Goal: Task Accomplishment & Management: Use online tool/utility

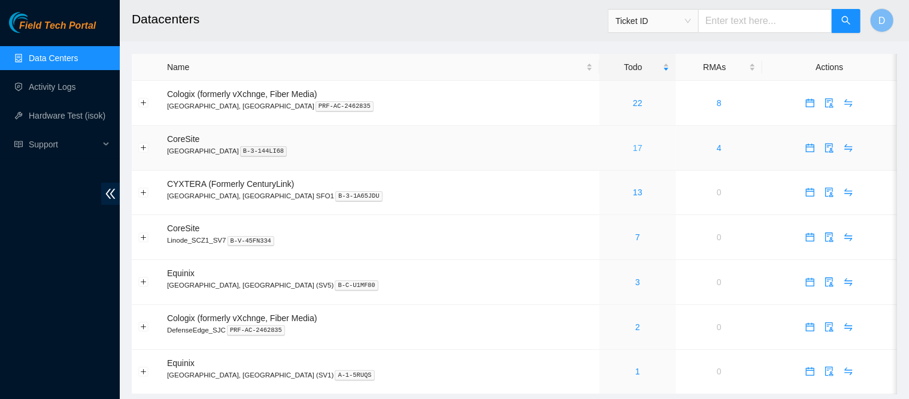
click at [633, 148] on link "17" at bounding box center [638, 148] width 10 height 10
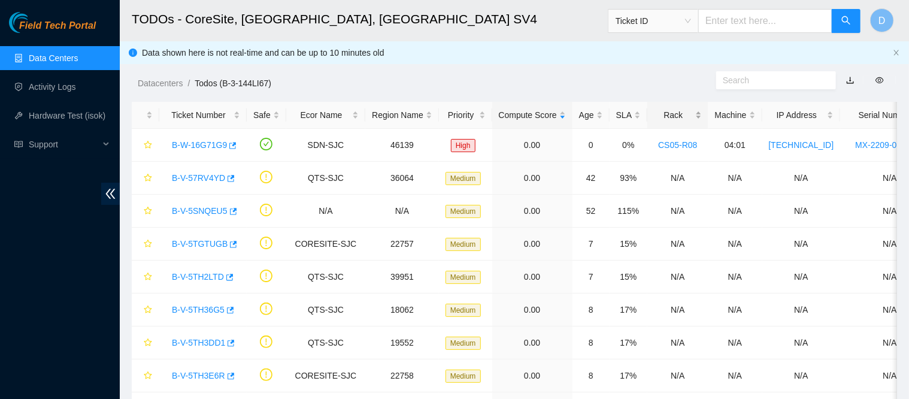
click at [661, 109] on div "Rack" at bounding box center [677, 114] width 47 height 13
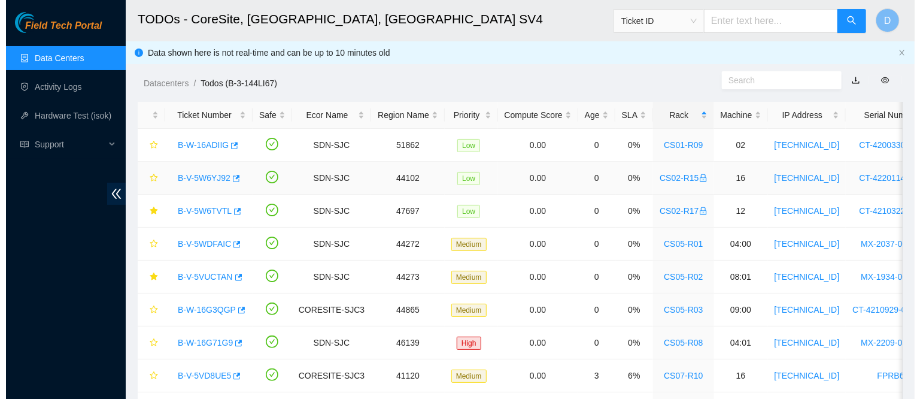
scroll to position [19, 0]
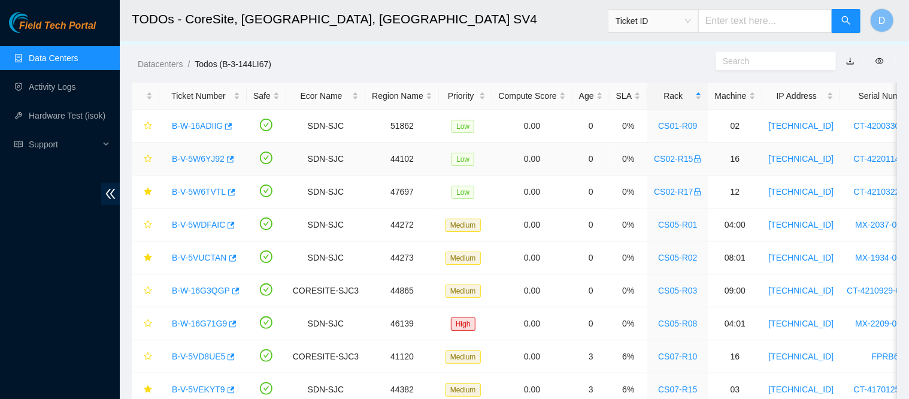
click at [202, 156] on link "B-V-5W6YJ92" at bounding box center [198, 159] width 53 height 10
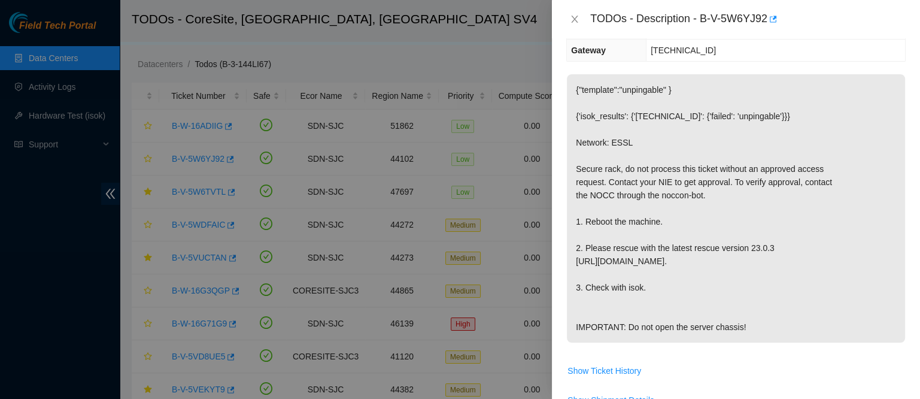
scroll to position [170, 0]
click at [574, 19] on icon "close" at bounding box center [575, 19] width 10 height 10
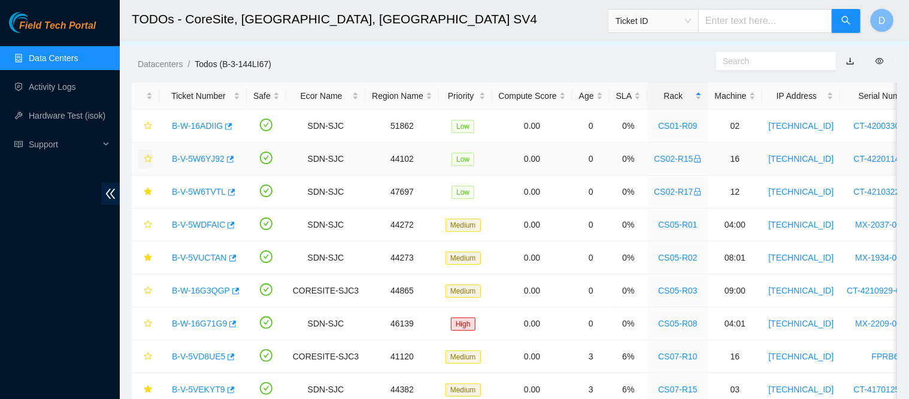
click at [151, 157] on icon "star" at bounding box center [148, 159] width 8 height 8
click at [196, 121] on link "B-W-16ADIIG" at bounding box center [197, 126] width 51 height 10
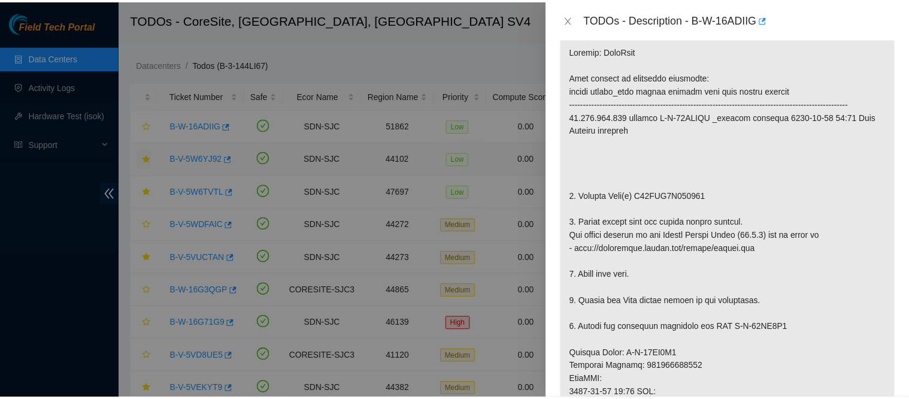
scroll to position [211, 0]
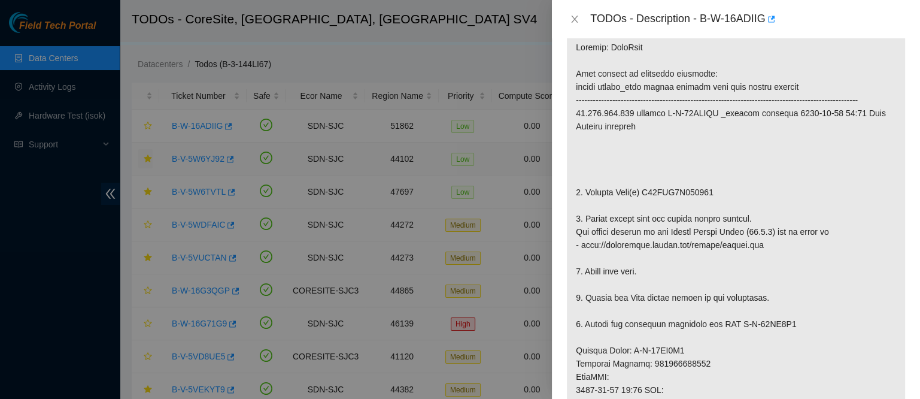
click at [572, 26] on div "TODOs - Description - B-W-16ADIIG" at bounding box center [737, 19] width 340 height 19
click at [574, 20] on icon "close" at bounding box center [575, 19] width 7 height 7
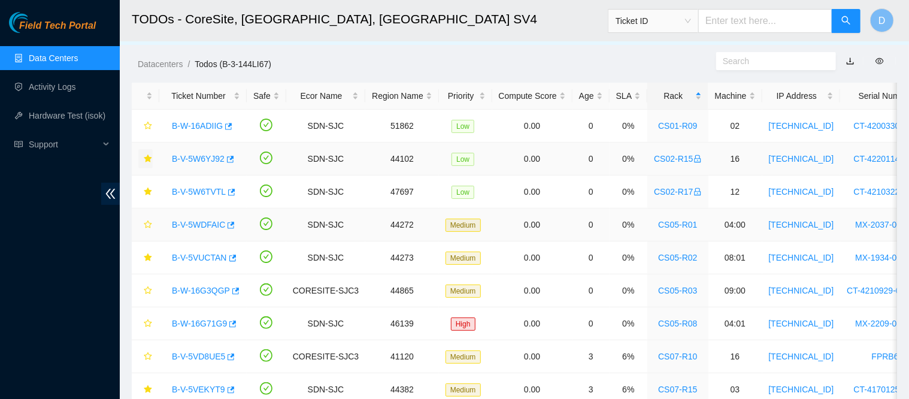
click at [192, 226] on link "B-V-5WDFAIC" at bounding box center [198, 225] width 53 height 10
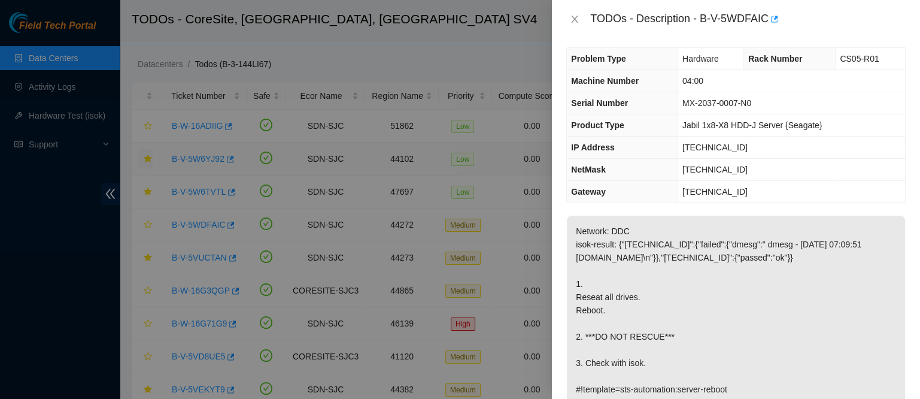
scroll to position [0, 0]
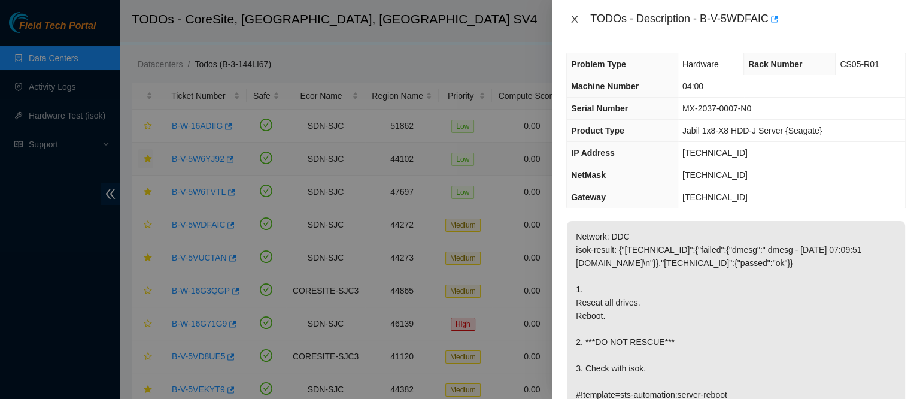
click at [573, 16] on icon "close" at bounding box center [575, 19] width 10 height 10
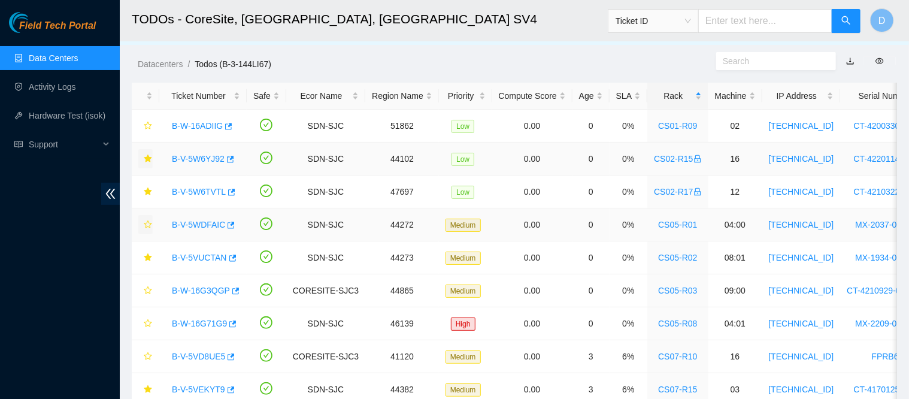
click at [146, 223] on icon "star" at bounding box center [148, 224] width 8 height 8
click at [195, 258] on link "B-V-5VUCTAN" at bounding box center [199, 258] width 55 height 10
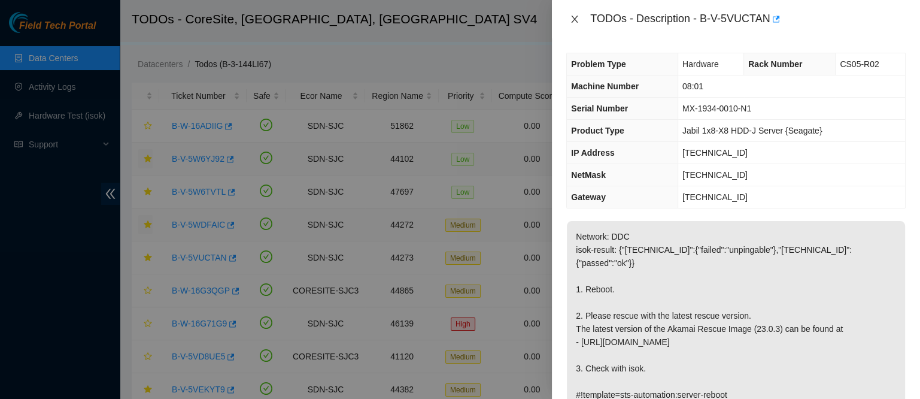
click at [576, 19] on icon "close" at bounding box center [575, 19] width 10 height 10
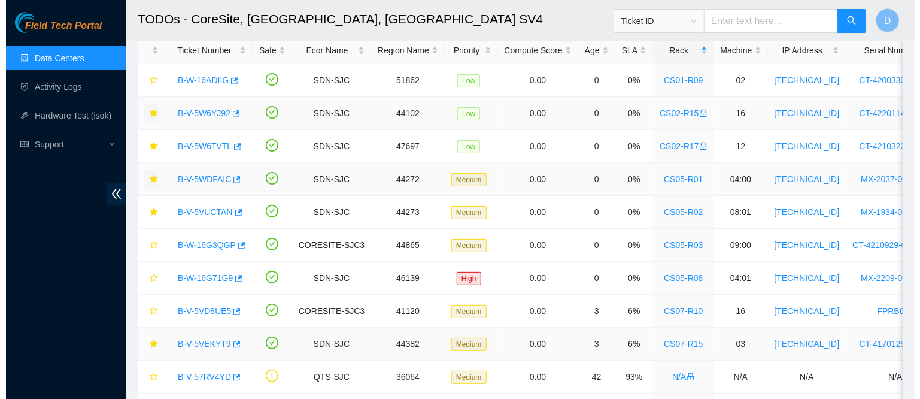
scroll to position [66, 0]
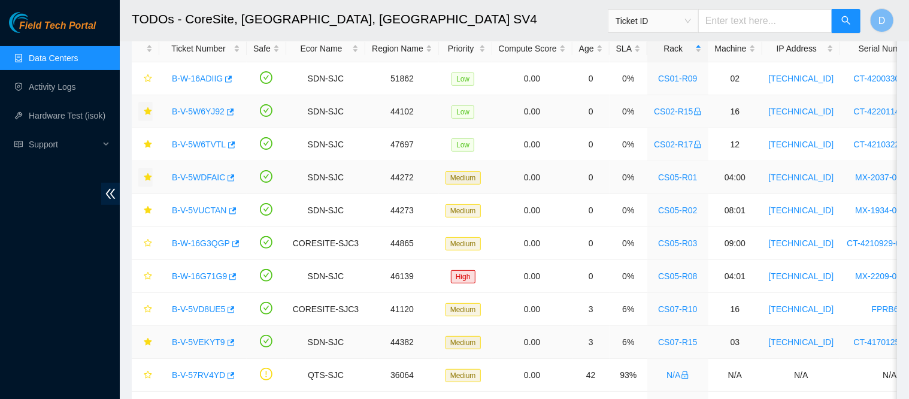
click at [192, 349] on div "B-V-5VEKYT9" at bounding box center [203, 341] width 74 height 19
click at [194, 337] on link "B-V-5VEKYT9" at bounding box center [198, 342] width 53 height 10
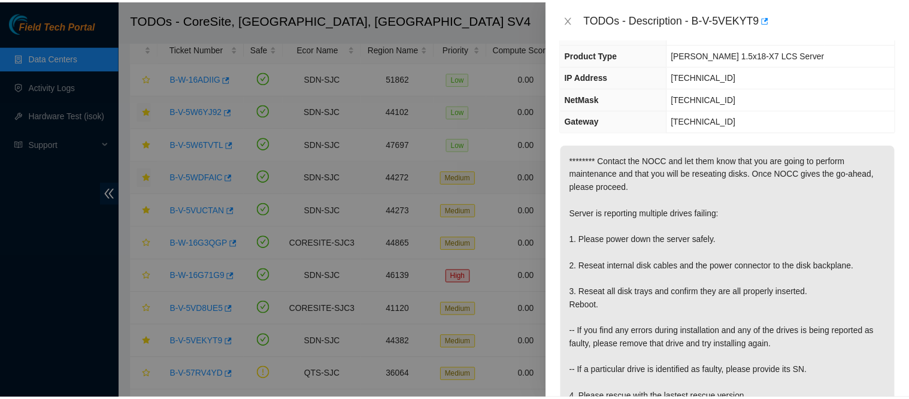
scroll to position [134, 0]
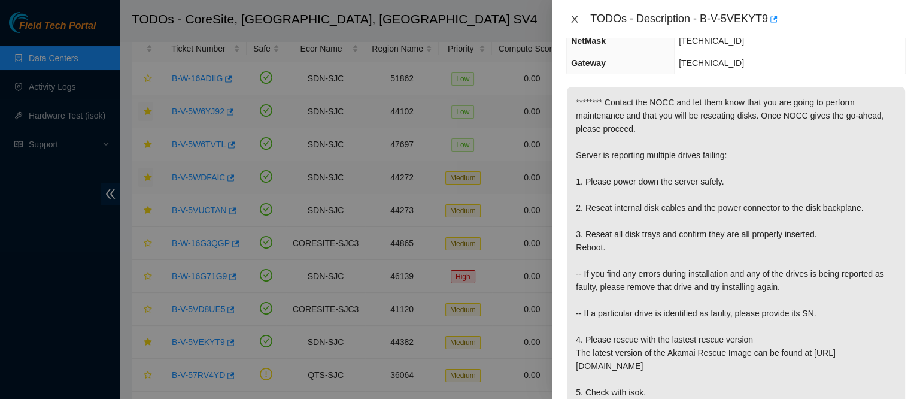
click at [577, 15] on icon "close" at bounding box center [575, 19] width 10 height 10
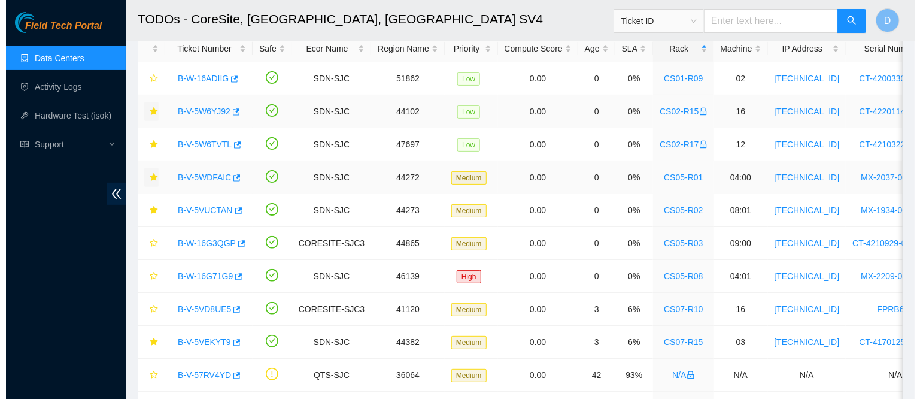
scroll to position [187, 0]
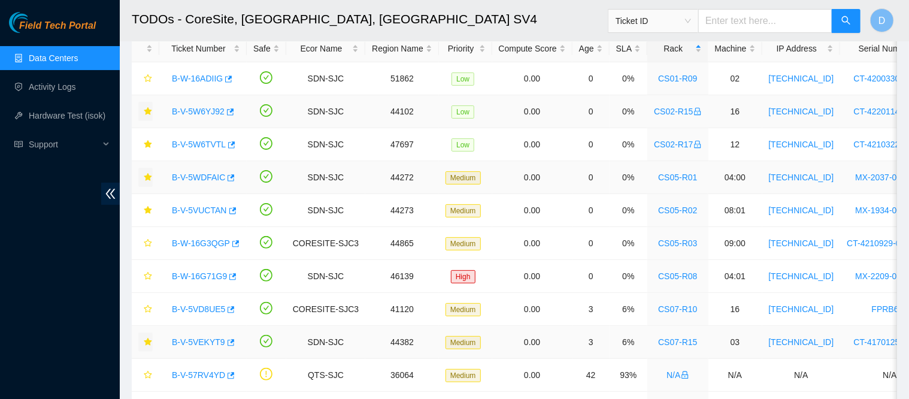
click at [145, 341] on icon "star" at bounding box center [148, 342] width 8 height 8
click at [192, 247] on link "B-W-16G3QGP" at bounding box center [201, 243] width 58 height 10
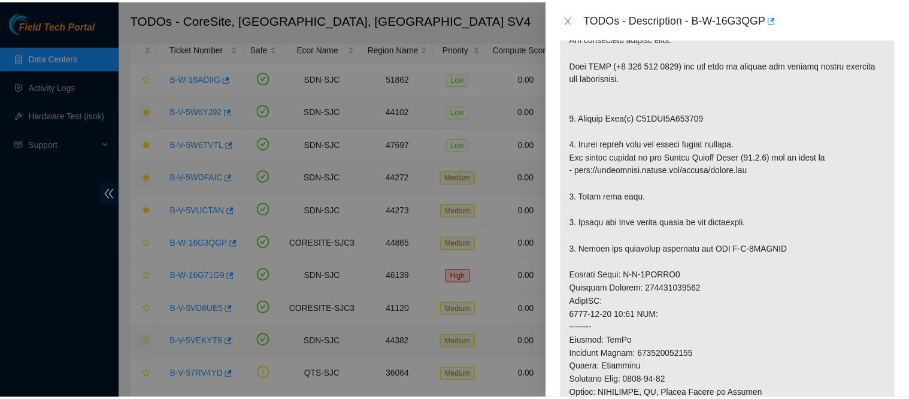
scroll to position [250, 0]
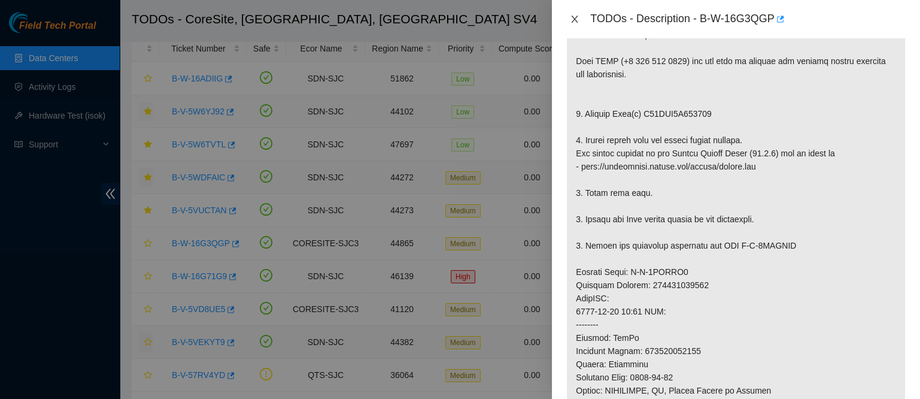
click at [576, 22] on icon "close" at bounding box center [575, 19] width 10 height 10
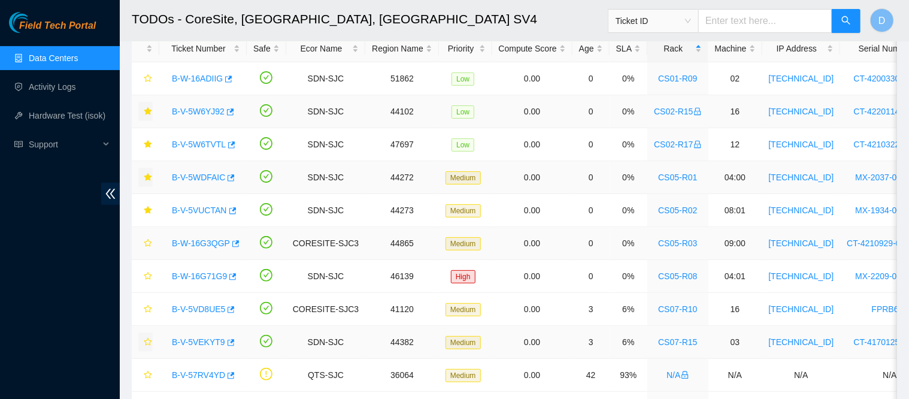
click at [197, 246] on link "B-W-16G3QGP" at bounding box center [201, 243] width 58 height 10
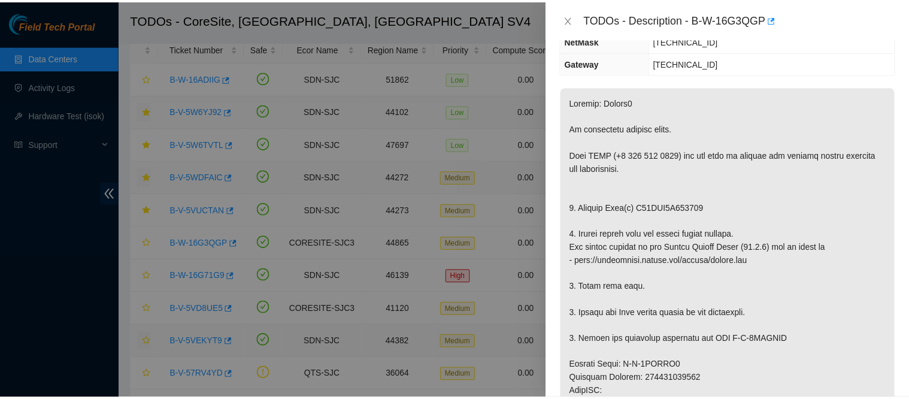
scroll to position [152, 0]
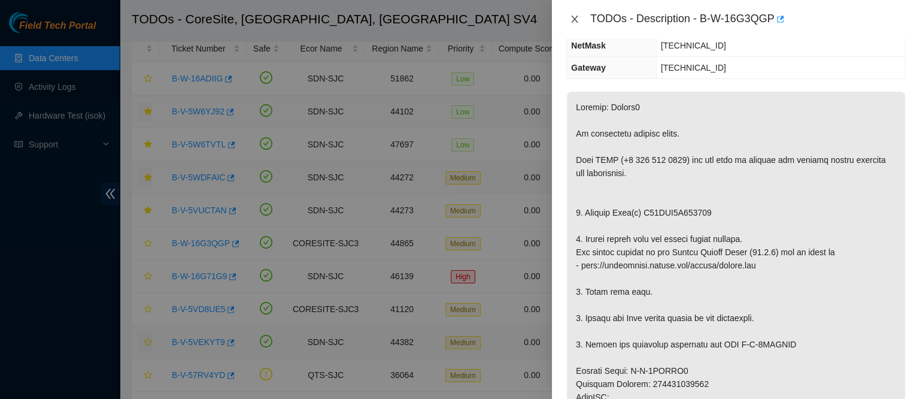
click at [575, 21] on icon "close" at bounding box center [575, 19] width 10 height 10
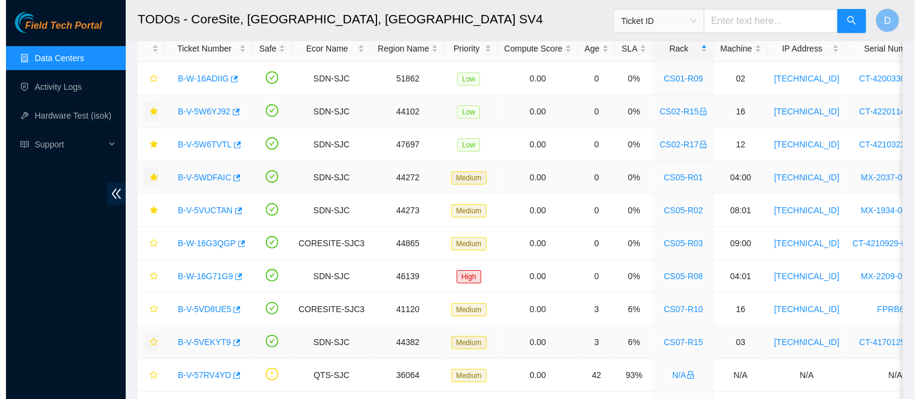
scroll to position [204, 0]
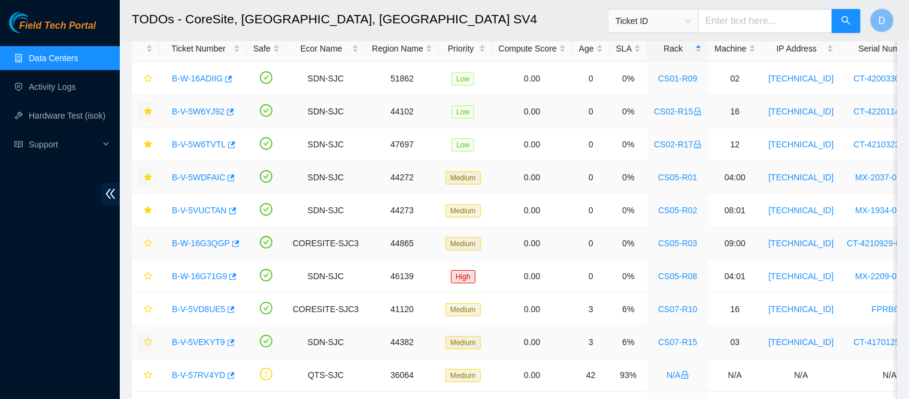
click at [204, 244] on link "B-W-16G3QGP" at bounding box center [201, 243] width 58 height 10
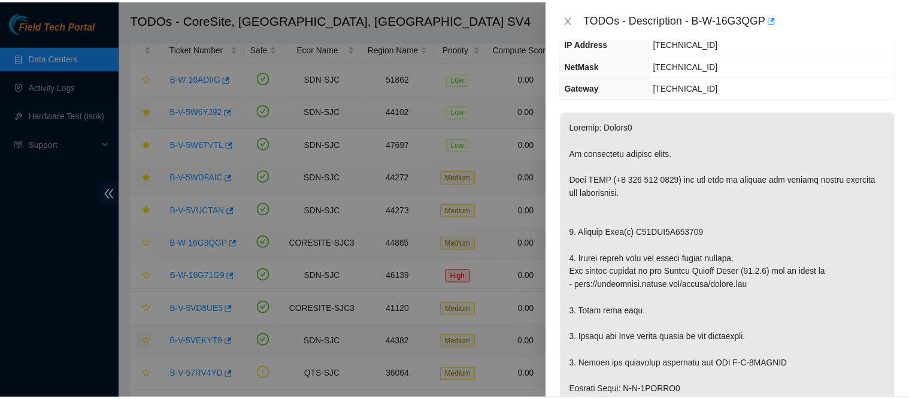
scroll to position [152, 0]
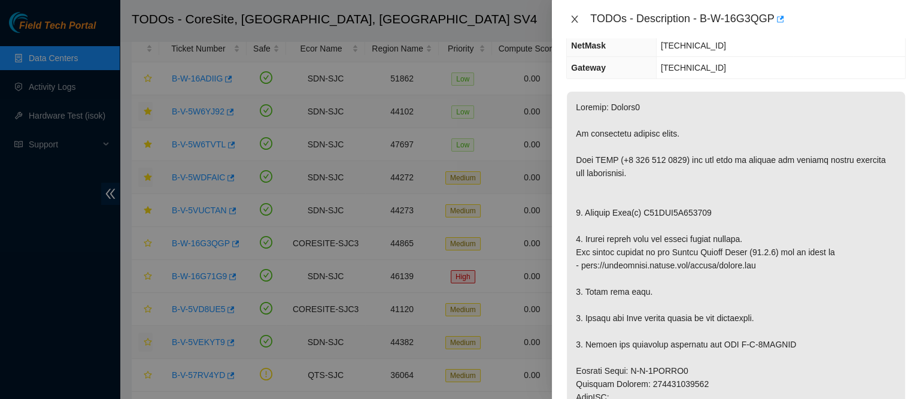
click at [571, 16] on icon "close" at bounding box center [575, 19] width 10 height 10
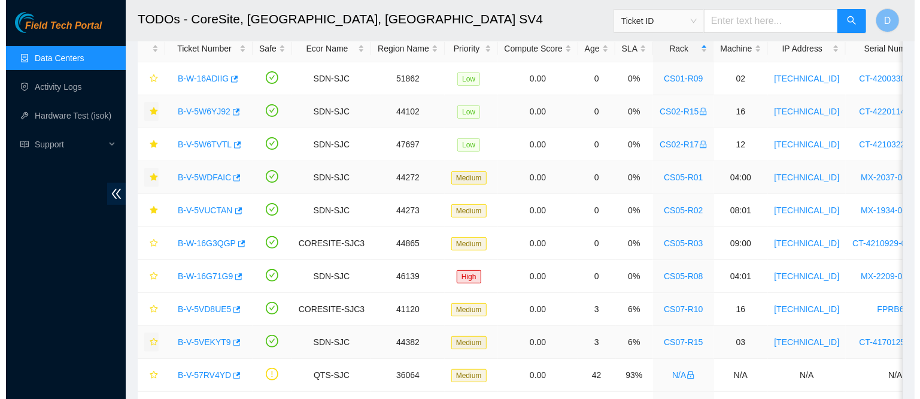
scroll to position [204, 0]
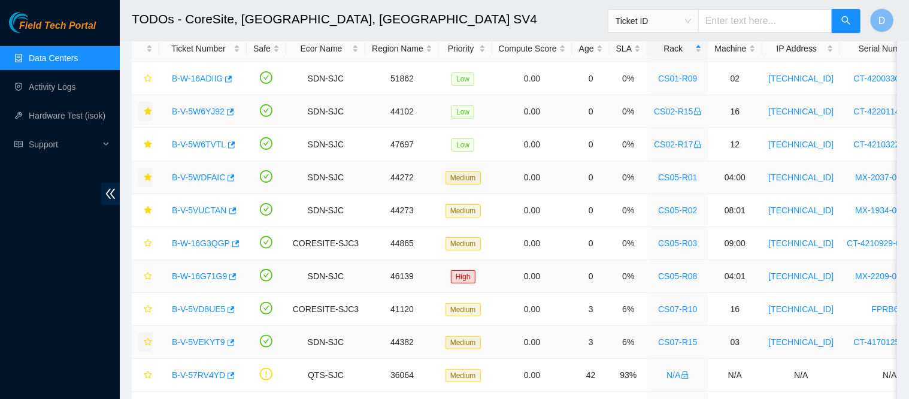
click at [204, 278] on link "B-W-16G71G9" at bounding box center [199, 276] width 55 height 10
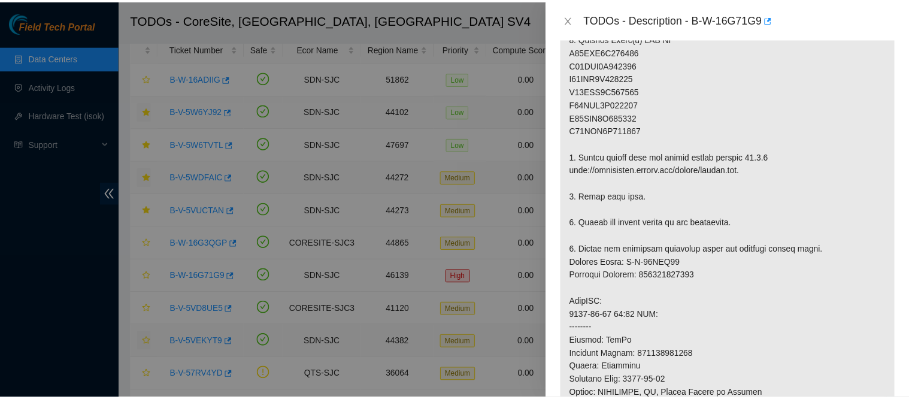
scroll to position [322, 0]
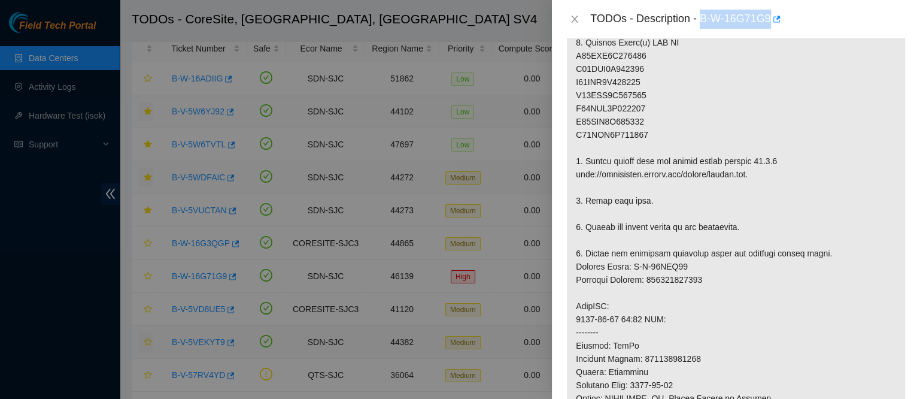
drag, startPoint x: 738, startPoint y: 14, endPoint x: 846, endPoint y: 21, distance: 108.0
click at [846, 21] on div "TODOs - Description - B-W-16G71G9" at bounding box center [748, 19] width 316 height 19
copy div "B-W-16G71G9"
click at [577, 21] on icon "close" at bounding box center [575, 19] width 7 height 7
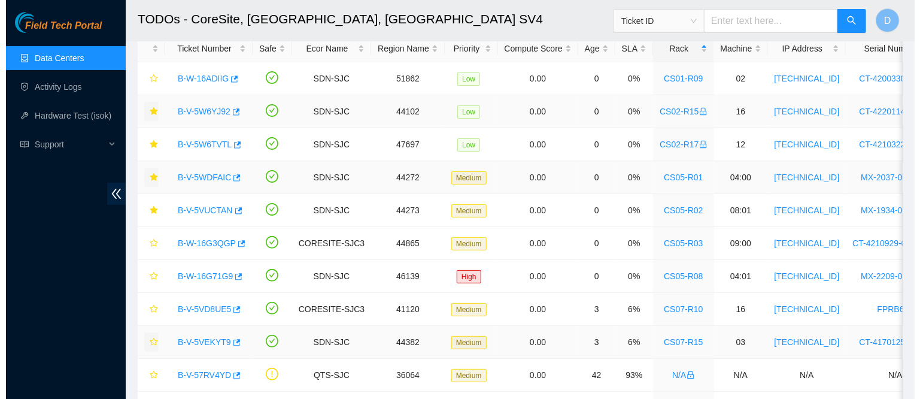
scroll to position [352, 0]
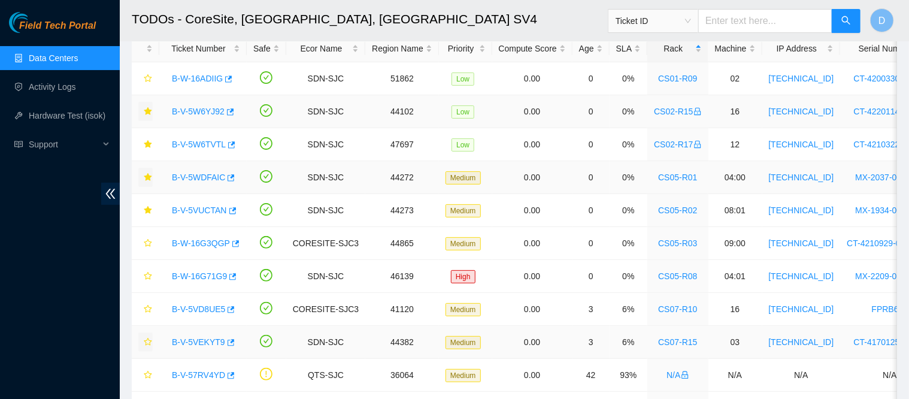
click at [198, 178] on link "B-V-5WDFAIC" at bounding box center [198, 177] width 53 height 10
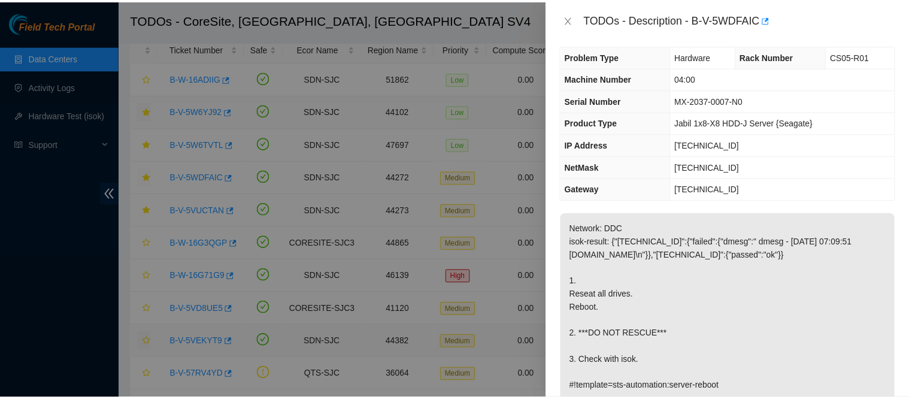
scroll to position [0, 0]
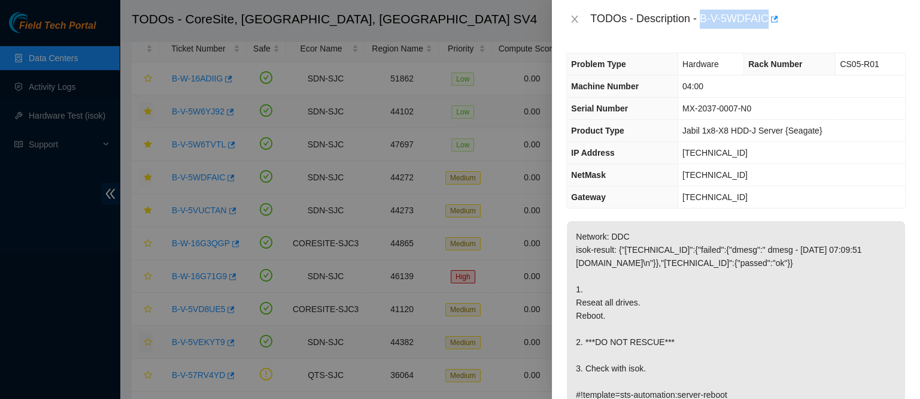
drag, startPoint x: 738, startPoint y: 19, endPoint x: 829, endPoint y: 35, distance: 92.6
click at [829, 35] on div "TODOs - Description - B-V-5WDFAIC" at bounding box center [736, 19] width 368 height 38
copy div "B-V-5WDFAIC"
click at [571, 17] on icon "close" at bounding box center [575, 19] width 10 height 10
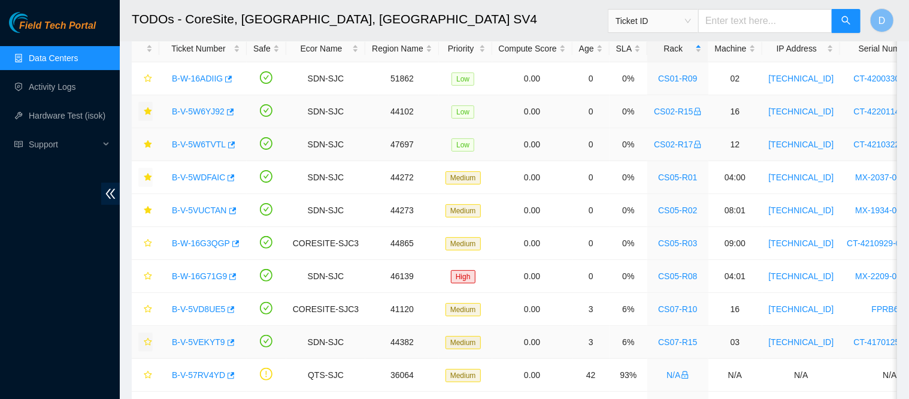
click at [195, 143] on link "B-V-5W6TVTL" at bounding box center [199, 145] width 54 height 10
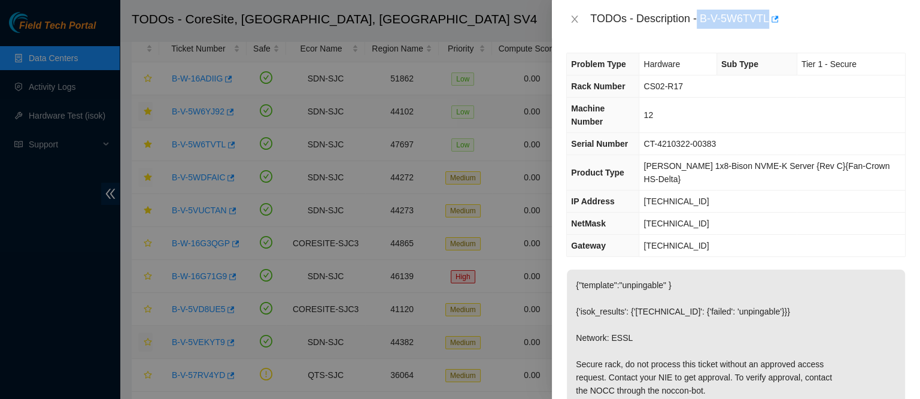
drag, startPoint x: 735, startPoint y: 19, endPoint x: 840, endPoint y: 21, distance: 104.8
click at [840, 21] on div "TODOs - Description - B-V-5W6TVTL" at bounding box center [748, 19] width 316 height 19
copy div "B-V-5W6TVTL"
click at [573, 17] on icon "close" at bounding box center [575, 19] width 7 height 7
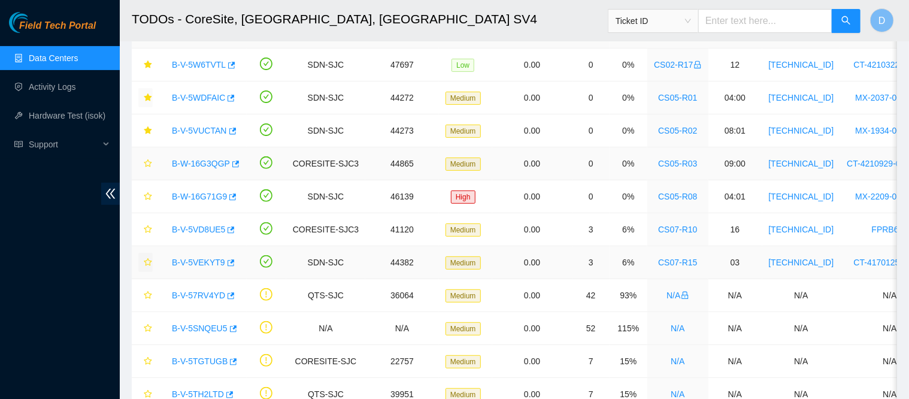
scroll to position [84, 0]
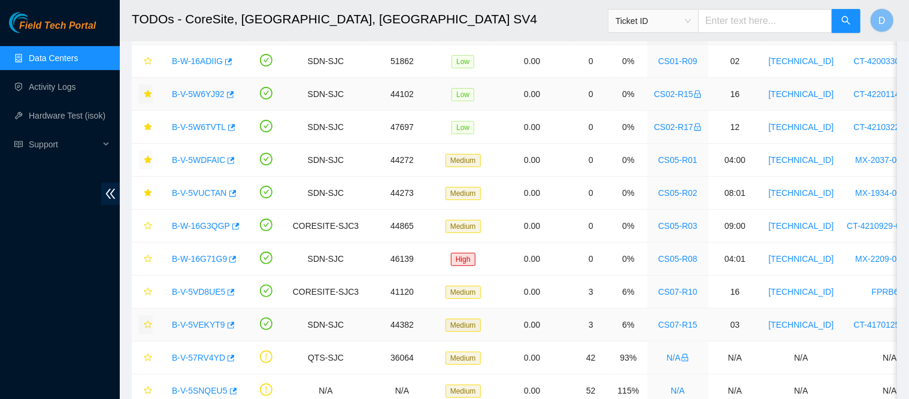
click at [72, 56] on link "Data Centers" at bounding box center [53, 58] width 49 height 10
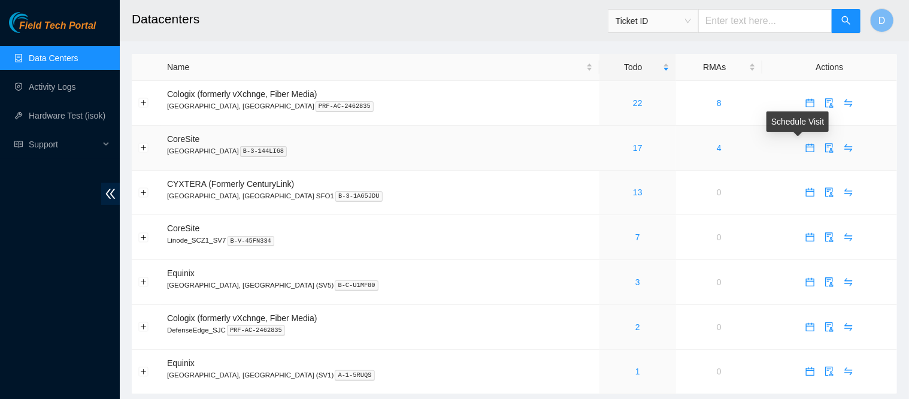
click at [807, 146] on icon "calendar" at bounding box center [810, 145] width 7 height 1
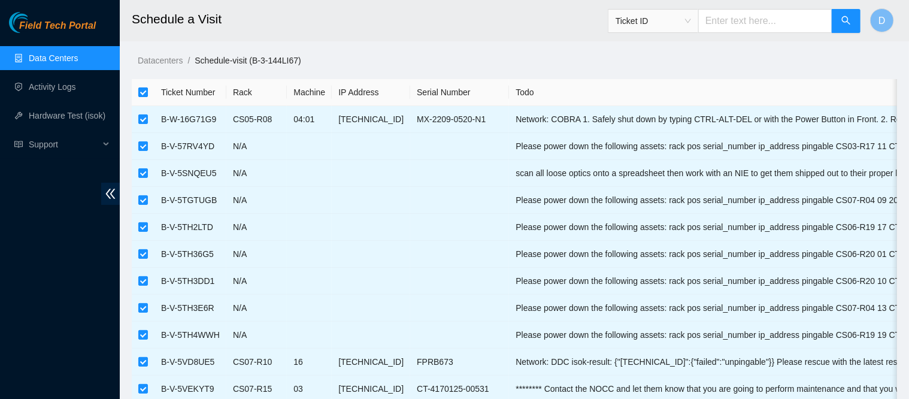
click at [144, 95] on input "checkbox" at bounding box center [143, 92] width 10 height 10
checkbox input "false"
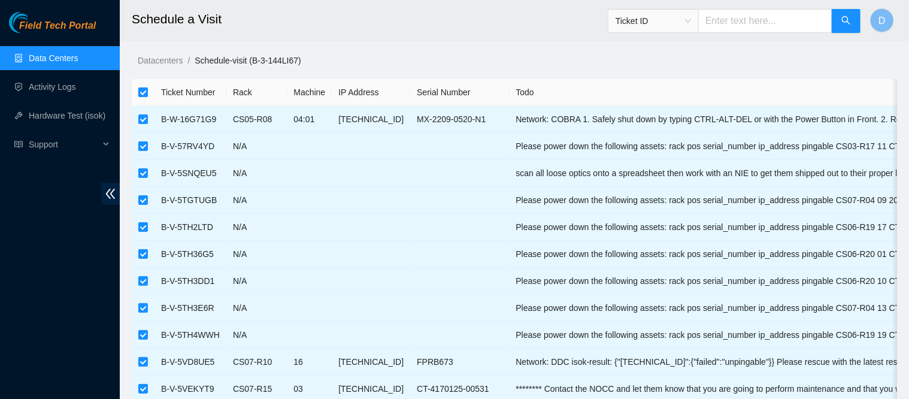
checkbox input "false"
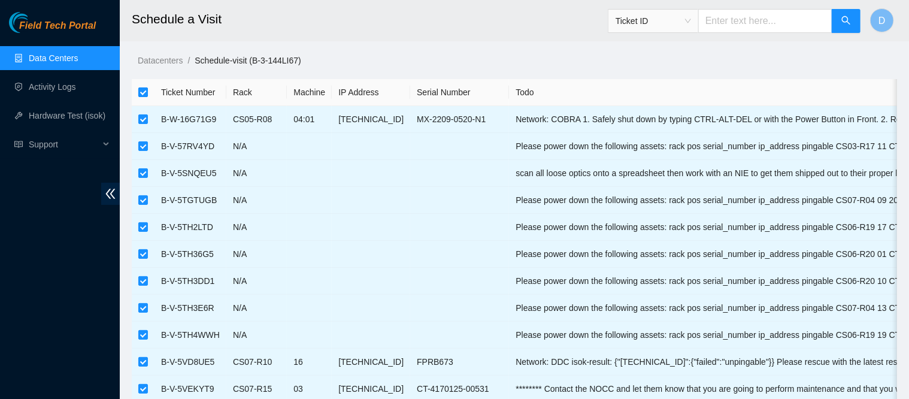
checkbox input "false"
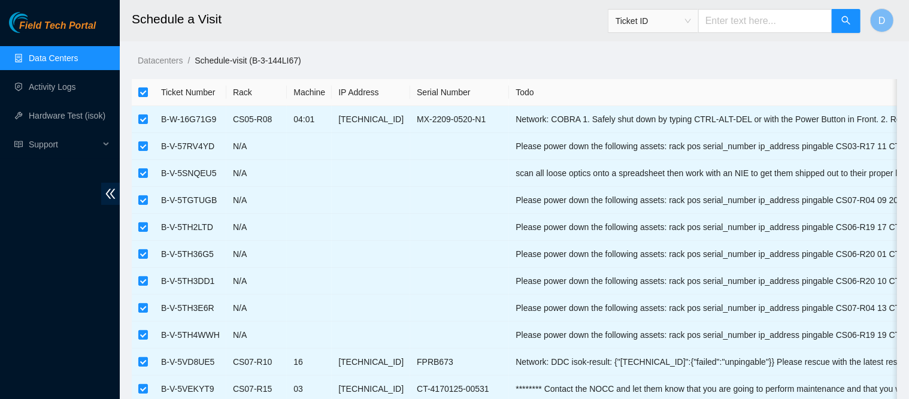
checkbox input "false"
checkbox input "true"
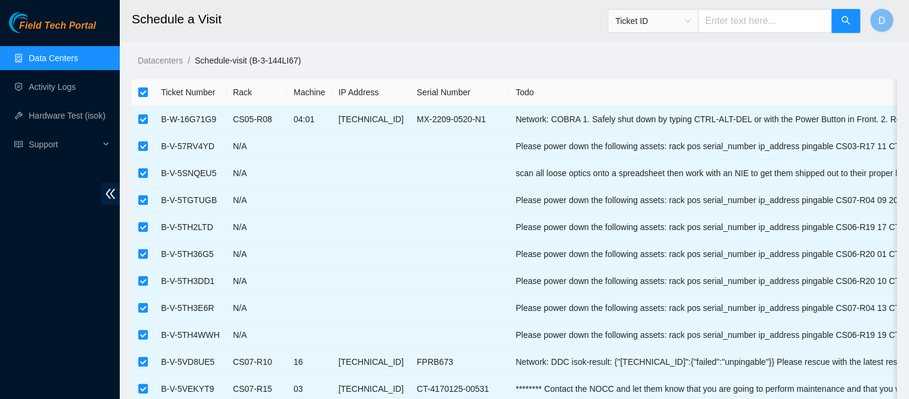
checkbox input "true"
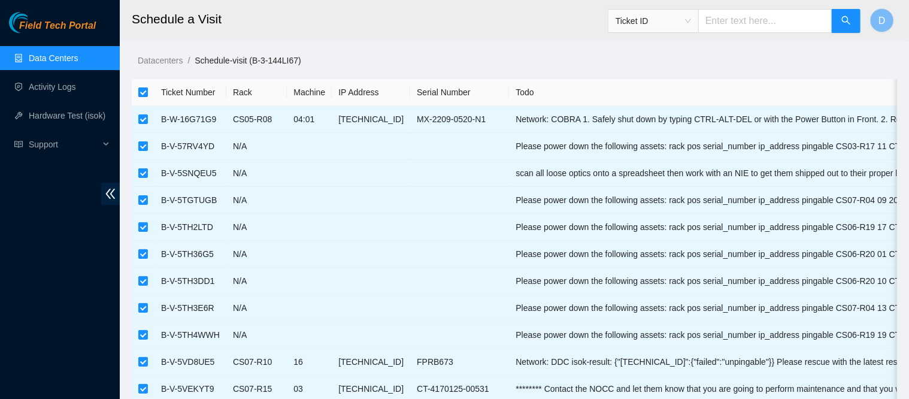
checkbox input "true"
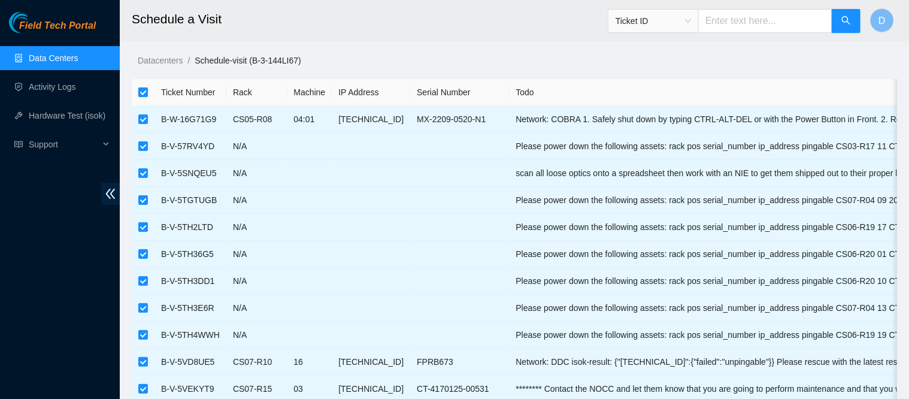
checkbox input "true"
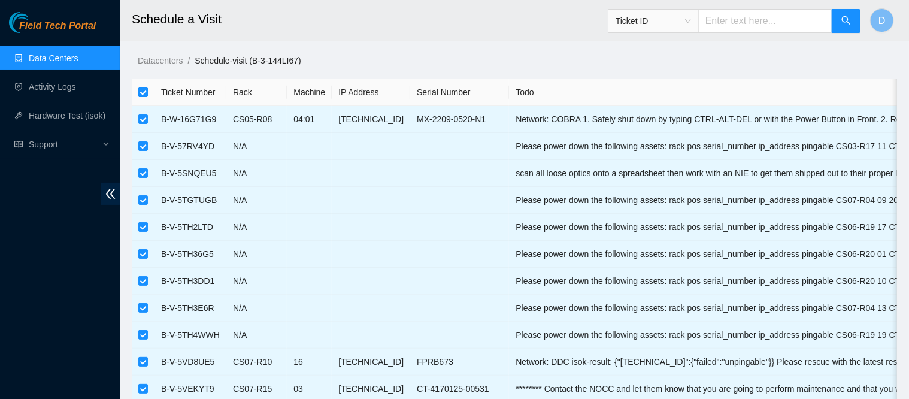
checkbox input "true"
click at [138, 92] on input "checkbox" at bounding box center [143, 92] width 10 height 10
checkbox input "false"
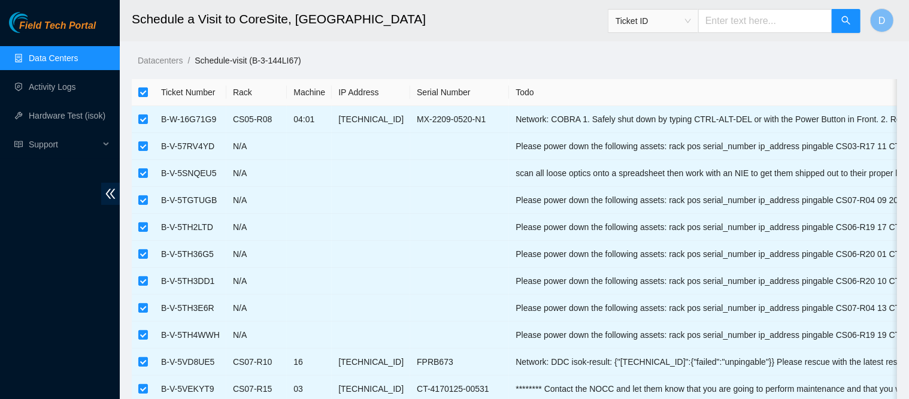
checkbox input "false"
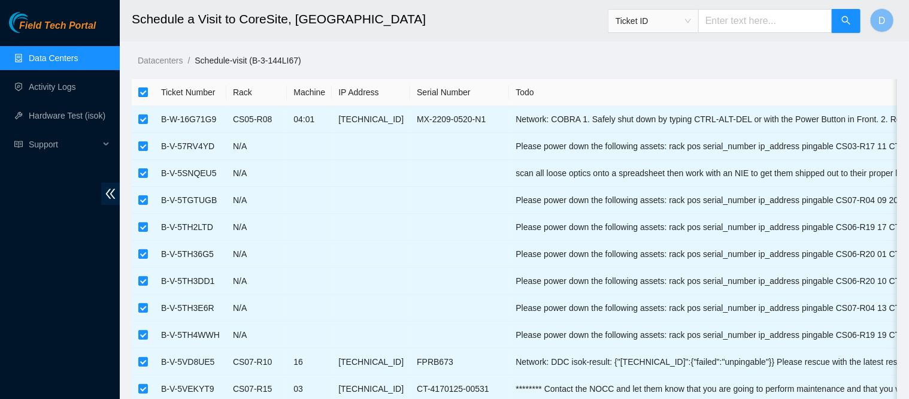
checkbox input "false"
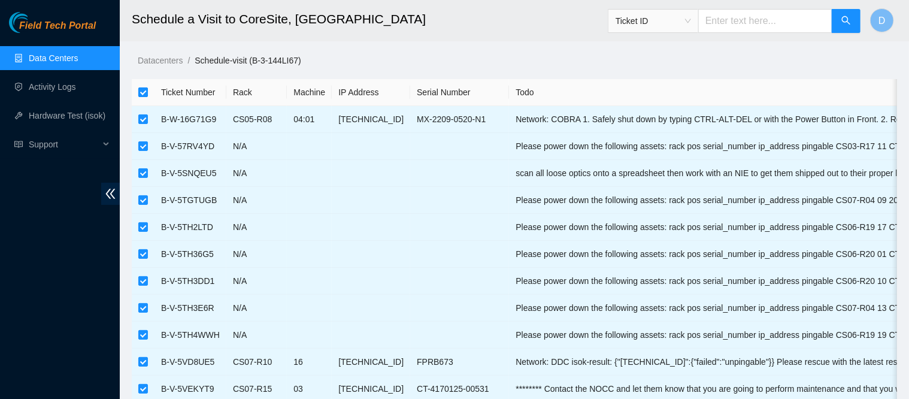
checkbox input "false"
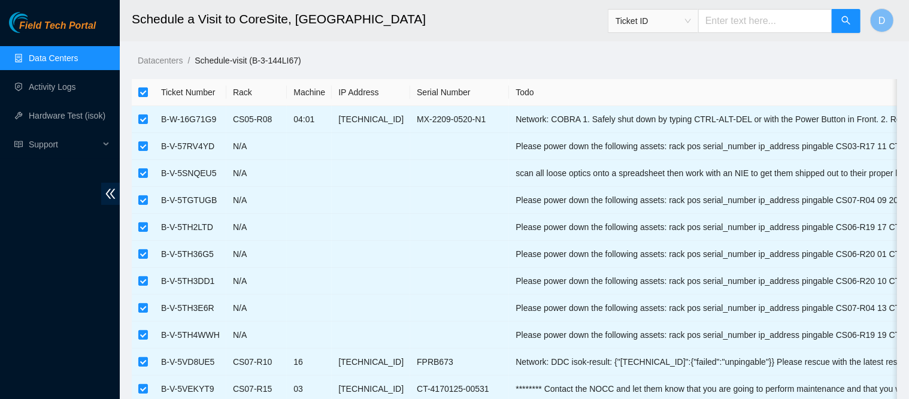
checkbox input "false"
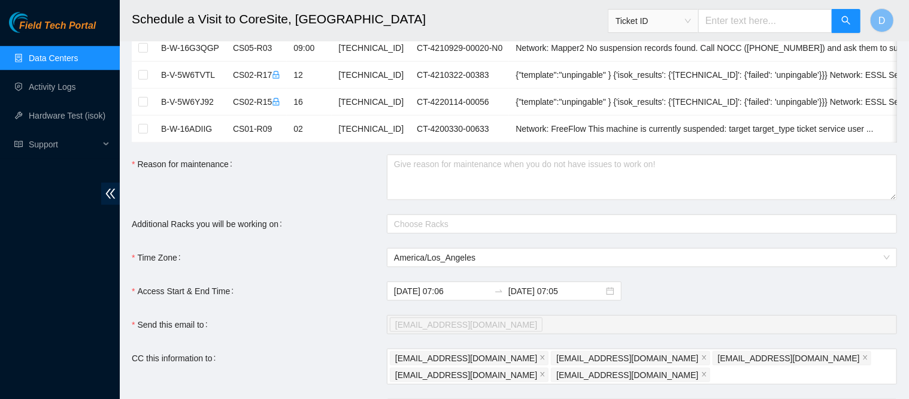
scroll to position [408, 0]
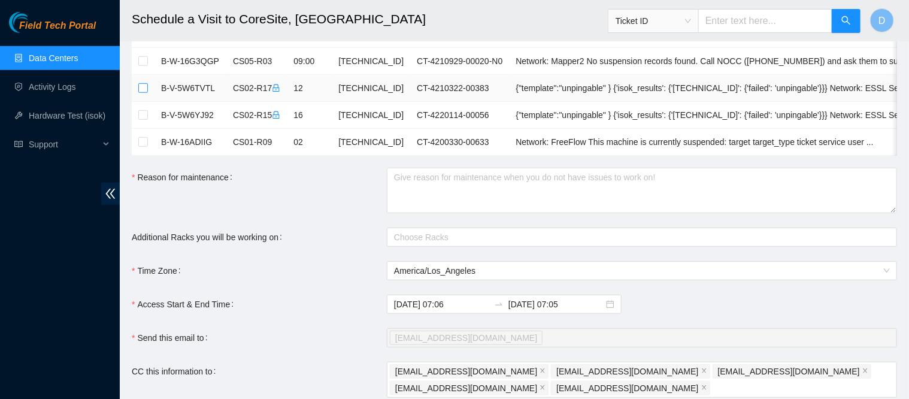
click at [143, 86] on input "checkbox" at bounding box center [143, 88] width 10 height 10
checkbox input "true"
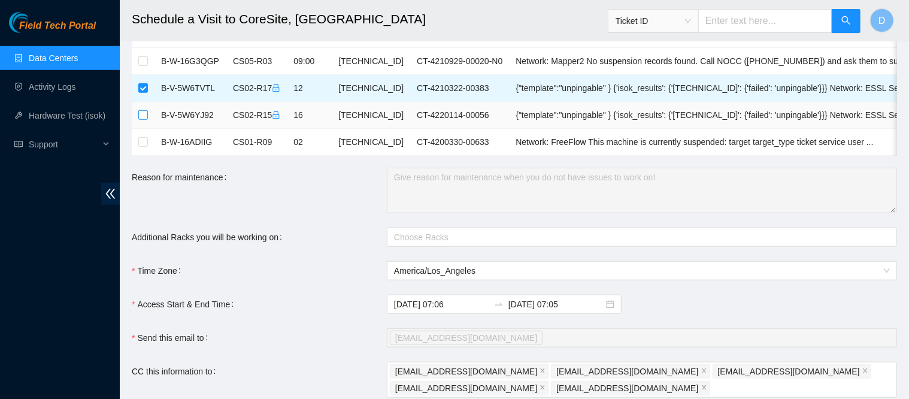
click at [147, 119] on label at bounding box center [143, 114] width 10 height 13
click at [147, 119] on input "checkbox" at bounding box center [143, 115] width 10 height 10
checkbox input "true"
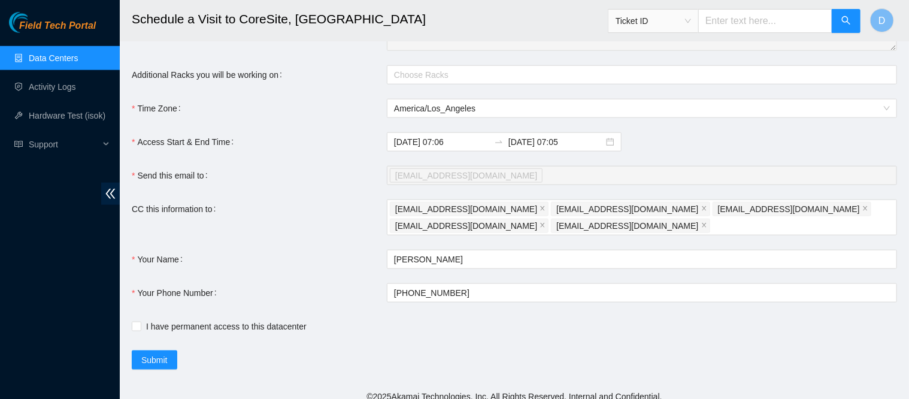
scroll to position [589, 0]
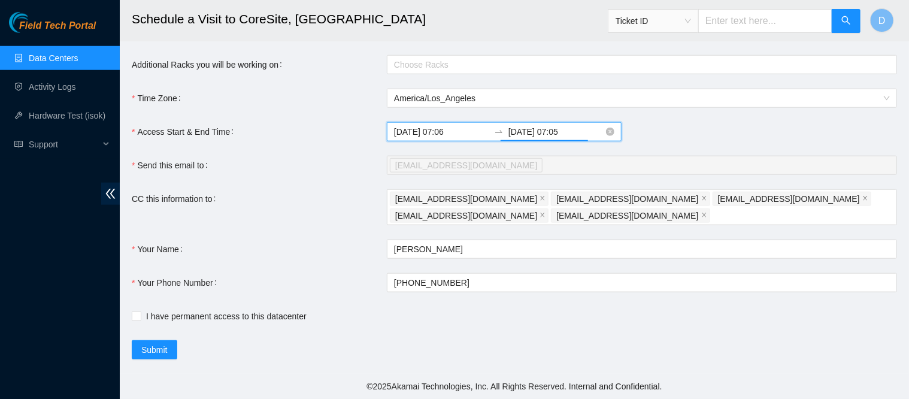
click at [542, 137] on input "[DATE] 07:05" at bounding box center [555, 131] width 95 height 13
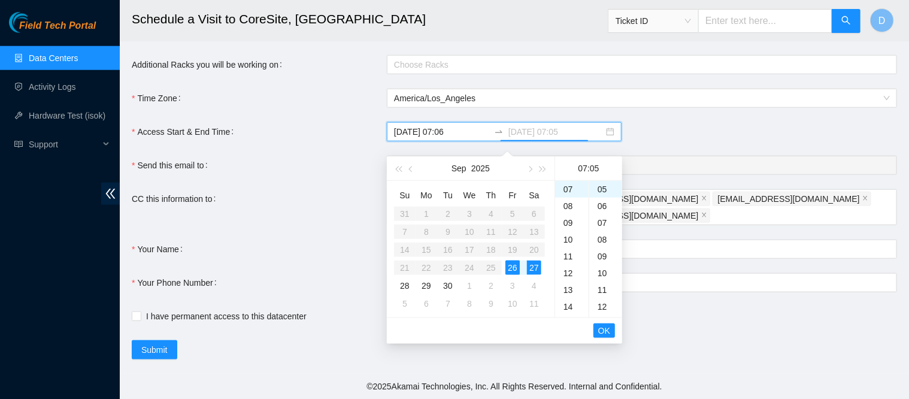
click at [516, 260] on div "26" at bounding box center [512, 267] width 14 height 14
click at [568, 286] on div "14" at bounding box center [572, 294] width 34 height 17
type input "[DATE] 14:05"
click at [604, 324] on span "OK" at bounding box center [604, 330] width 12 height 13
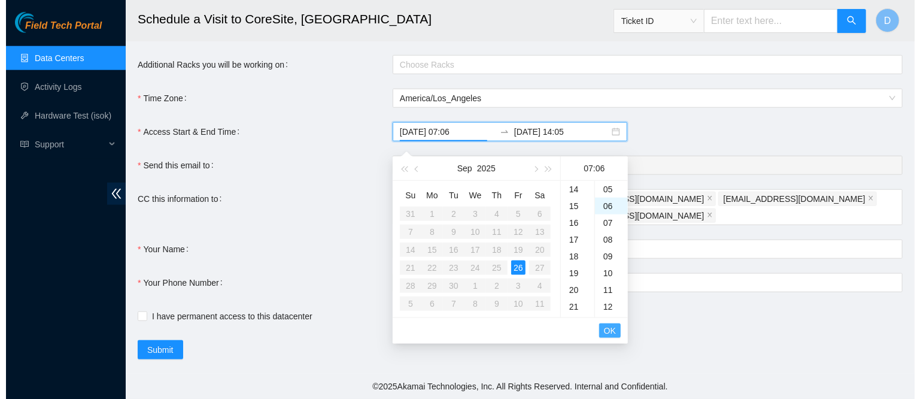
scroll to position [101, 0]
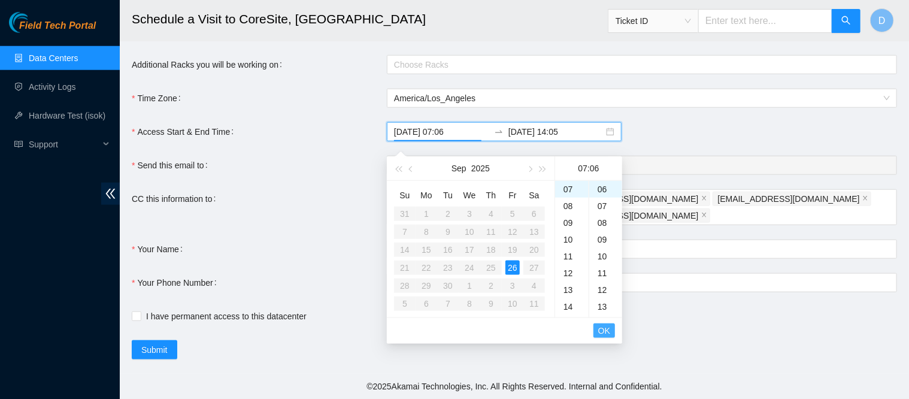
click at [604, 324] on span "OK" at bounding box center [604, 330] width 12 height 13
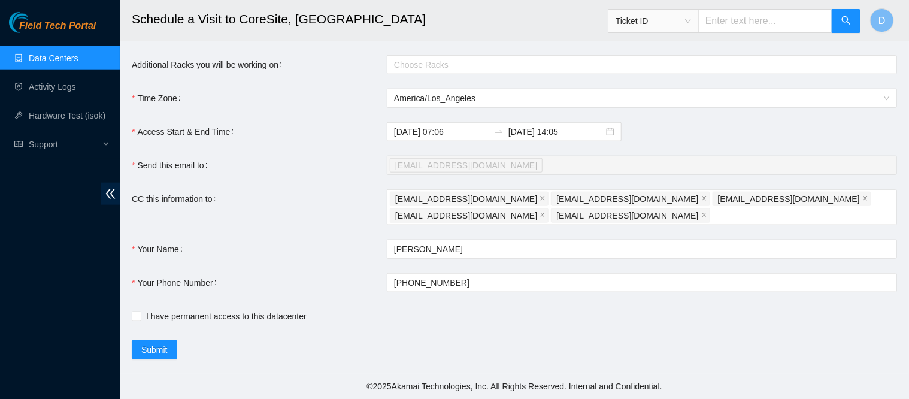
click at [604, 321] on div "I have permanent access to this datacenter" at bounding box center [387, 316] width 510 height 13
click at [136, 313] on input "I have permanent access to this datacenter" at bounding box center [136, 315] width 8 height 8
checkbox input "true"
click at [151, 340] on button "Submit" at bounding box center [155, 349] width 46 height 19
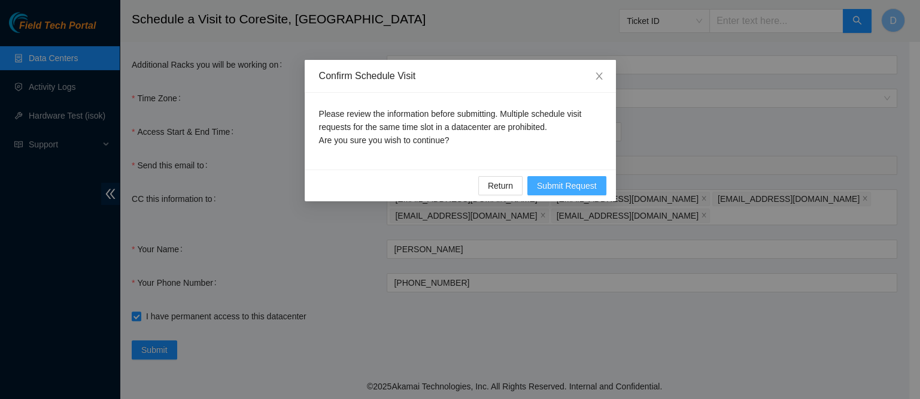
click at [579, 181] on span "Submit Request" at bounding box center [567, 185] width 60 height 13
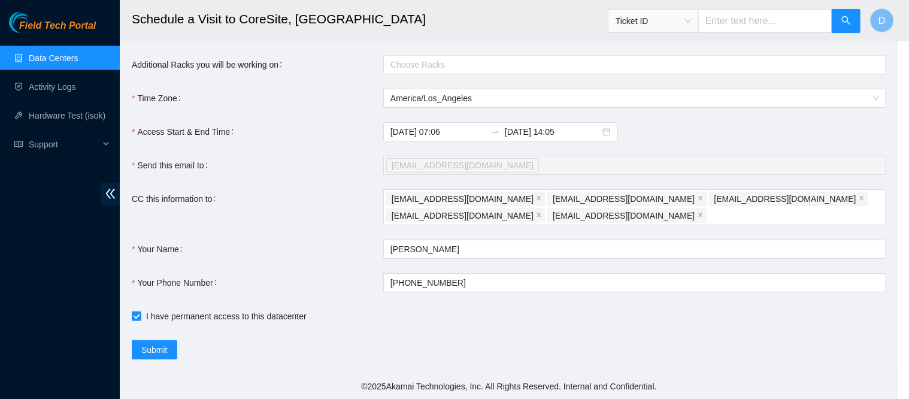
type input "[DATE] 07:07"
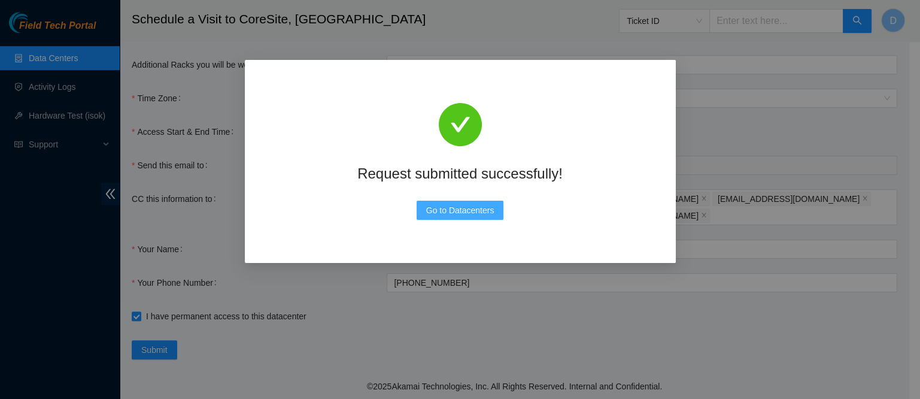
click at [481, 220] on button "Go to Datacenters" at bounding box center [460, 210] width 87 height 19
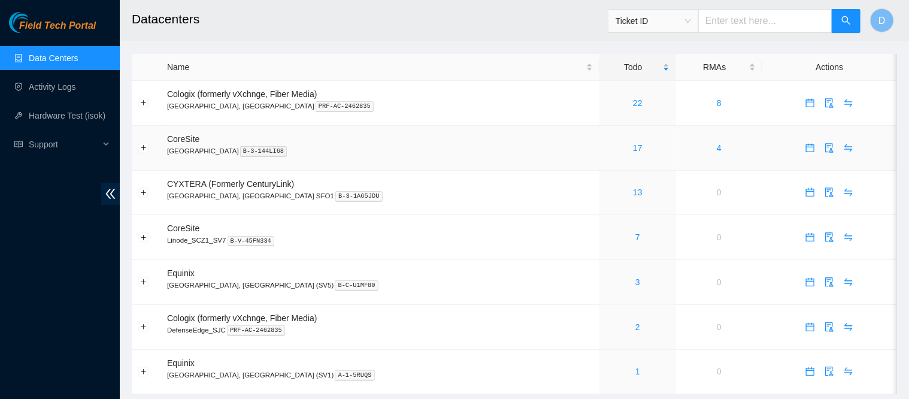
click at [606, 155] on div "17" at bounding box center [638, 147] width 64 height 13
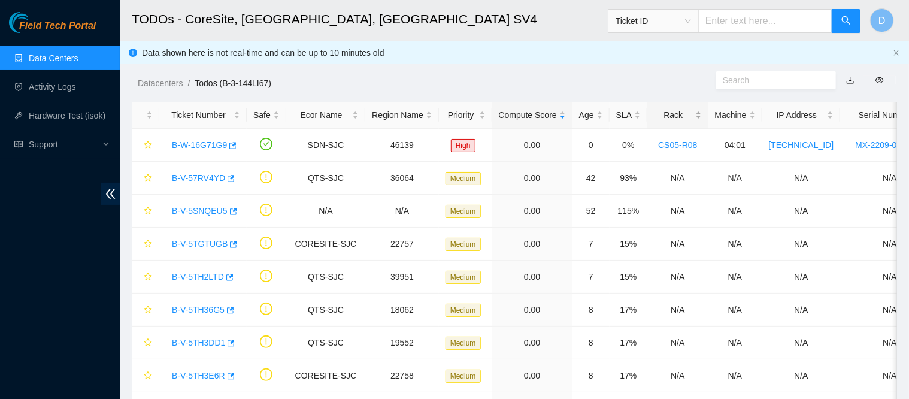
click at [654, 108] on div "Rack" at bounding box center [677, 114] width 47 height 13
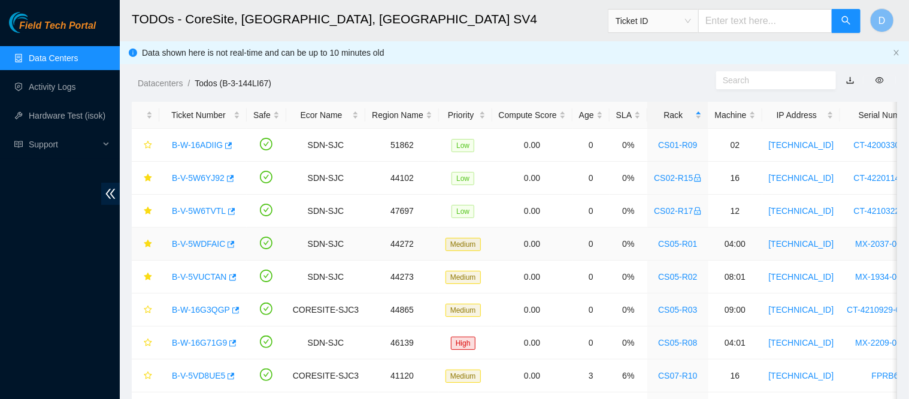
click at [204, 247] on link "B-V-5WDFAIC" at bounding box center [198, 244] width 53 height 10
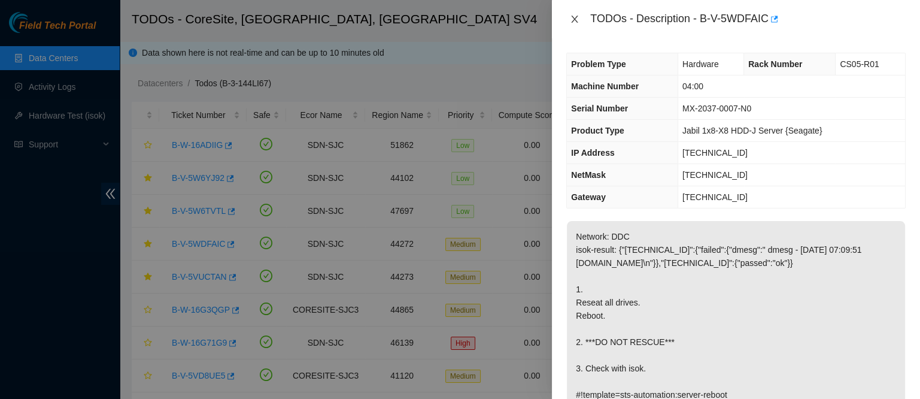
click at [572, 16] on icon "close" at bounding box center [575, 19] width 10 height 10
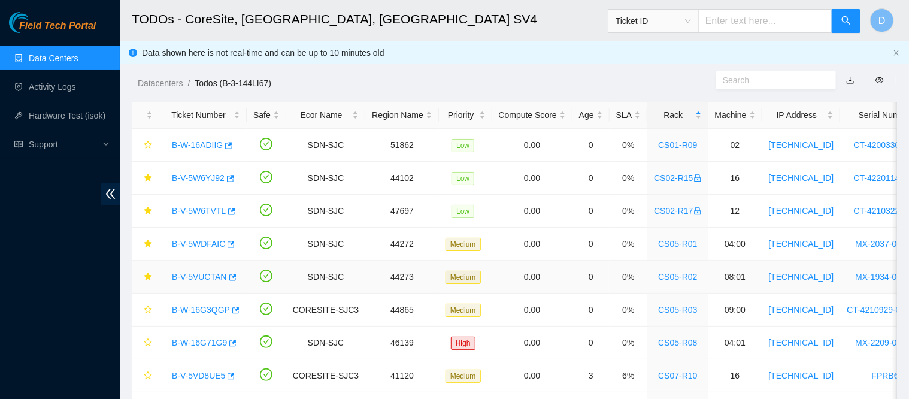
click at [199, 275] on link "B-V-5VUCTAN" at bounding box center [199, 277] width 55 height 10
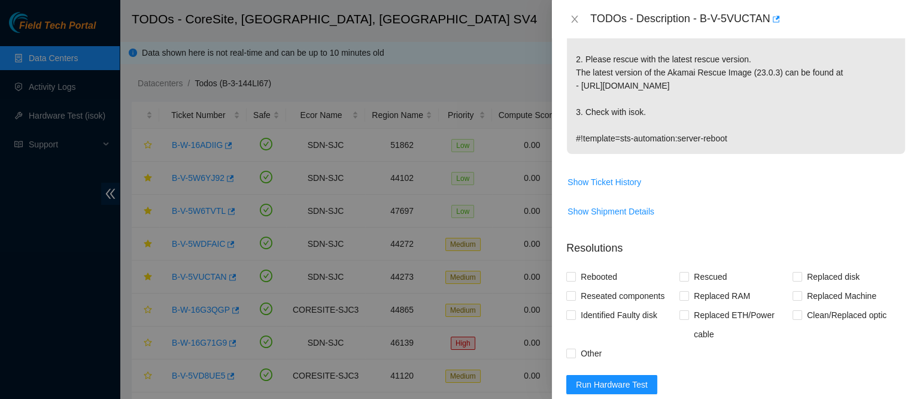
scroll to position [258, 0]
click at [628, 174] on span "Show Ticket History" at bounding box center [605, 180] width 74 height 13
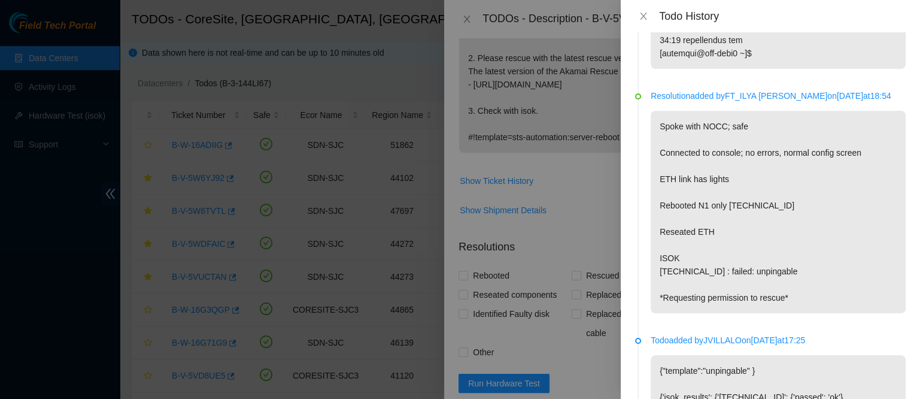
scroll to position [721, 0]
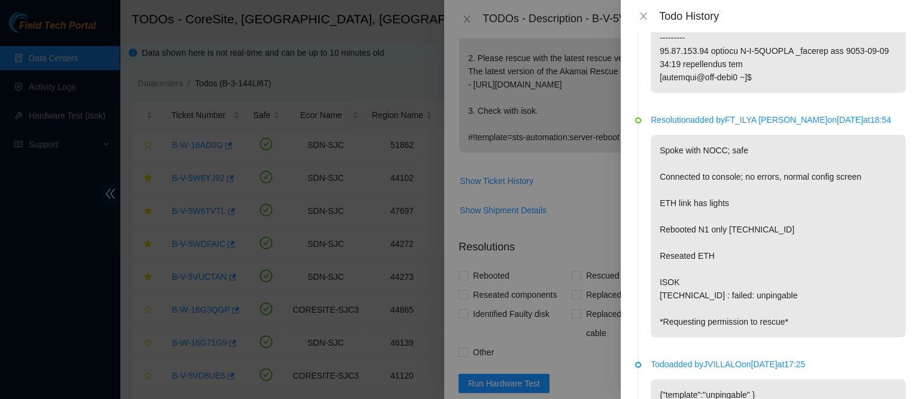
click at [649, 22] on div "Todo History" at bounding box center [770, 16] width 271 height 13
click at [649, 19] on button "Close" at bounding box center [643, 16] width 17 height 11
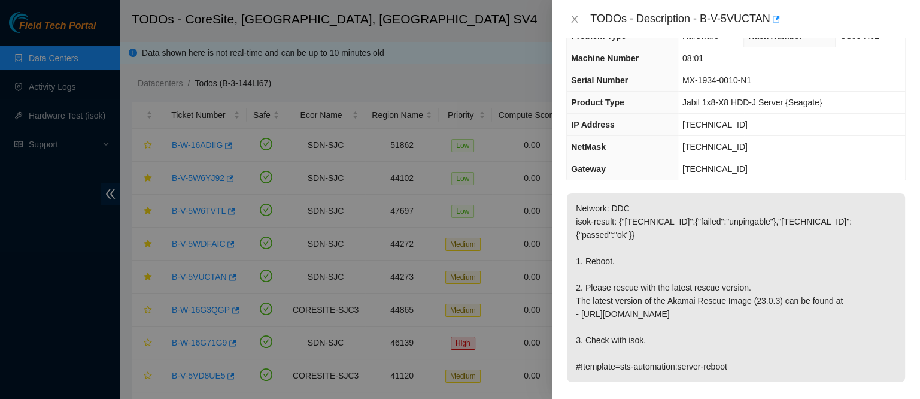
scroll to position [0, 0]
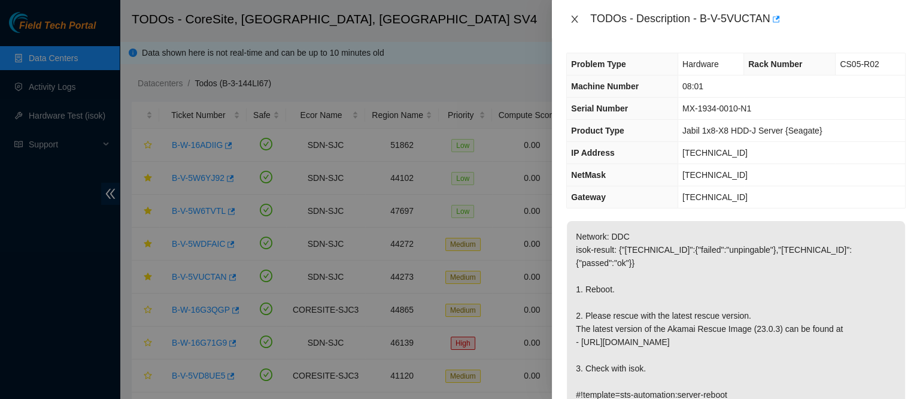
click at [576, 21] on icon "close" at bounding box center [575, 19] width 7 height 7
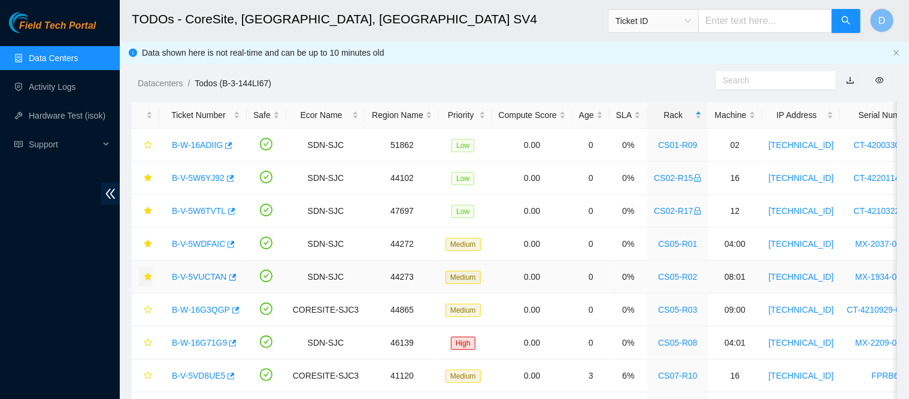
click at [149, 277] on icon "star" at bounding box center [148, 276] width 8 height 8
click at [192, 335] on div "B-W-16G71G9" at bounding box center [203, 342] width 74 height 19
click at [190, 345] on link "B-W-16G71G9" at bounding box center [199, 343] width 55 height 10
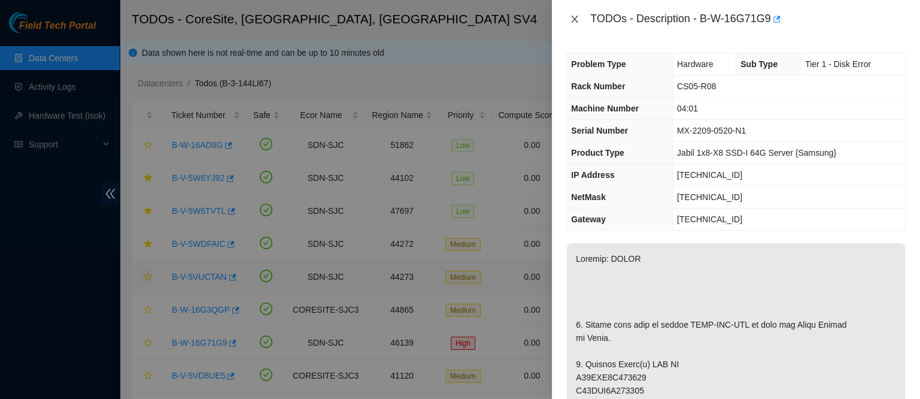
click at [577, 19] on icon "close" at bounding box center [575, 19] width 10 height 10
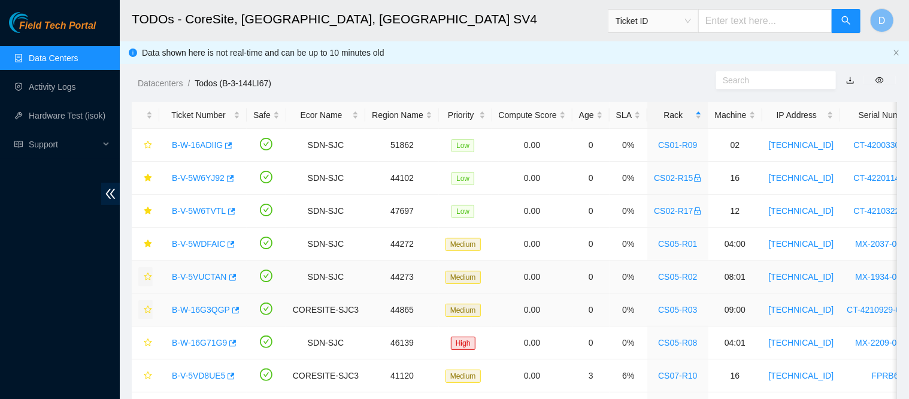
click at [151, 310] on icon "star" at bounding box center [148, 309] width 8 height 8
click at [201, 244] on link "B-V-5WDFAIC" at bounding box center [198, 244] width 53 height 10
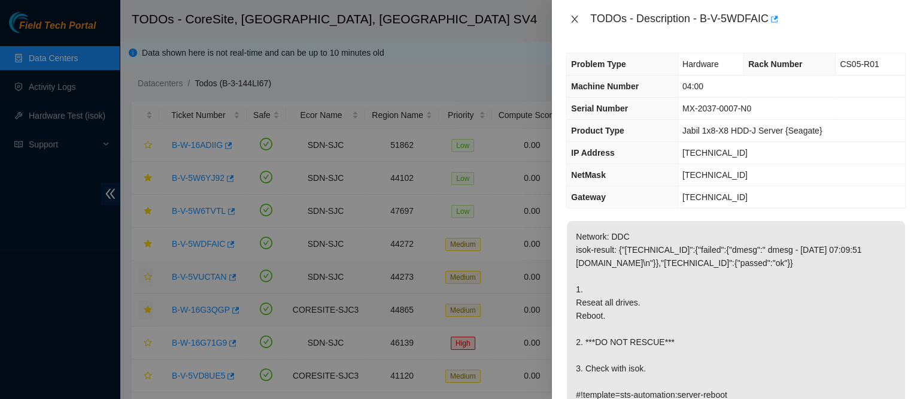
click at [571, 21] on icon "close" at bounding box center [575, 19] width 10 height 10
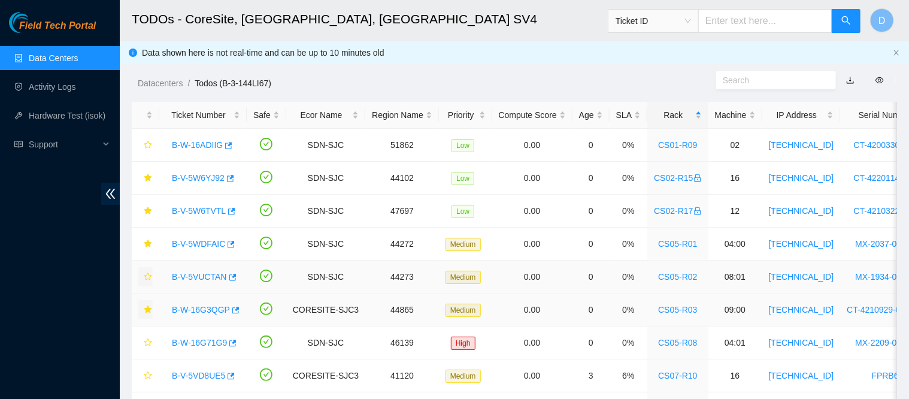
click at [213, 274] on link "B-V-5VUCTAN" at bounding box center [199, 277] width 55 height 10
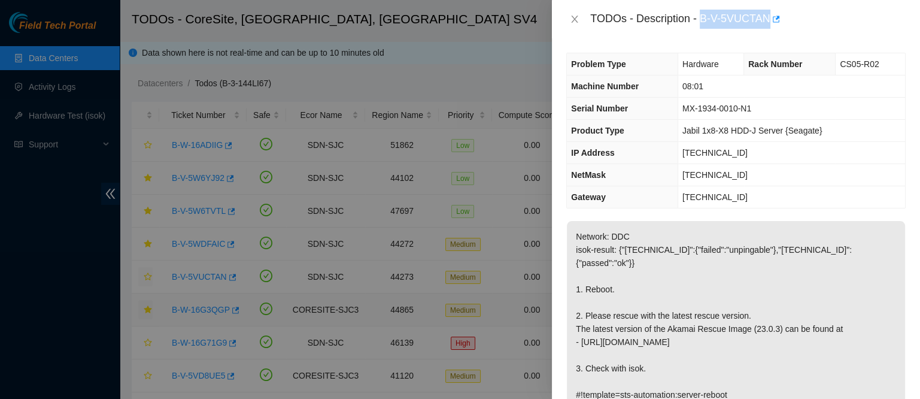
drag, startPoint x: 737, startPoint y: 19, endPoint x: 844, endPoint y: 23, distance: 106.7
click at [844, 23] on div "TODOs - Description - B-V-5VUCTAN" at bounding box center [748, 19] width 316 height 19
copy div "B-V-5VUCTAN"
click at [575, 17] on icon "close" at bounding box center [575, 19] width 7 height 7
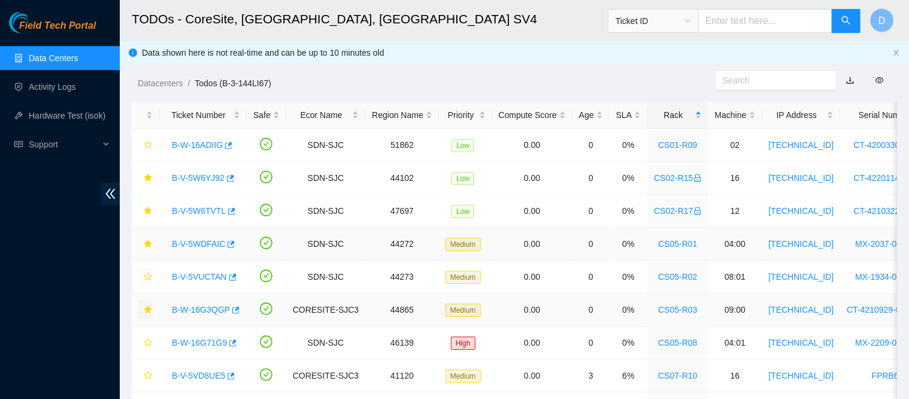
click at [192, 243] on link "B-V-5WDFAIC" at bounding box center [198, 244] width 53 height 10
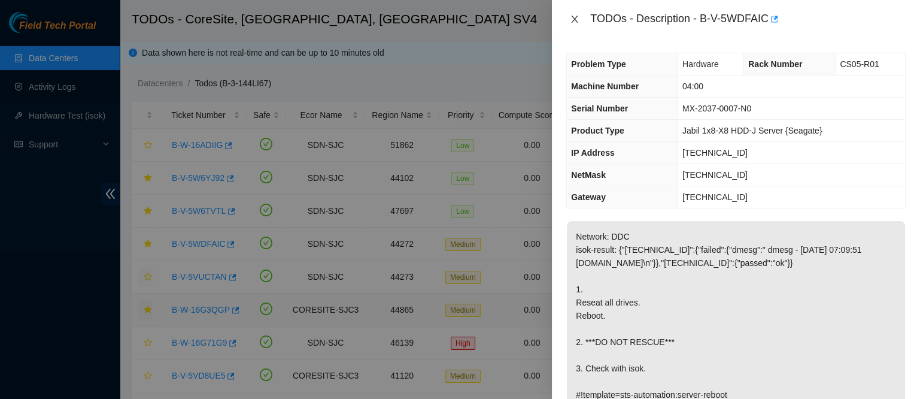
click at [580, 15] on button "Close" at bounding box center [575, 19] width 17 height 11
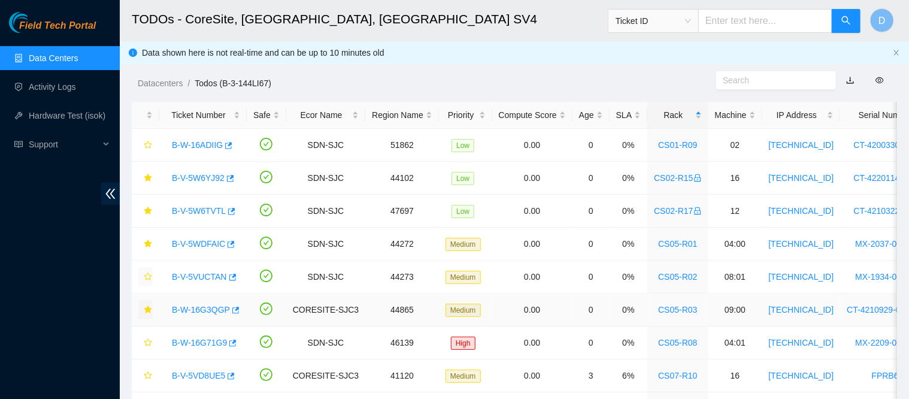
click at [204, 305] on link "B-W-16G3QGP" at bounding box center [201, 310] width 58 height 10
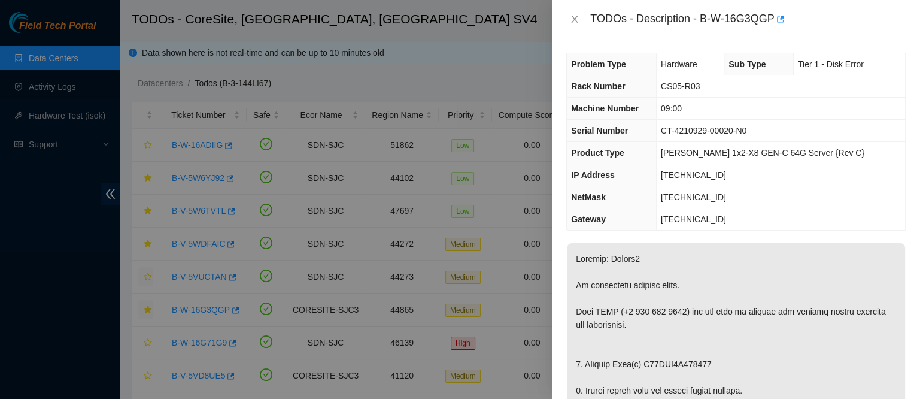
click at [584, 20] on div "TODOs - Description - B-W-16G3QGP" at bounding box center [737, 19] width 340 height 19
click at [578, 18] on icon "close" at bounding box center [575, 19] width 10 height 10
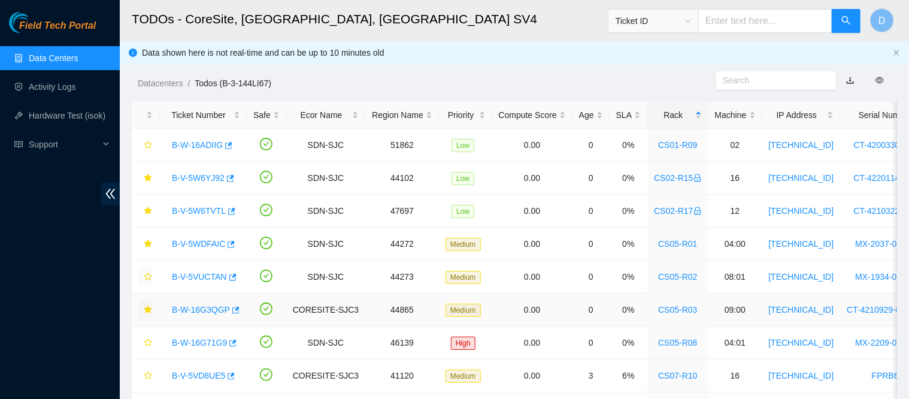
click at [150, 308] on icon "star" at bounding box center [148, 309] width 8 height 8
click at [146, 337] on button "button" at bounding box center [145, 342] width 14 height 19
click at [208, 341] on link "B-W-16G71G9" at bounding box center [199, 343] width 55 height 10
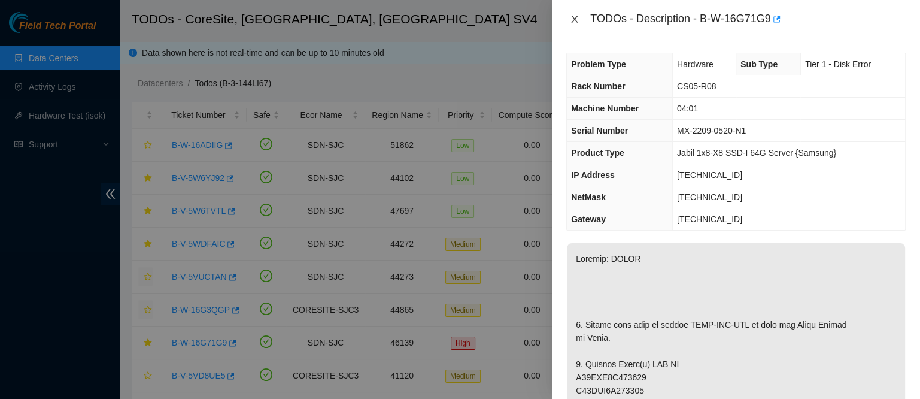
drag, startPoint x: 571, startPoint y: 22, endPoint x: 438, endPoint y: 107, distance: 158.0
click at [571, 22] on icon "close" at bounding box center [575, 19] width 10 height 10
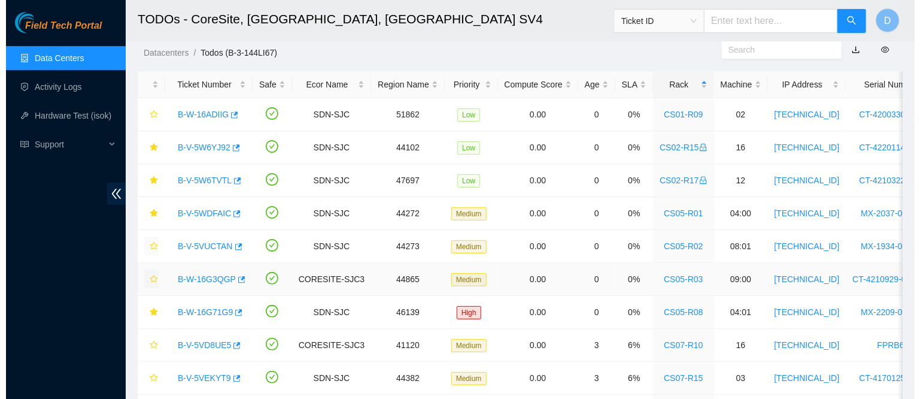
scroll to position [32, 0]
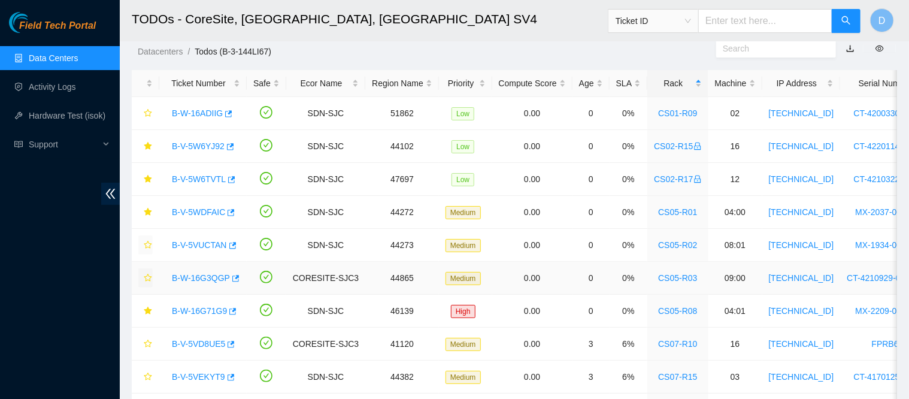
drag, startPoint x: 196, startPoint y: 274, endPoint x: 580, endPoint y: 334, distance: 387.9
click at [196, 274] on link "B-W-16G3QGP" at bounding box center [201, 278] width 58 height 10
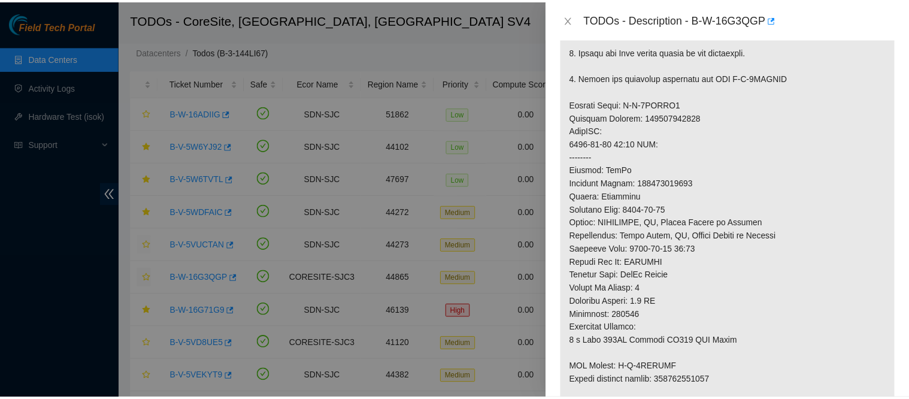
scroll to position [435, 0]
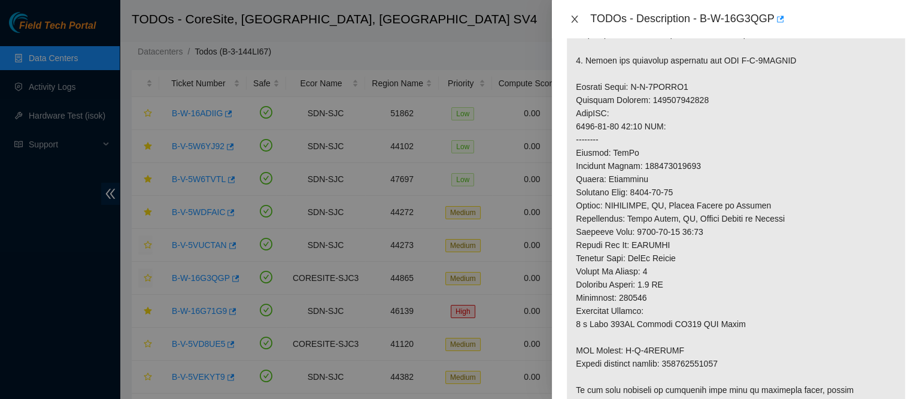
click at [575, 20] on icon "close" at bounding box center [575, 19] width 10 height 10
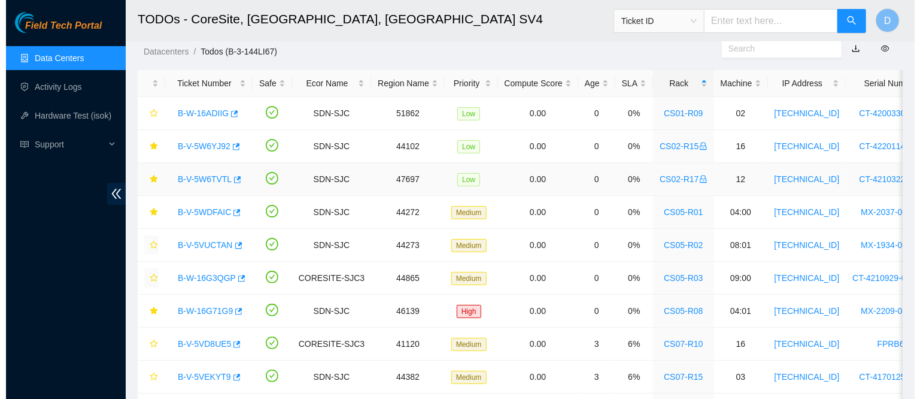
scroll to position [71, 0]
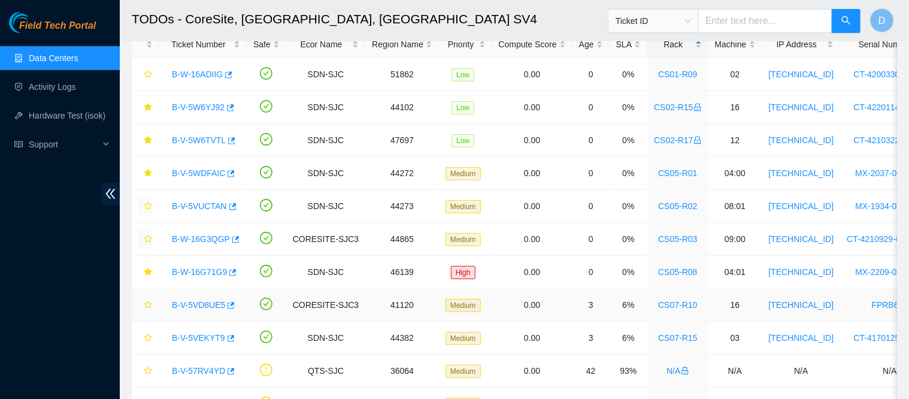
click at [199, 305] on link "B-V-5VD8UE5" at bounding box center [198, 305] width 53 height 10
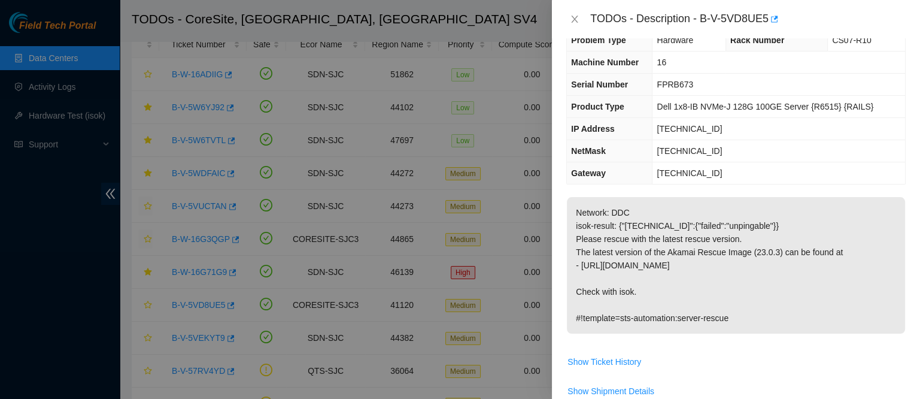
scroll to position [0, 0]
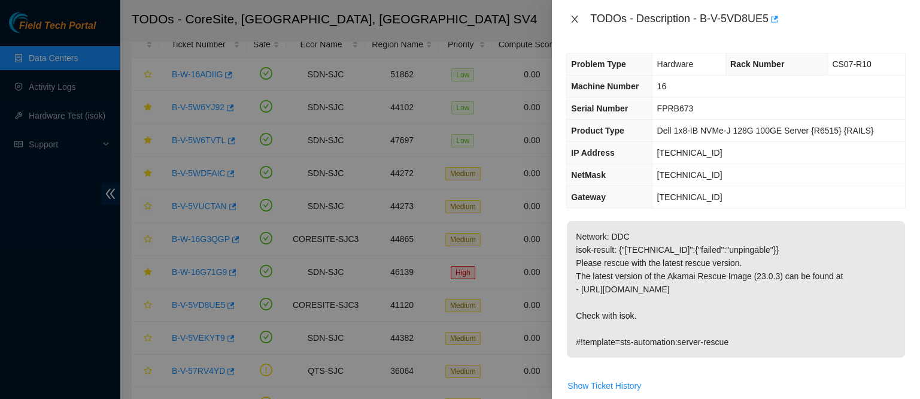
click at [571, 20] on icon "close" at bounding box center [575, 19] width 10 height 10
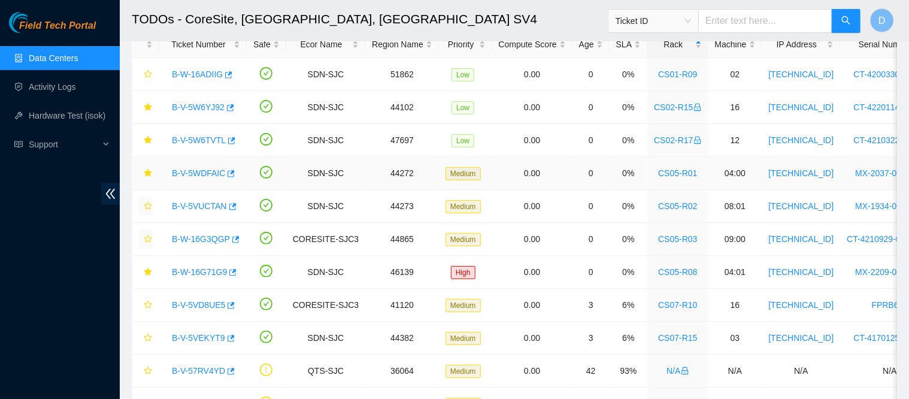
click at [203, 174] on link "B-V-5WDFAIC" at bounding box center [198, 173] width 53 height 10
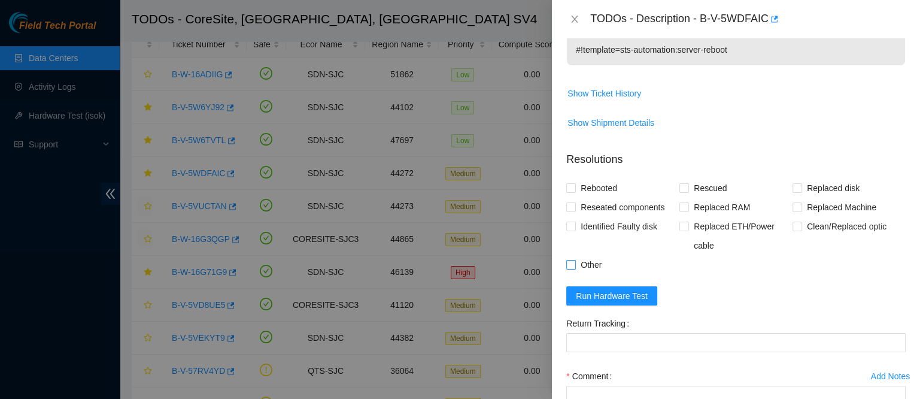
scroll to position [347, 0]
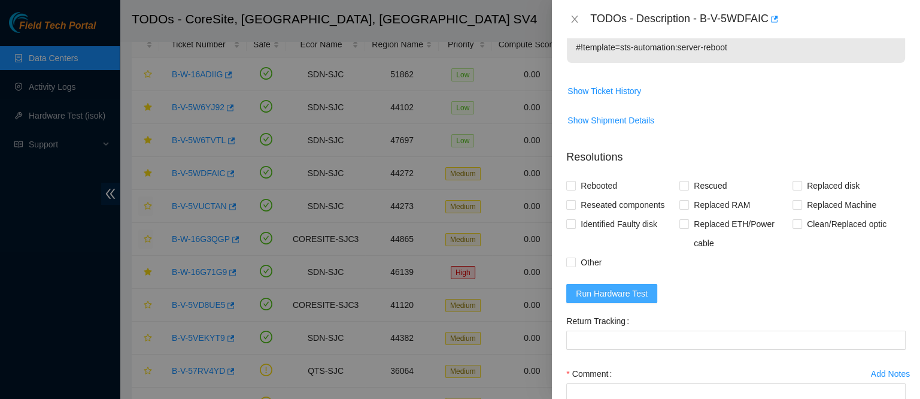
click at [597, 299] on span "Run Hardware Test" at bounding box center [612, 293] width 72 height 13
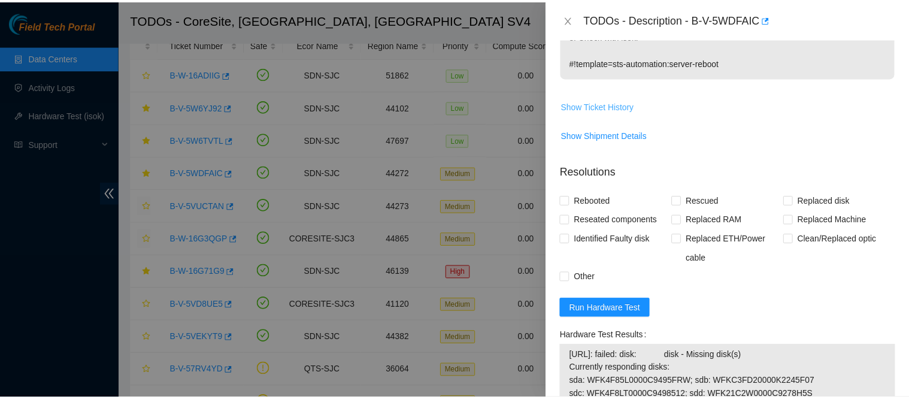
scroll to position [331, 0]
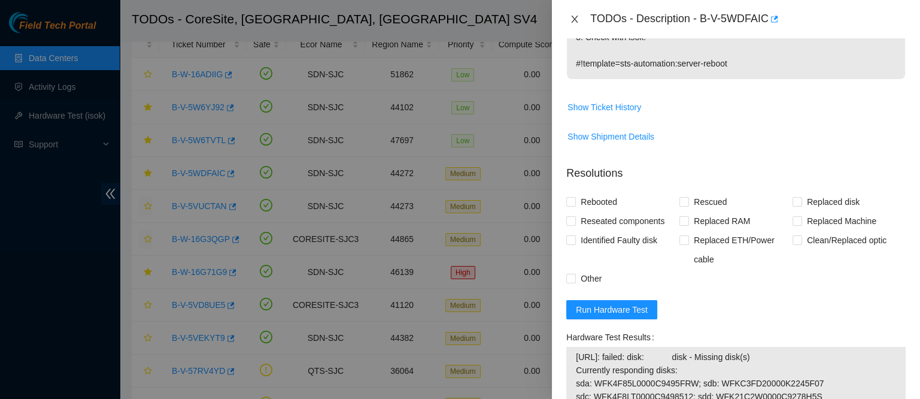
drag, startPoint x: 575, startPoint y: 17, endPoint x: 518, endPoint y: 32, distance: 59.3
click at [575, 17] on icon "close" at bounding box center [575, 19] width 7 height 7
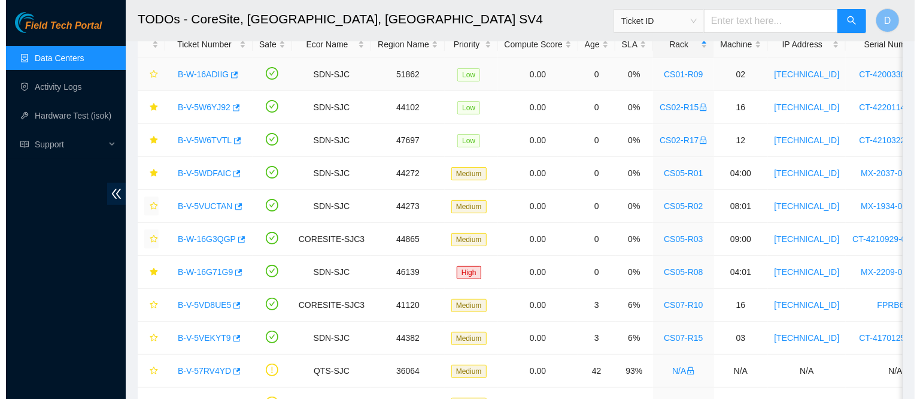
scroll to position [384, 0]
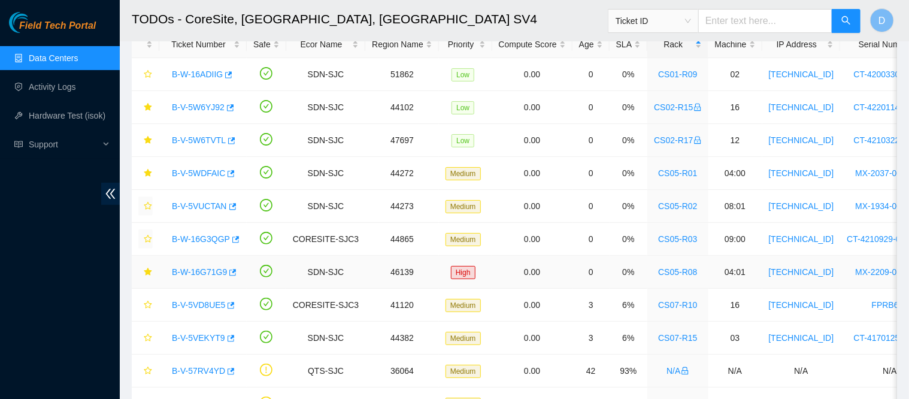
drag, startPoint x: 197, startPoint y: 274, endPoint x: 490, endPoint y: 286, distance: 293.1
click at [196, 274] on link "B-W-16G71G9" at bounding box center [199, 272] width 55 height 10
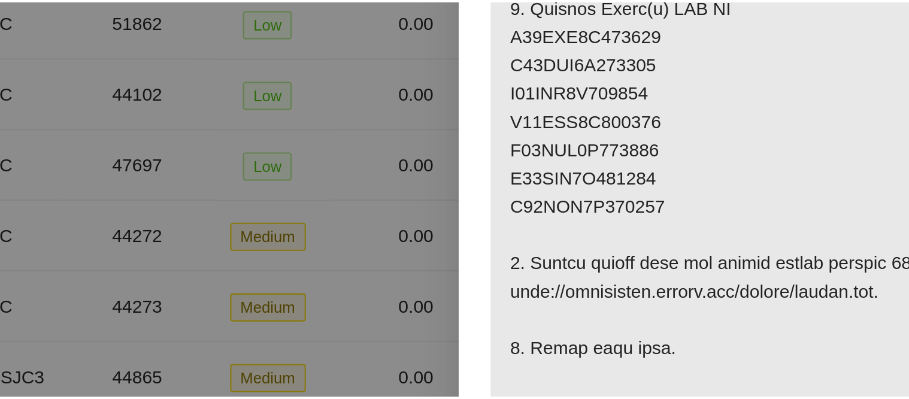
scroll to position [71, 0]
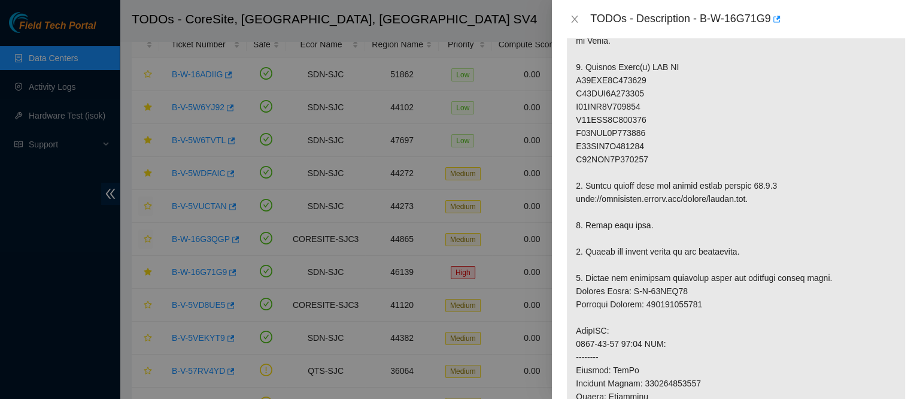
click at [583, 21] on div "TODOs - Description - B-W-16G71G9" at bounding box center [737, 19] width 340 height 19
click at [577, 16] on icon "close" at bounding box center [575, 19] width 7 height 7
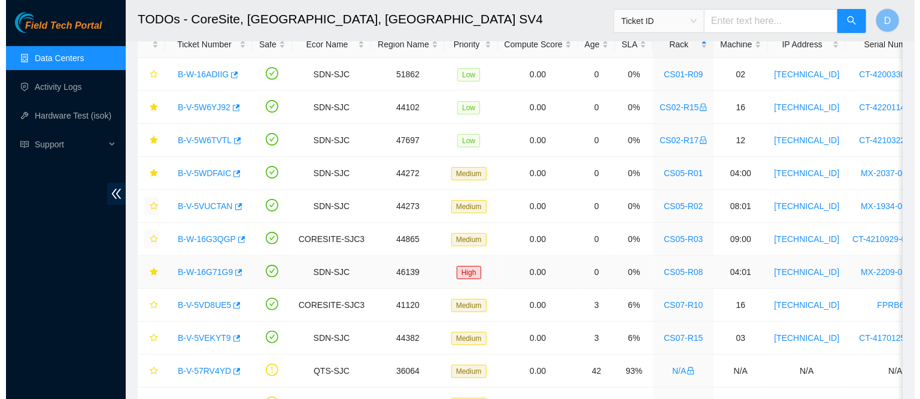
scroll to position [328, 0]
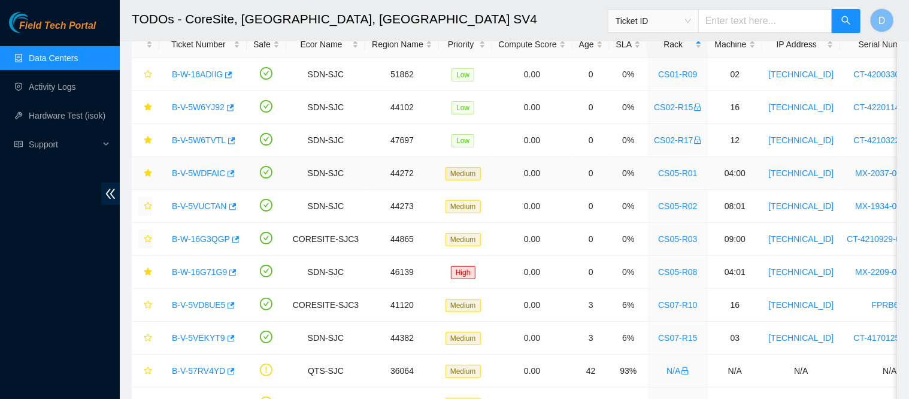
click at [208, 172] on link "B-V-5WDFAIC" at bounding box center [198, 173] width 53 height 10
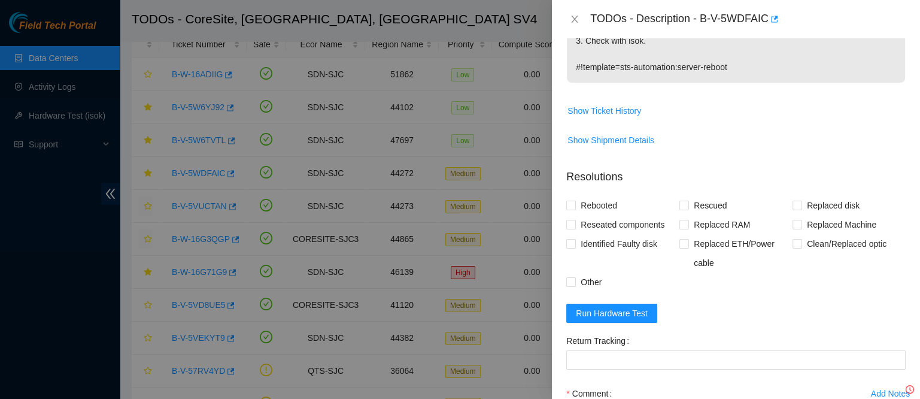
scroll to position [275, 0]
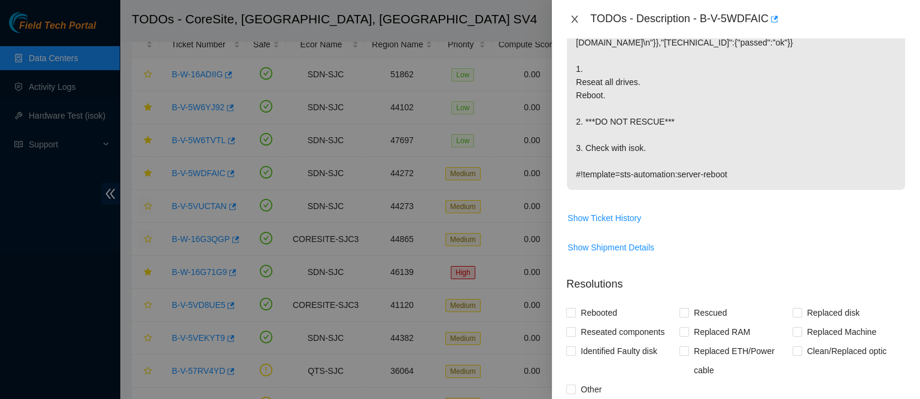
click at [577, 22] on icon "close" at bounding box center [575, 19] width 7 height 7
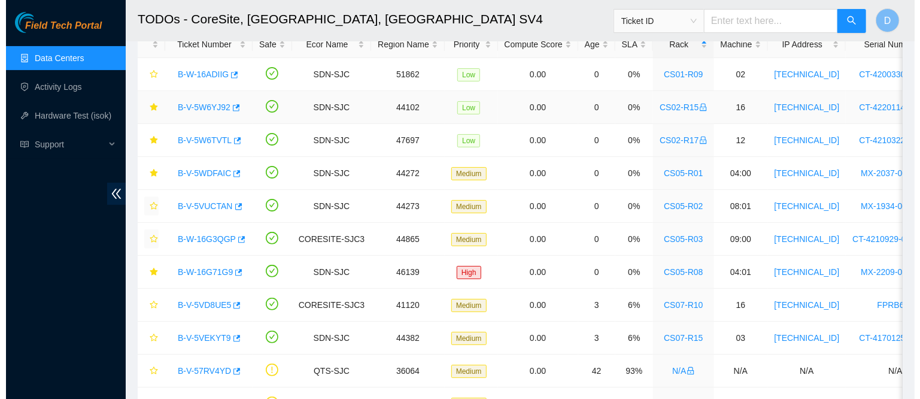
scroll to position [0, 0]
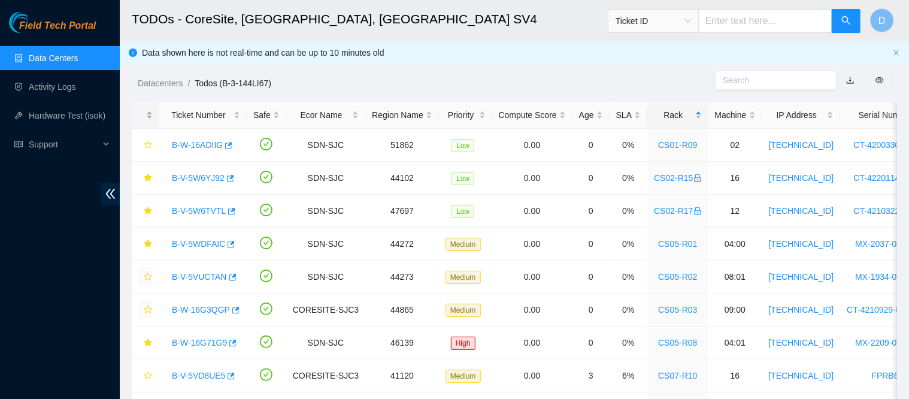
click at [147, 110] on div at bounding box center [145, 115] width 14 height 11
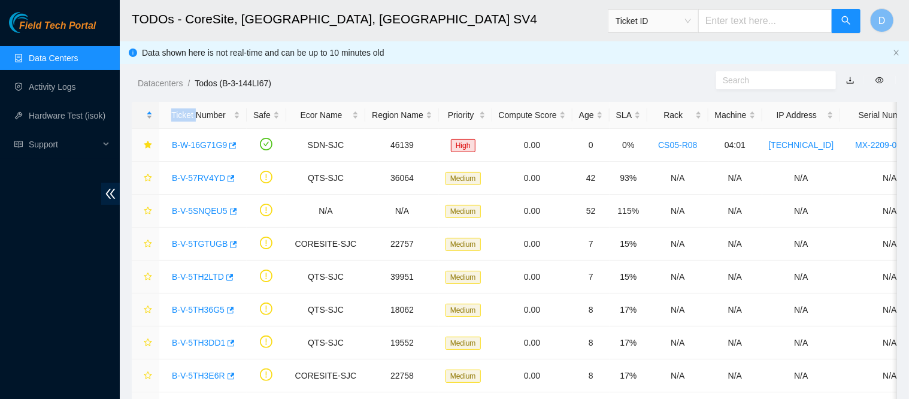
click at [147, 110] on div at bounding box center [145, 115] width 14 height 11
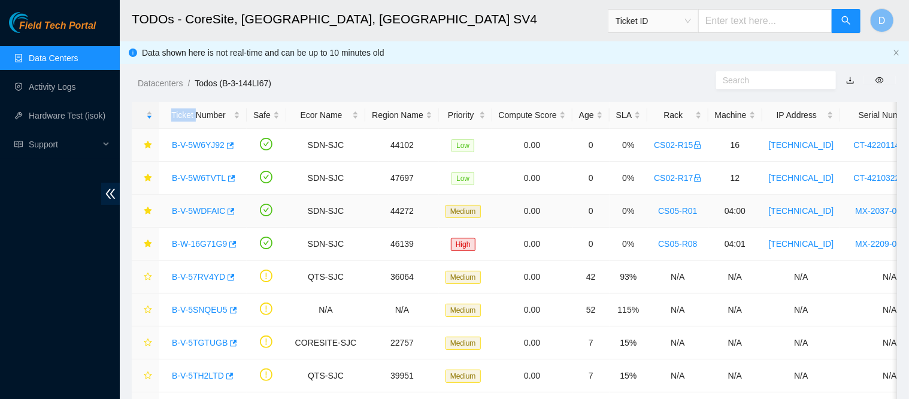
click at [202, 213] on link "B-V-5WDFAIC" at bounding box center [198, 211] width 53 height 10
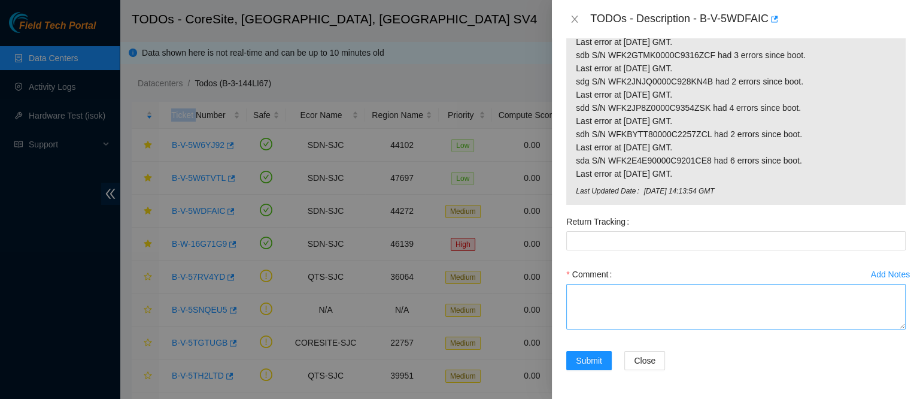
scroll to position [831, 0]
click at [582, 354] on span "Submit" at bounding box center [589, 360] width 26 height 13
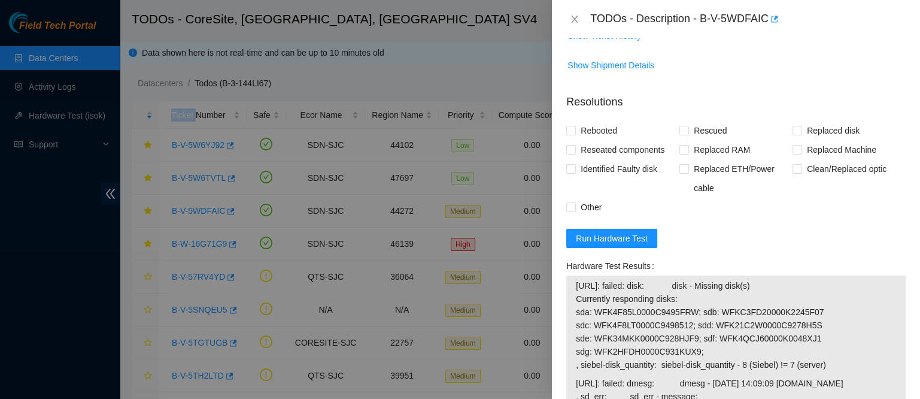
scroll to position [360, 0]
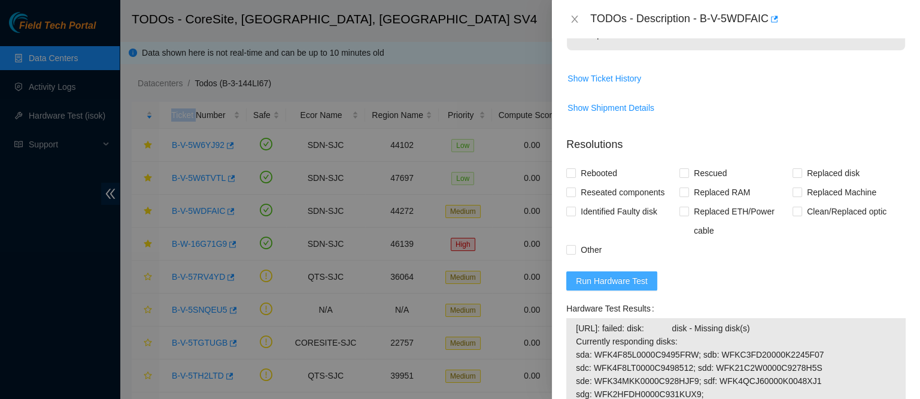
click at [599, 287] on span "Run Hardware Test" at bounding box center [612, 280] width 72 height 13
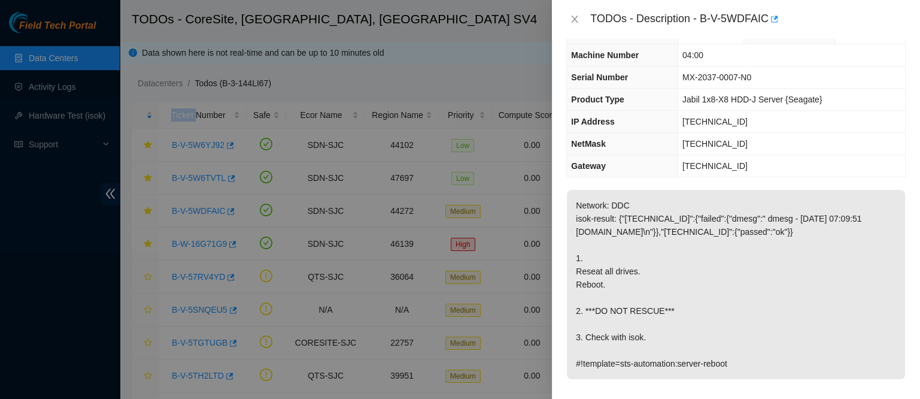
scroll to position [33, 0]
click at [575, 19] on icon "close" at bounding box center [575, 19] width 7 height 7
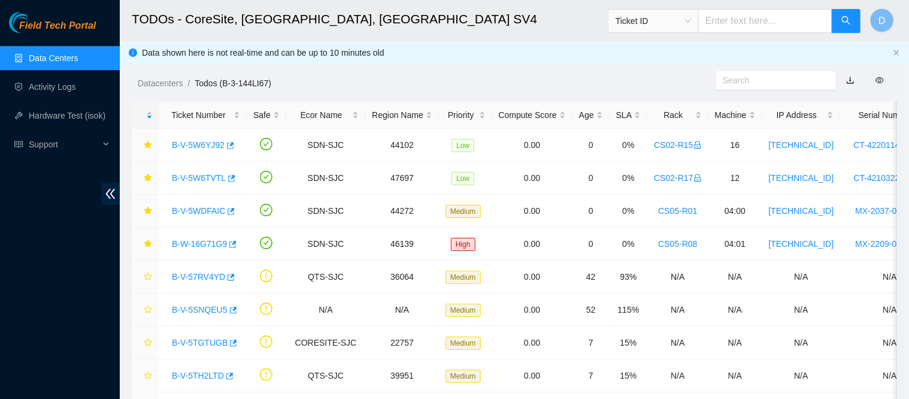
click at [373, 69] on div "Datacenters / Todos (B-3-144LI67) /" at bounding box center [416, 56] width 592 height 67
click at [205, 204] on div "B-V-5WDFAIC" at bounding box center [203, 210] width 74 height 19
click at [204, 206] on link "B-V-5WDFAIC" at bounding box center [198, 211] width 53 height 10
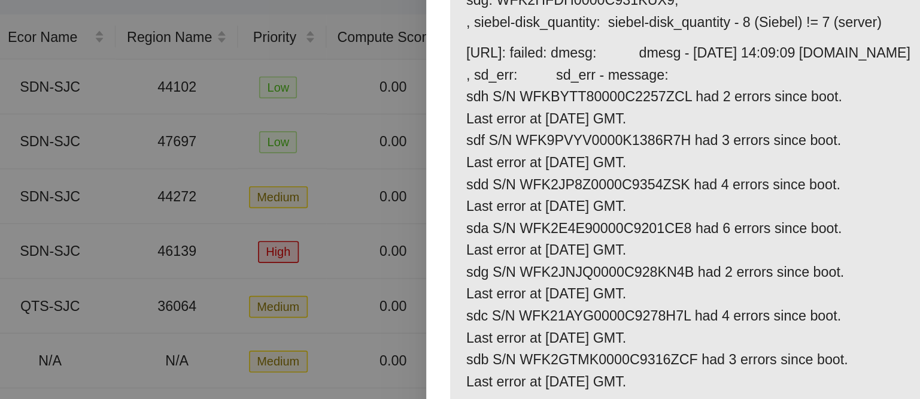
scroll to position [662, 0]
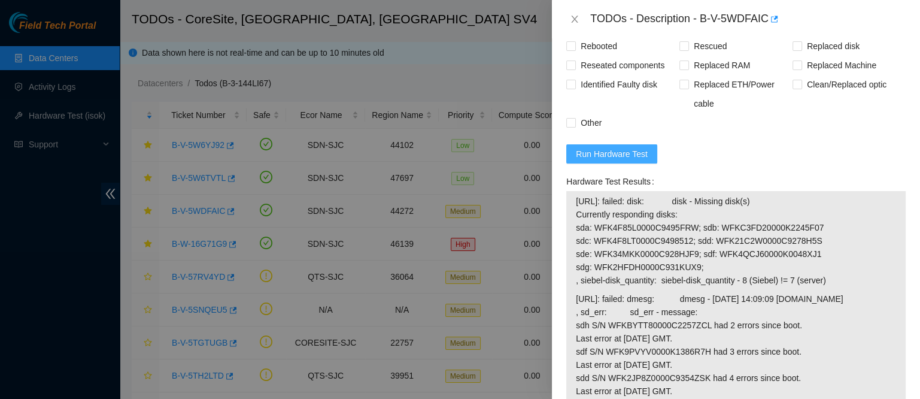
click at [587, 163] on button "Run Hardware Test" at bounding box center [612, 153] width 91 height 19
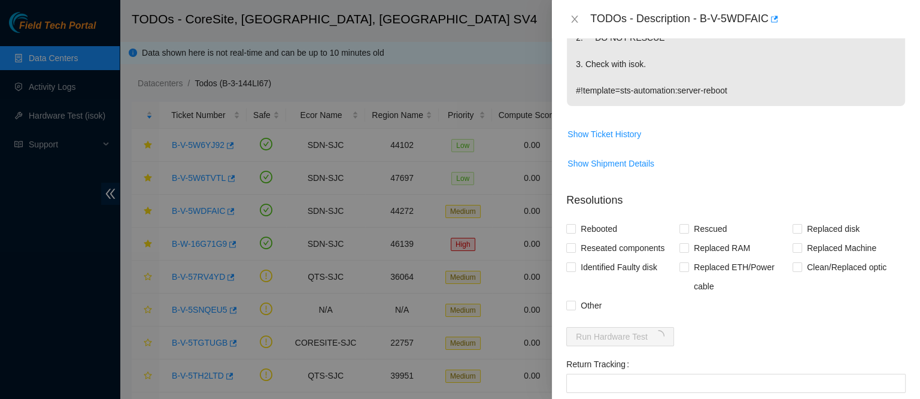
scroll to position [304, 0]
click at [613, 130] on span "Show Ticket History" at bounding box center [605, 134] width 74 height 13
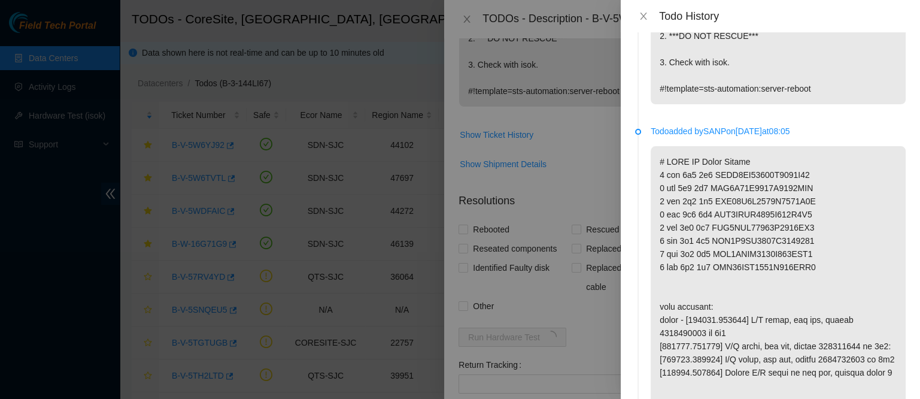
scroll to position [0, 0]
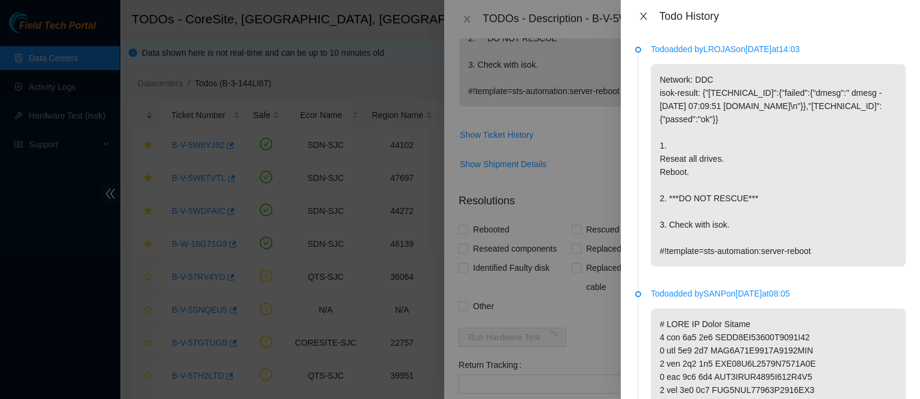
click at [644, 18] on icon "close" at bounding box center [643, 16] width 7 height 7
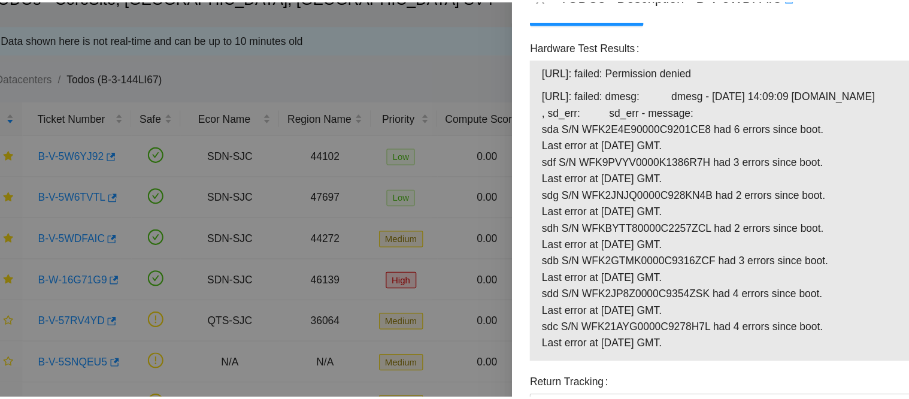
scroll to position [612, 0]
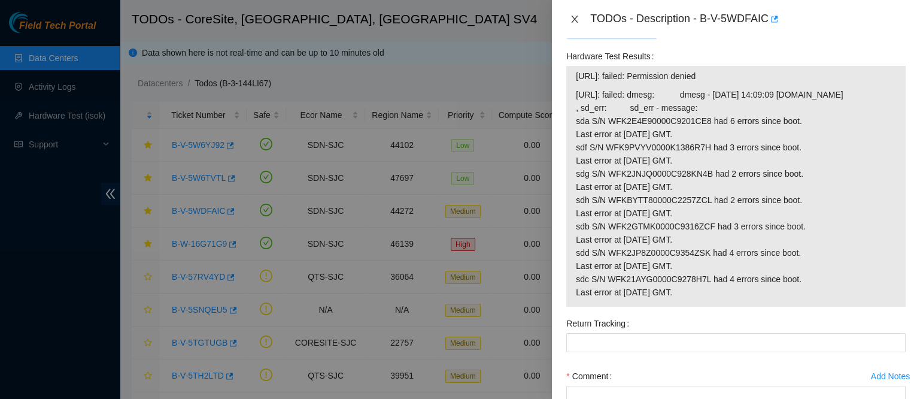
click at [575, 21] on icon "close" at bounding box center [575, 19] width 10 height 10
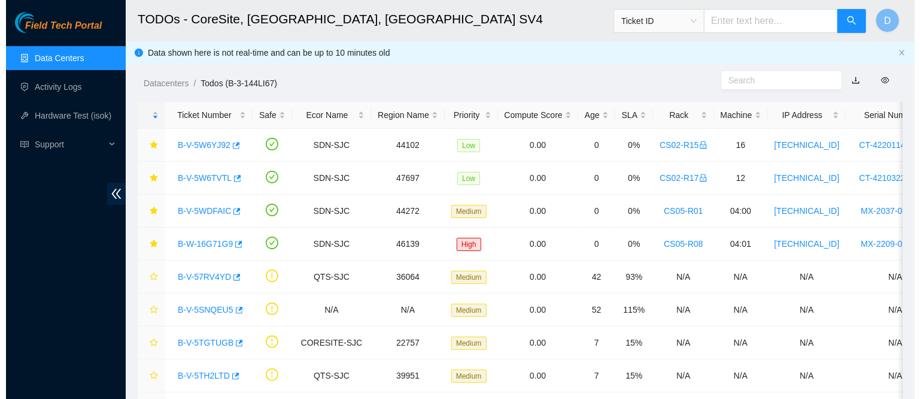
scroll to position [246, 0]
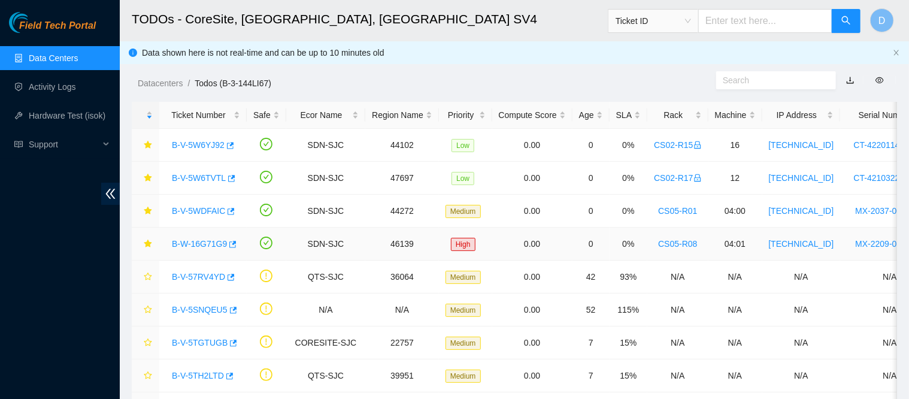
click at [204, 240] on link "B-W-16G71G9" at bounding box center [199, 244] width 55 height 10
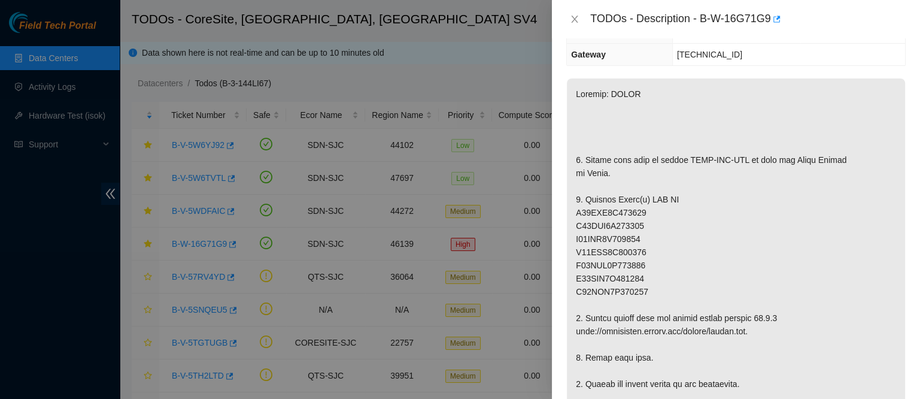
scroll to position [0, 0]
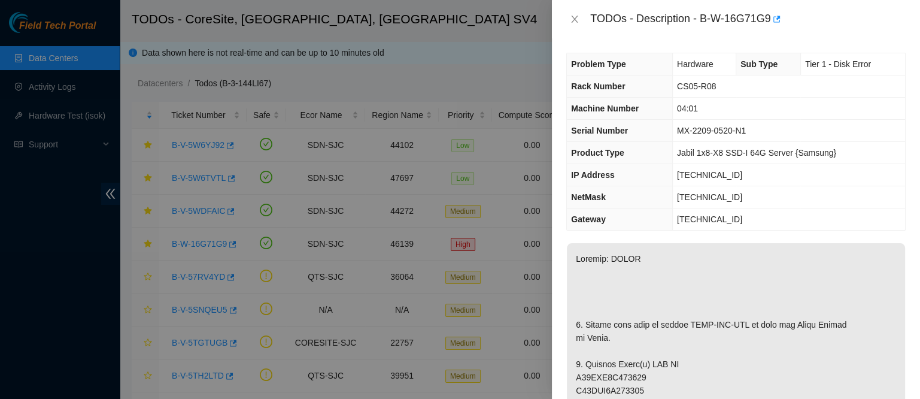
click at [577, 26] on div "TODOs - Description - B-W-16G71G9" at bounding box center [737, 19] width 340 height 19
click at [570, 19] on button "Close" at bounding box center [575, 19] width 17 height 11
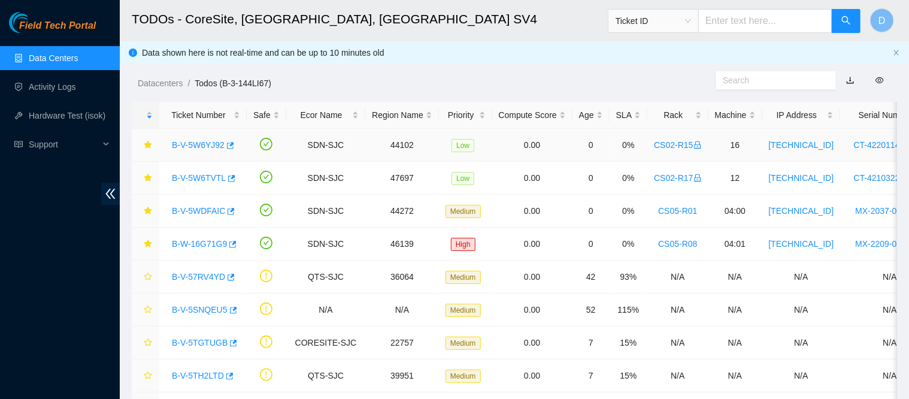
drag, startPoint x: 202, startPoint y: 144, endPoint x: 632, endPoint y: 102, distance: 432.0
click at [202, 144] on link "B-V-5W6YJ92" at bounding box center [198, 145] width 53 height 10
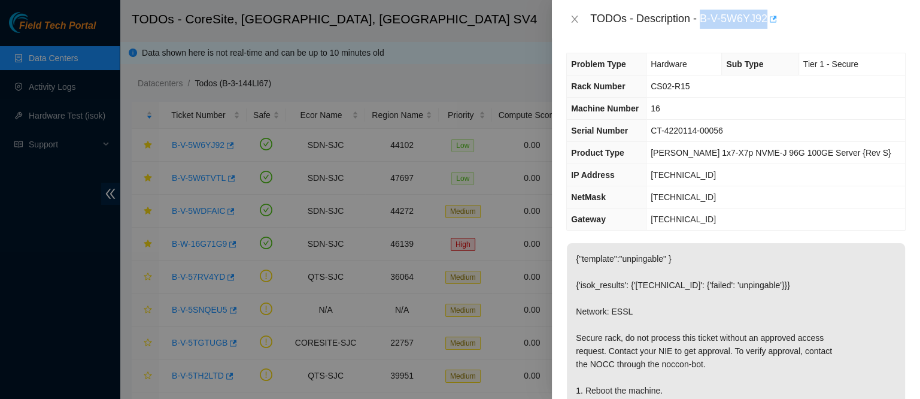
drag, startPoint x: 741, startPoint y: 19, endPoint x: 832, endPoint y: 19, distance: 90.4
click at [832, 19] on div "TODOs - Description - B-V-5W6YJ92" at bounding box center [748, 19] width 316 height 19
copy div "B-V-5W6YJ92"
click at [578, 17] on icon "close" at bounding box center [575, 19] width 10 height 10
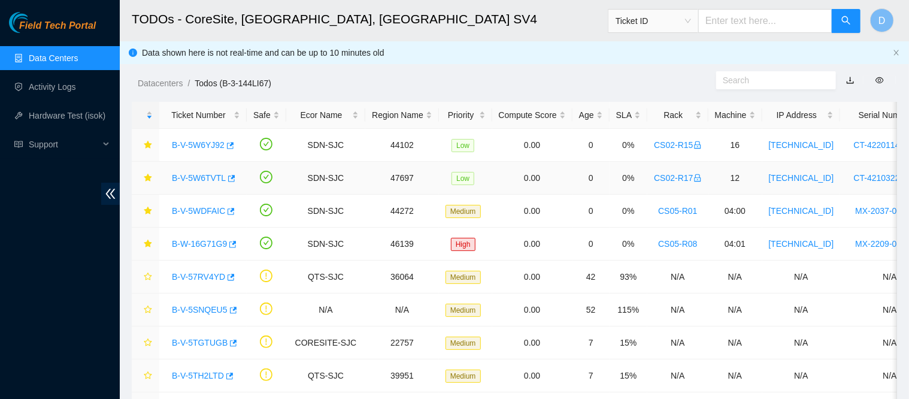
drag, startPoint x: 192, startPoint y: 179, endPoint x: 492, endPoint y: 88, distance: 313.5
click at [192, 179] on link "B-V-5W6TVTL" at bounding box center [199, 178] width 54 height 10
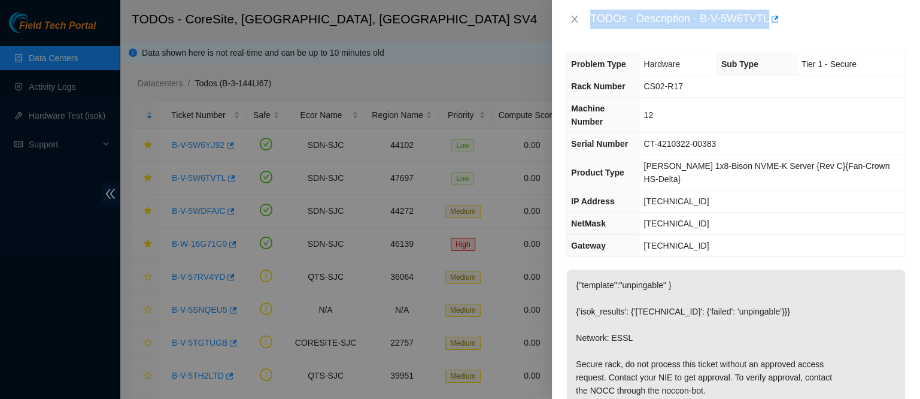
click at [740, 10] on div "TODOs - Description - B-V-5W6TVTL" at bounding box center [748, 19] width 316 height 19
drag, startPoint x: 738, startPoint y: 16, endPoint x: 832, endPoint y: 18, distance: 93.5
click at [832, 18] on div "TODOs - Description - B-V-5W6TVTL" at bounding box center [748, 19] width 316 height 19
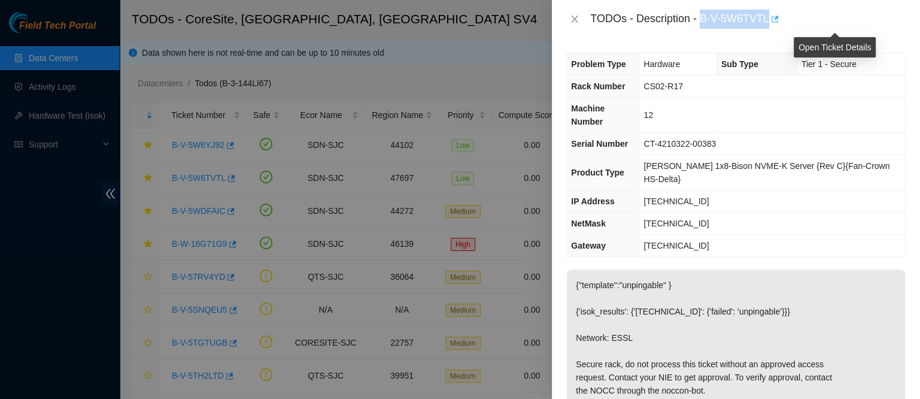
copy div "B-V-5W6TVTL"
click at [572, 16] on icon "close" at bounding box center [575, 19] width 10 height 10
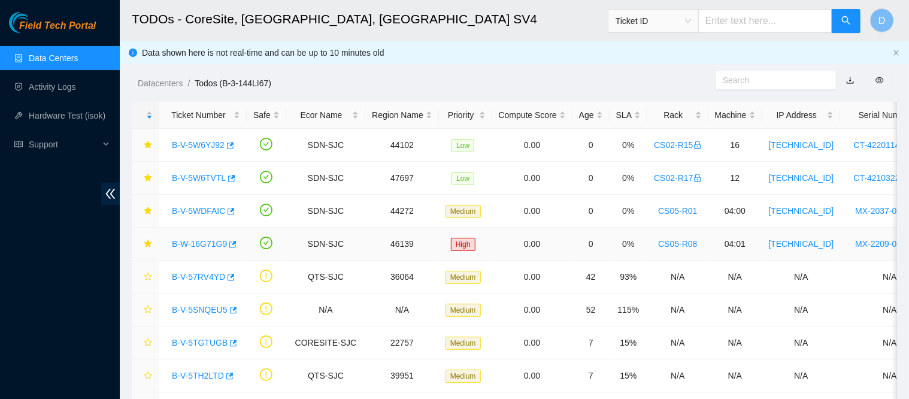
click at [208, 240] on link "B-W-16G71G9" at bounding box center [199, 244] width 55 height 10
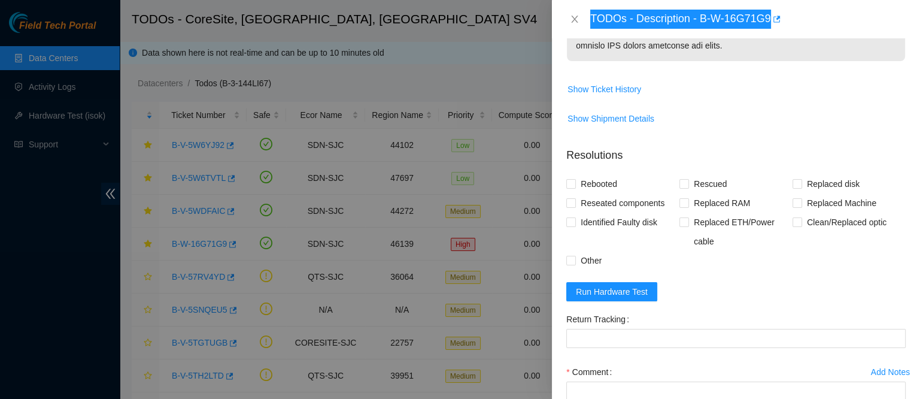
scroll to position [941, 0]
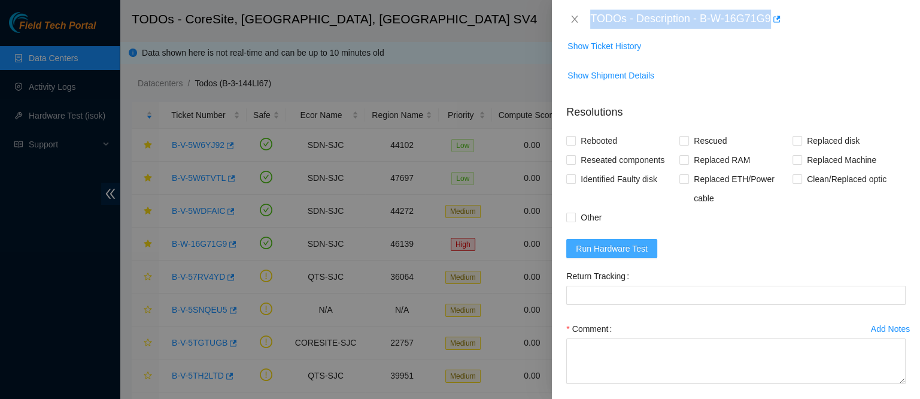
click at [625, 255] on span "Run Hardware Test" at bounding box center [612, 248] width 72 height 13
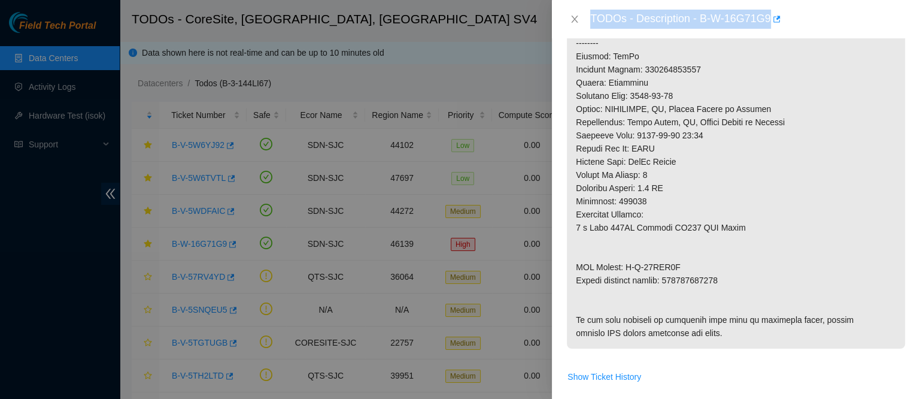
scroll to position [555, 0]
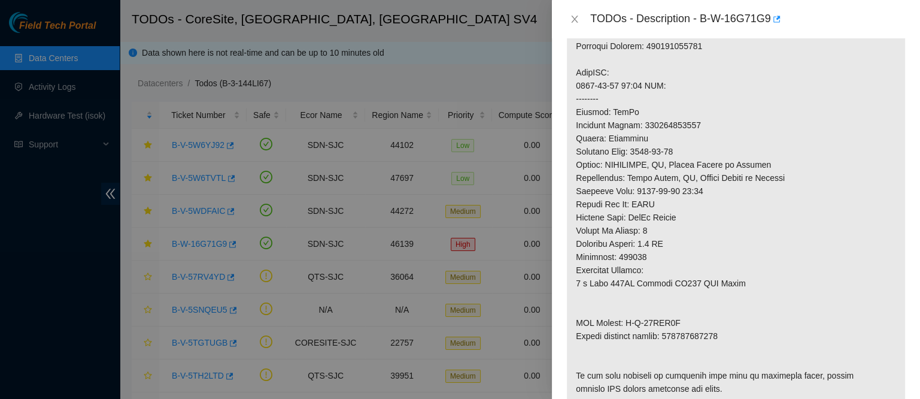
click at [752, 249] on p at bounding box center [736, 46] width 338 height 716
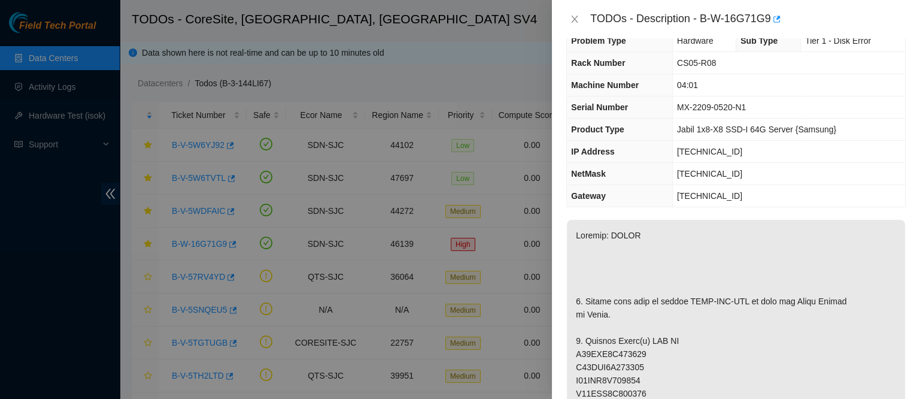
scroll to position [0, 0]
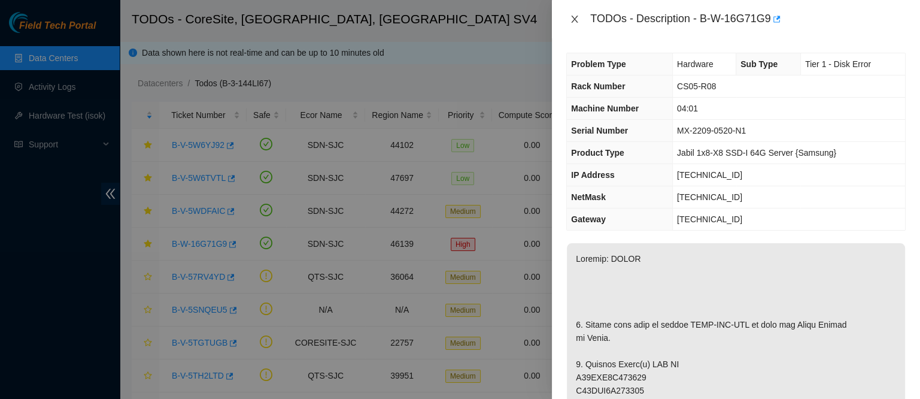
click at [571, 23] on icon "close" at bounding box center [575, 19] width 10 height 10
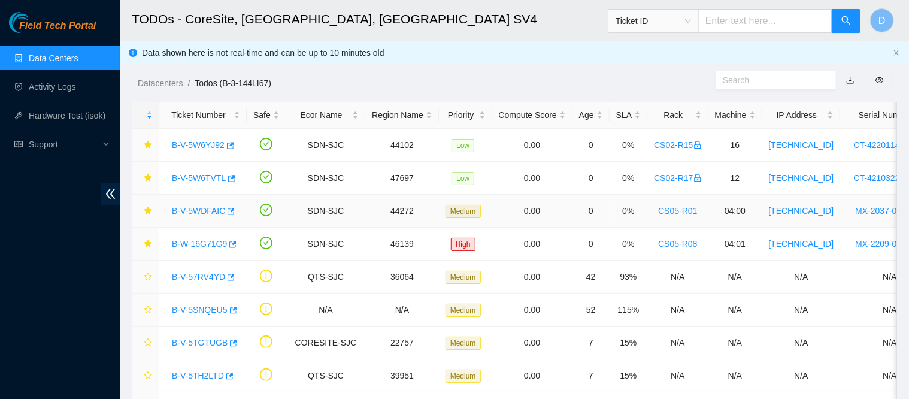
click at [210, 208] on link "B-V-5WDFAIC" at bounding box center [198, 211] width 53 height 10
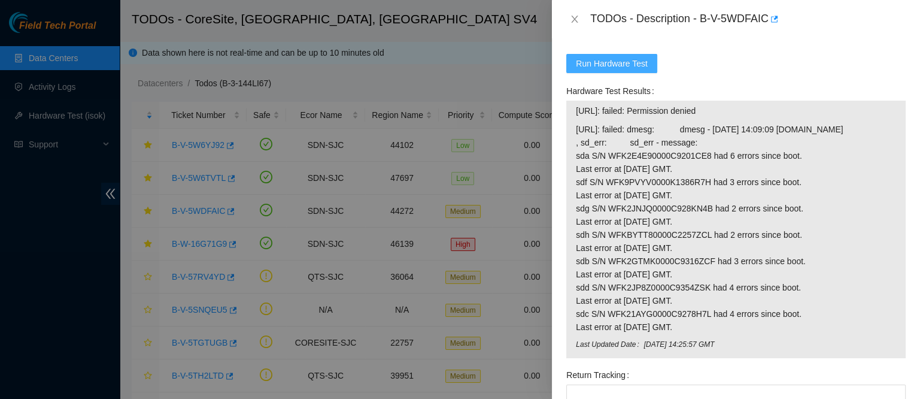
click at [626, 70] on span "Run Hardware Test" at bounding box center [612, 63] width 72 height 13
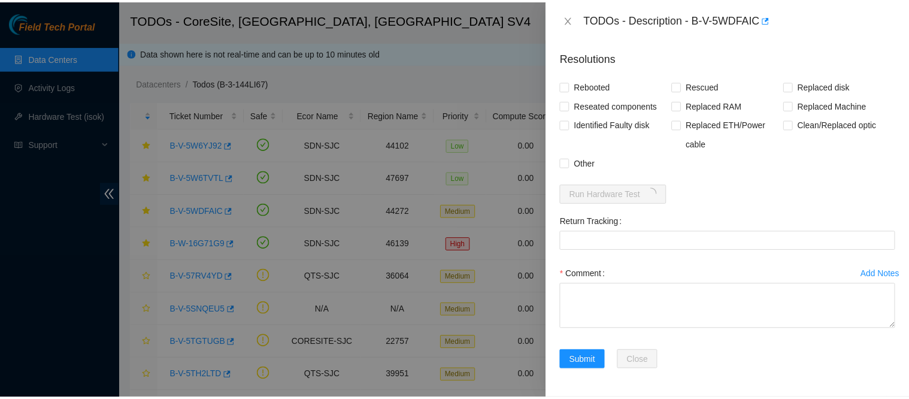
scroll to position [455, 0]
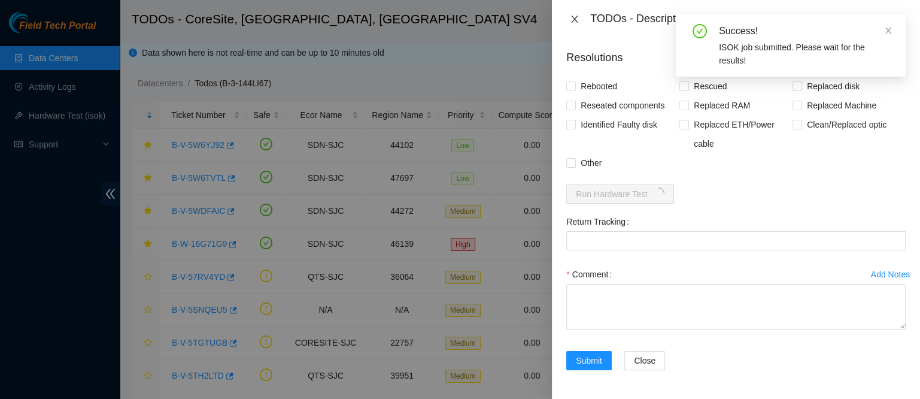
click at [575, 16] on icon "close" at bounding box center [575, 19] width 10 height 10
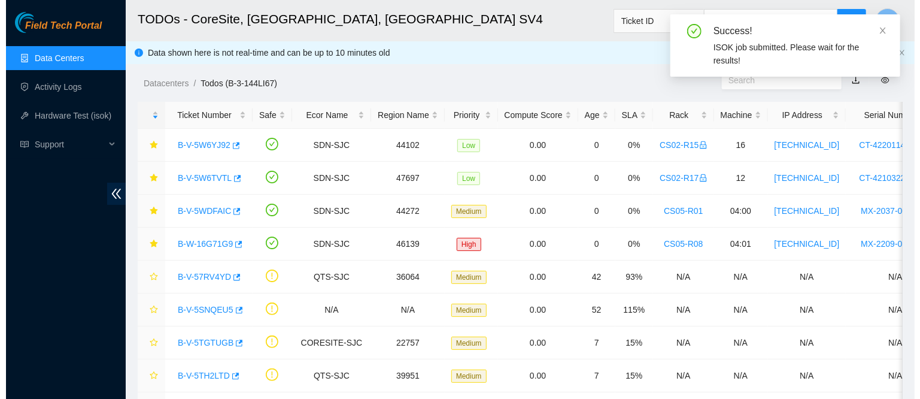
scroll to position [337, 0]
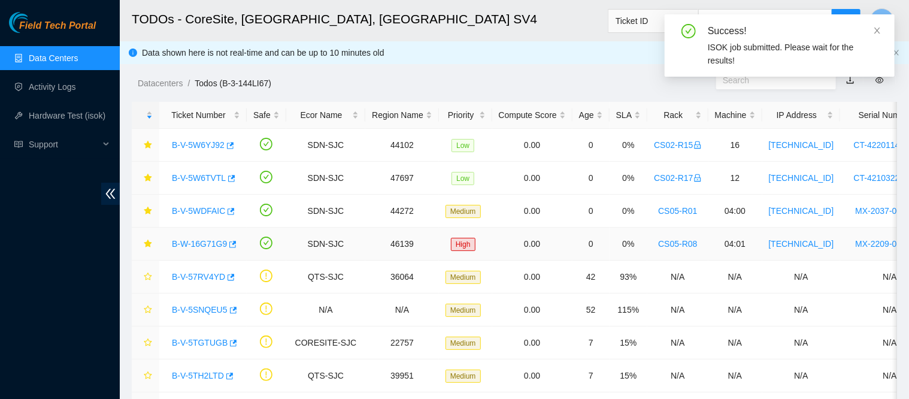
click at [195, 247] on link "B-W-16G71G9" at bounding box center [199, 244] width 55 height 10
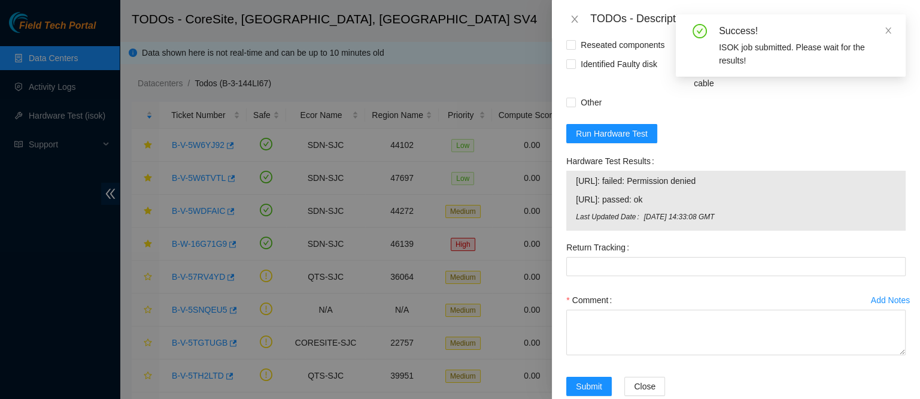
scroll to position [1143, 0]
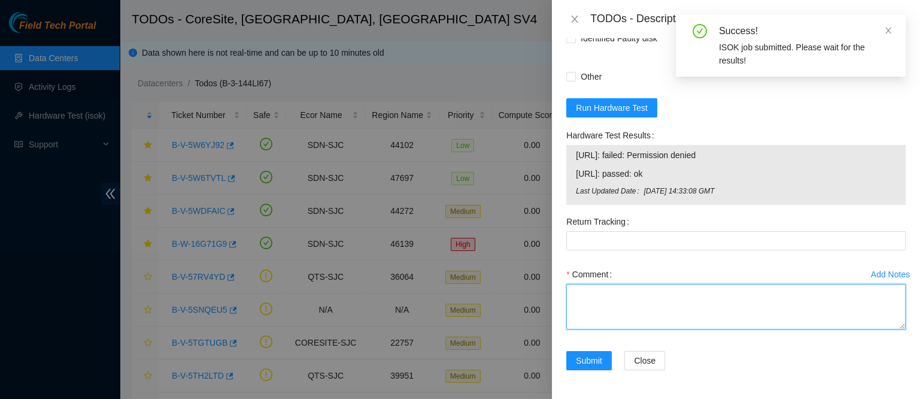
click at [607, 287] on textarea "Comment" at bounding box center [737, 307] width 340 height 46
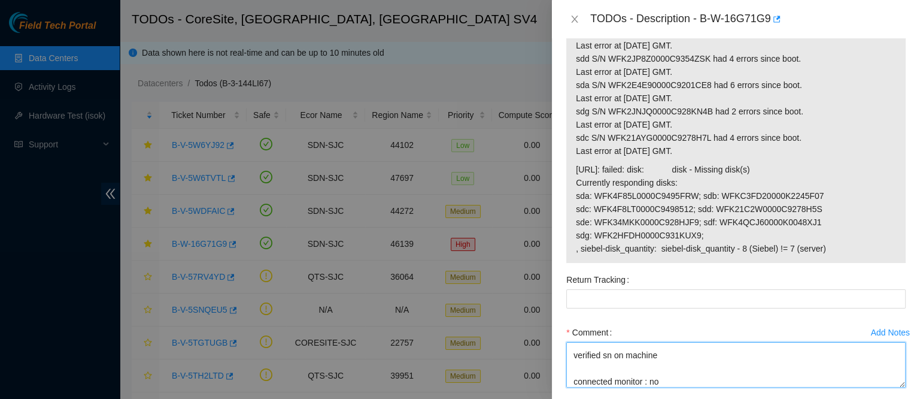
scroll to position [1306, 0]
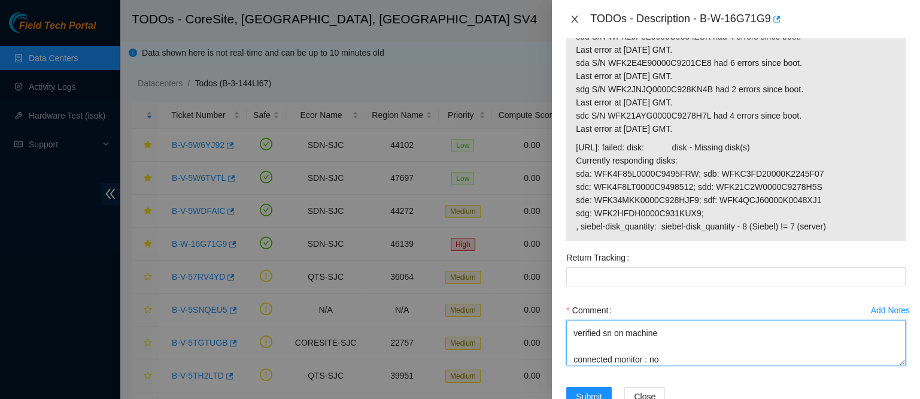
type textarea "contacted nocc to confirm that ticket was safe verified sn on machine connected…"
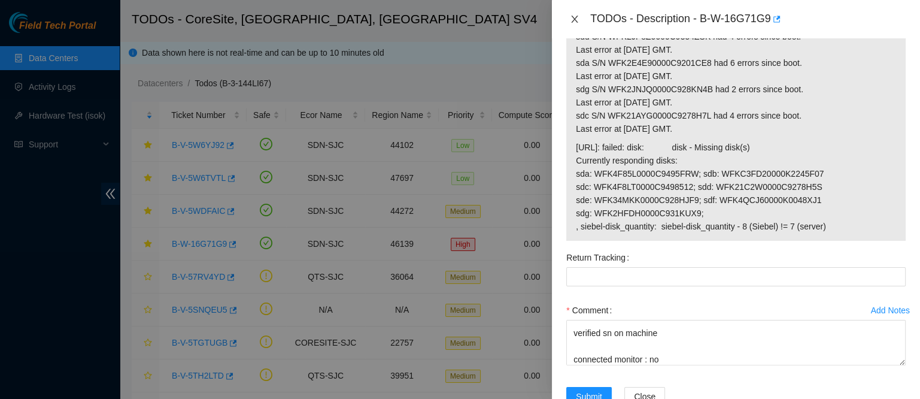
click at [568, 24] on button "Close" at bounding box center [575, 19] width 17 height 11
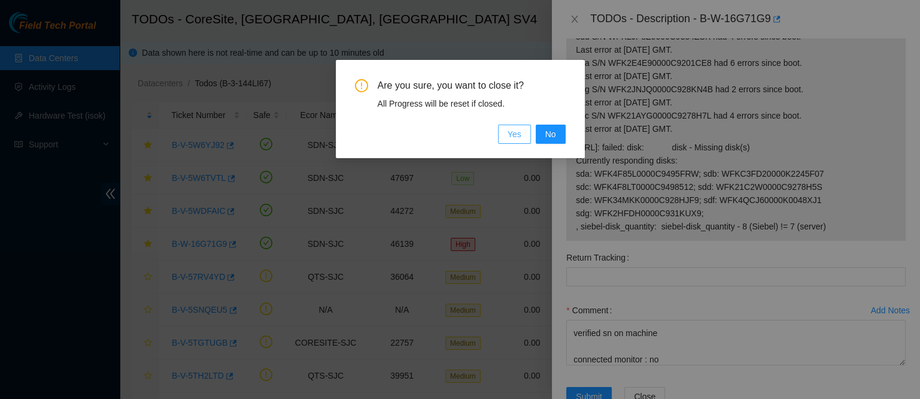
click at [513, 134] on span "Yes" at bounding box center [515, 134] width 14 height 13
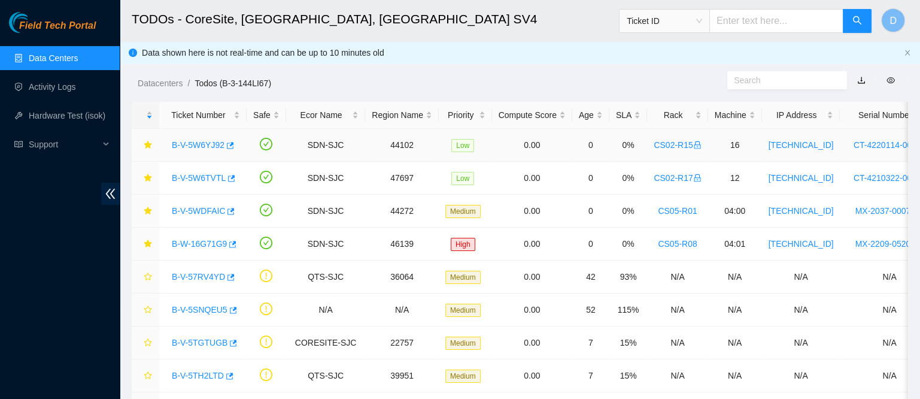
scroll to position [259, 0]
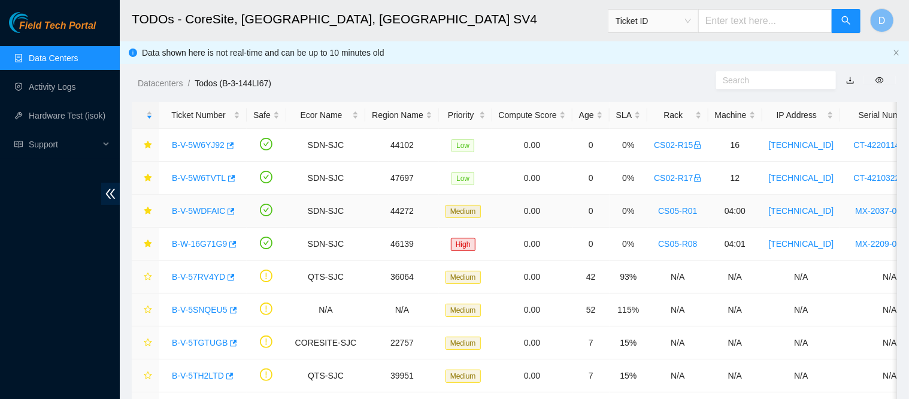
click at [206, 210] on link "B-V-5WDFAIC" at bounding box center [198, 211] width 53 height 10
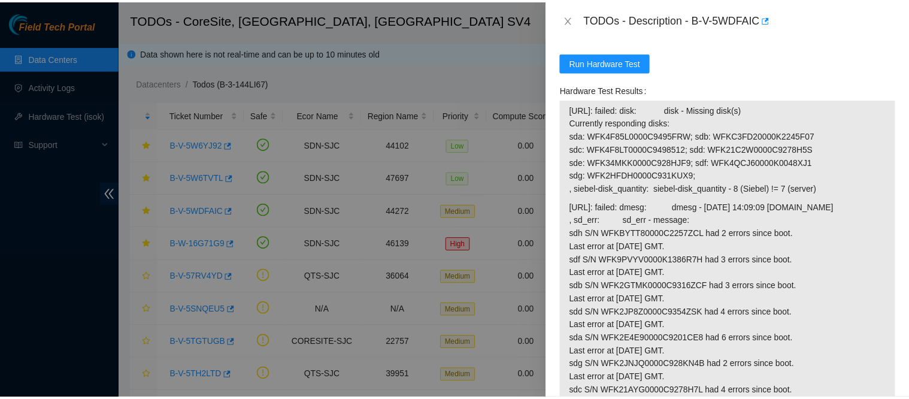
scroll to position [567, 0]
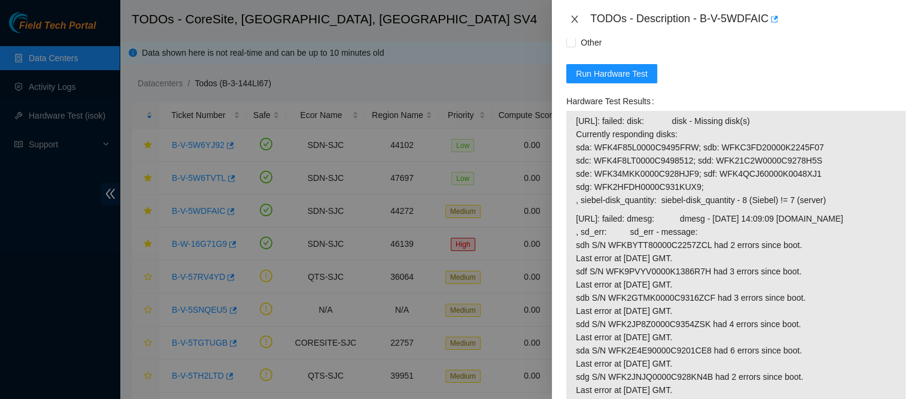
click at [575, 13] on div "TODOs - Description - B-V-5WDFAIC" at bounding box center [737, 19] width 340 height 19
click at [572, 23] on icon "close" at bounding box center [575, 19] width 10 height 10
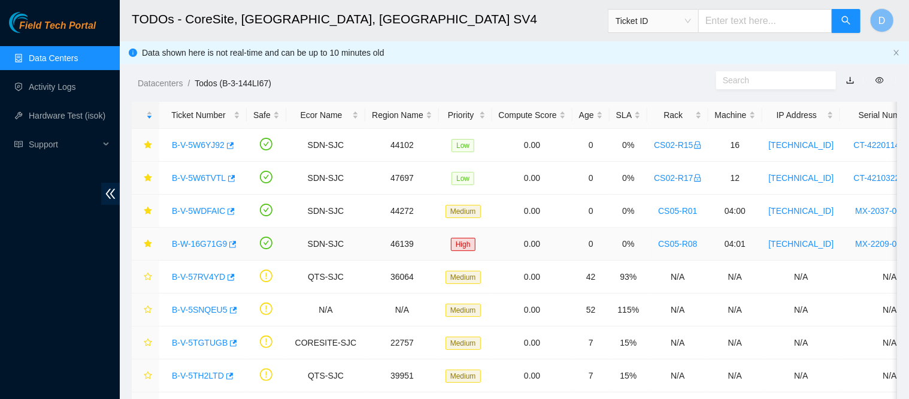
click at [205, 248] on link "B-W-16G71G9" at bounding box center [199, 244] width 55 height 10
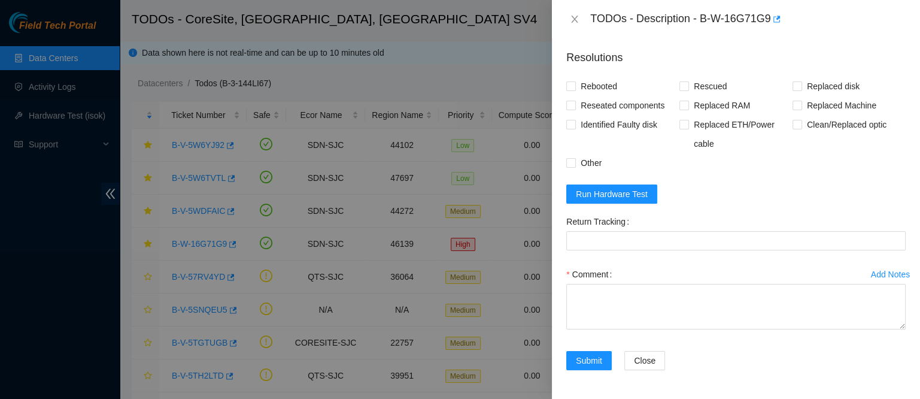
scroll to position [1143, 0]
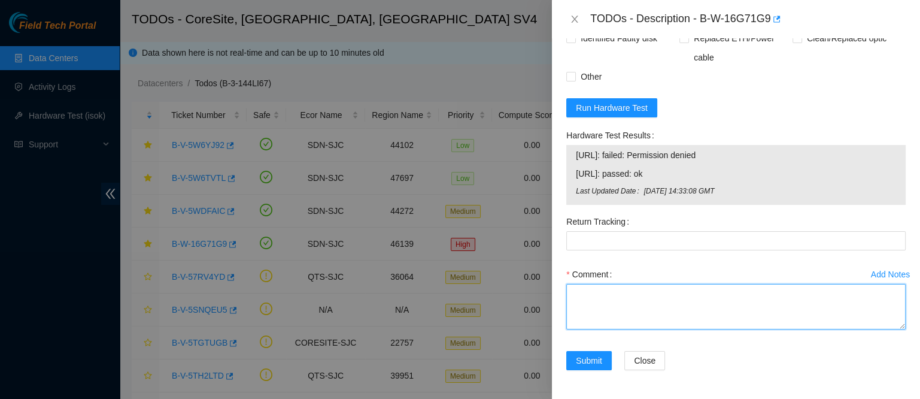
click at [599, 294] on textarea "Comment" at bounding box center [737, 307] width 340 height 46
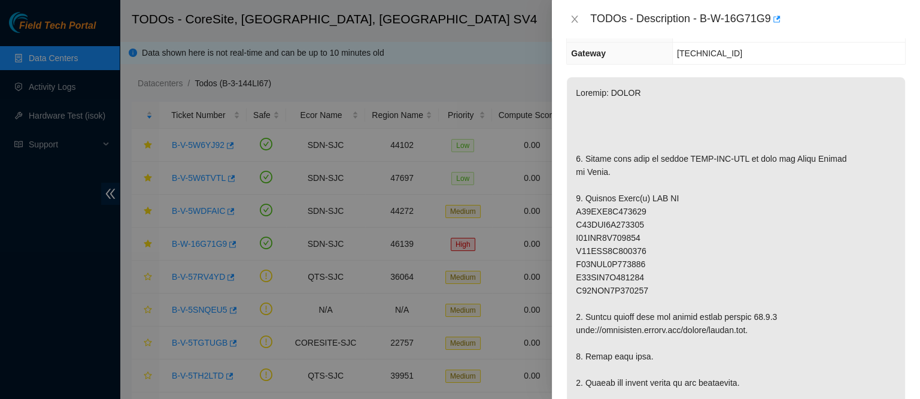
scroll to position [138, 0]
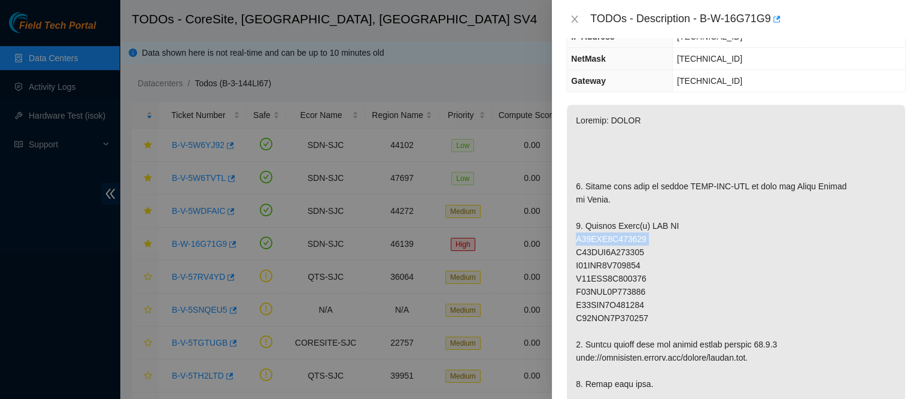
drag, startPoint x: 644, startPoint y: 237, endPoint x: 570, endPoint y: 241, distance: 75.0
drag, startPoint x: 646, startPoint y: 301, endPoint x: 576, endPoint y: 302, distance: 70.1
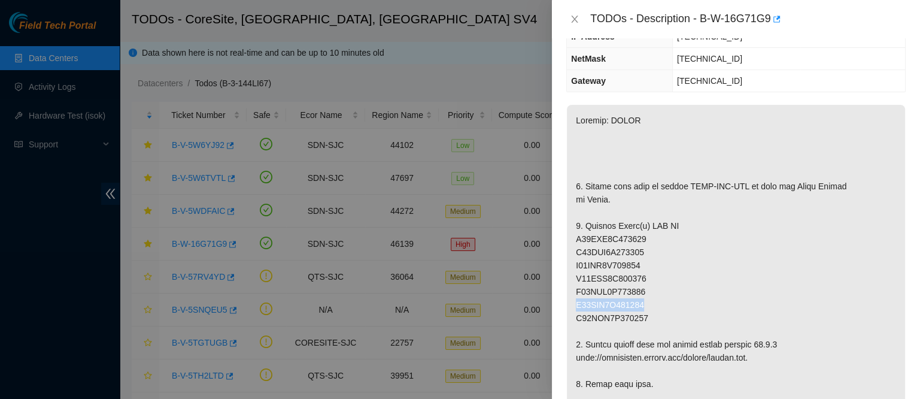
copy p "S45NNA0T151342"
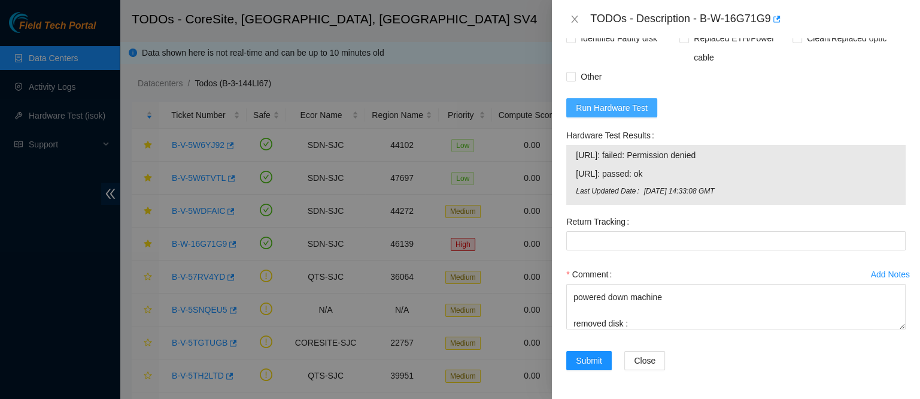
scroll to position [1131, 0]
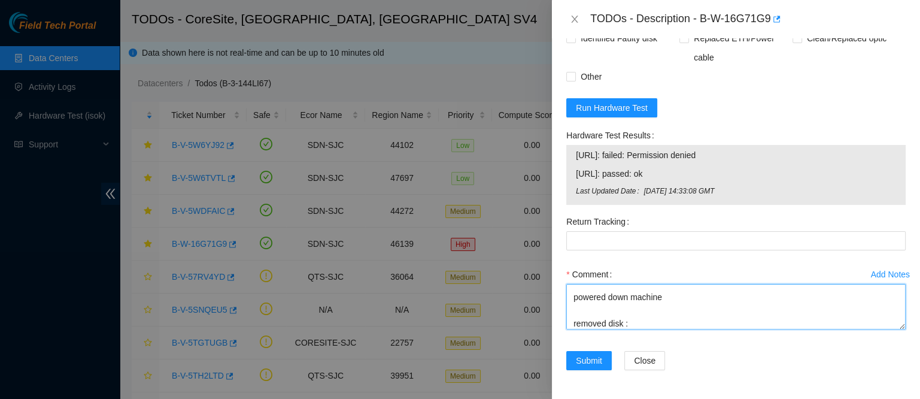
click at [635, 329] on textarea "contacted nocc to confirm that ticket was safe verified sn on machine connected…" at bounding box center [737, 307] width 340 height 46
paste textarea "S45NNA0T151342"
paste textarea "S45NNAOT207878"
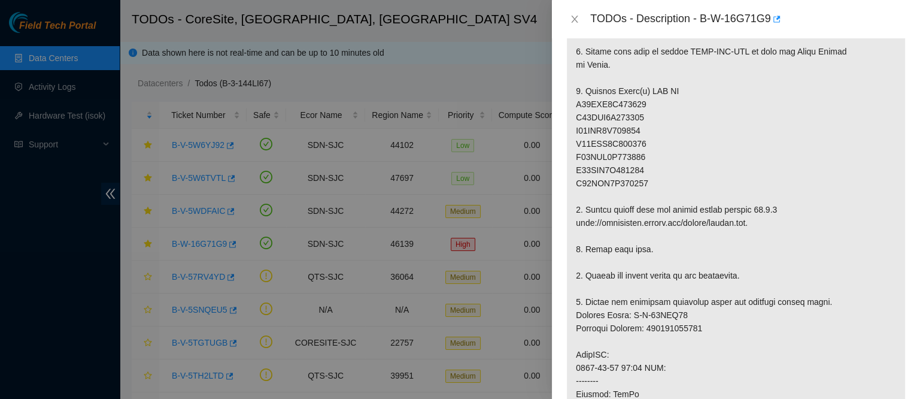
scroll to position [0, 0]
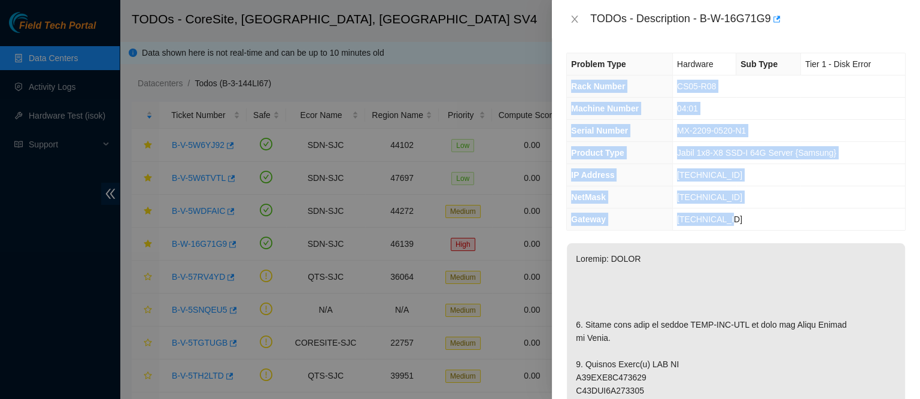
drag, startPoint x: 572, startPoint y: 85, endPoint x: 754, endPoint y: 218, distance: 225.4
click at [754, 218] on tbody "Problem Type Hardware Sub Type Tier 1 - Disk Error Rack Number CS05-R08 Machine…" at bounding box center [736, 141] width 338 height 177
copy tbody "Rack Number CS05-R08 Machine Number 04:01 Serial Number MX-2209-0520-N1 Product…"
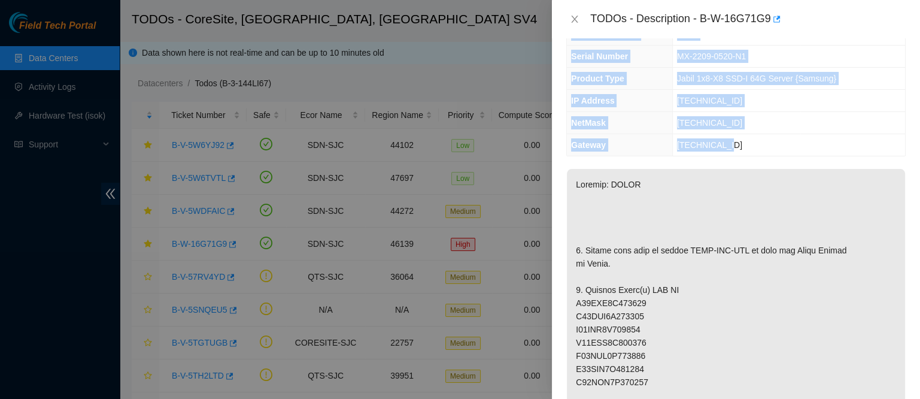
scroll to position [75, 0]
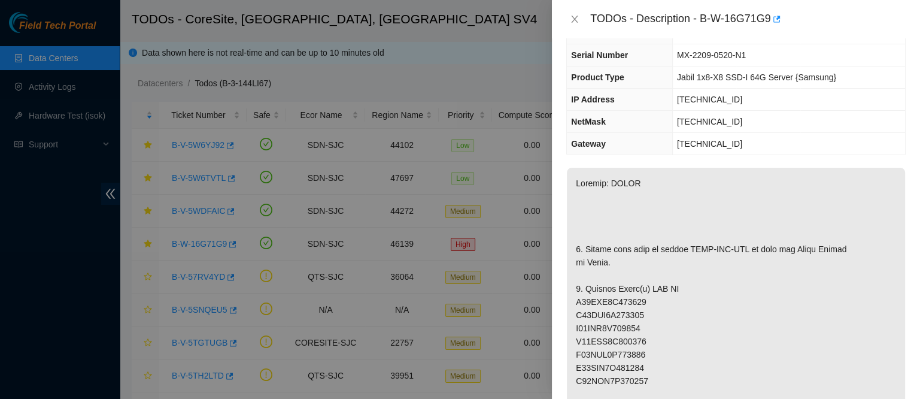
drag, startPoint x: 754, startPoint y: 218, endPoint x: 759, endPoint y: 223, distance: 7.2
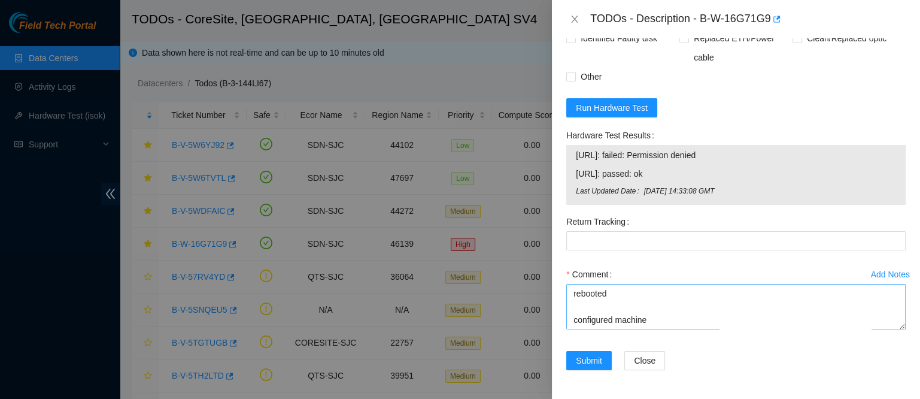
scroll to position [197, 0]
click at [584, 329] on textarea "contacted nocc to confirm that ticket was safe verified sn on machine connected…" at bounding box center [737, 307] width 340 height 46
paste textarea "Rack Number CS05-R08 Machine Number 04:01 Serial Number MX-2209-0520-N1 Product…"
click at [612, 180] on span "23.193.162.11: passed: ok" at bounding box center [736, 173] width 320 height 13
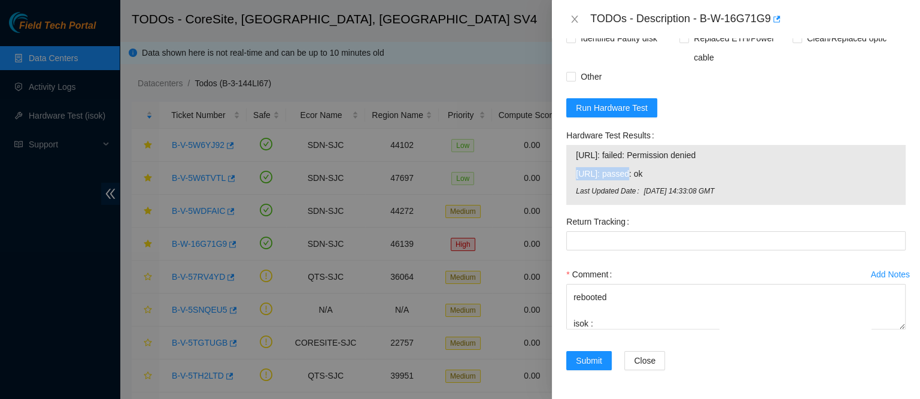
click at [612, 180] on span "23.193.162.11: passed: ok" at bounding box center [736, 173] width 320 height 13
copy span "23.193.162.11: passed: ok"
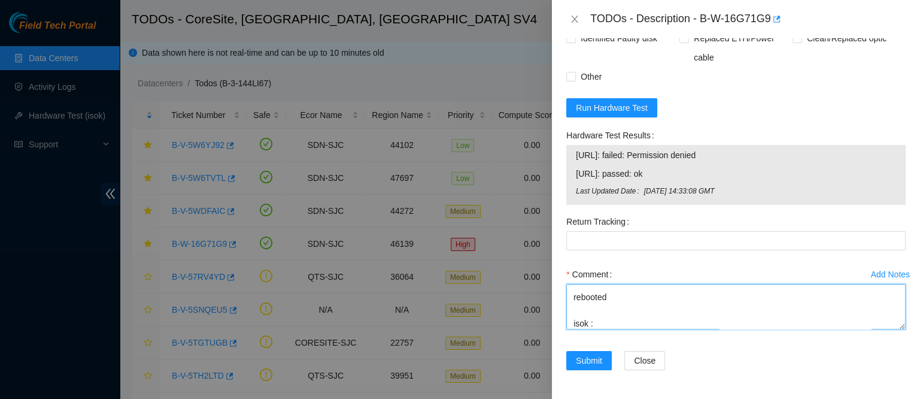
click at [617, 329] on textarea "contacted nocc to confirm that ticket was safe verified sn on machine connected…" at bounding box center [737, 307] width 340 height 46
paste textarea "23.193.162.11: passed: ok"
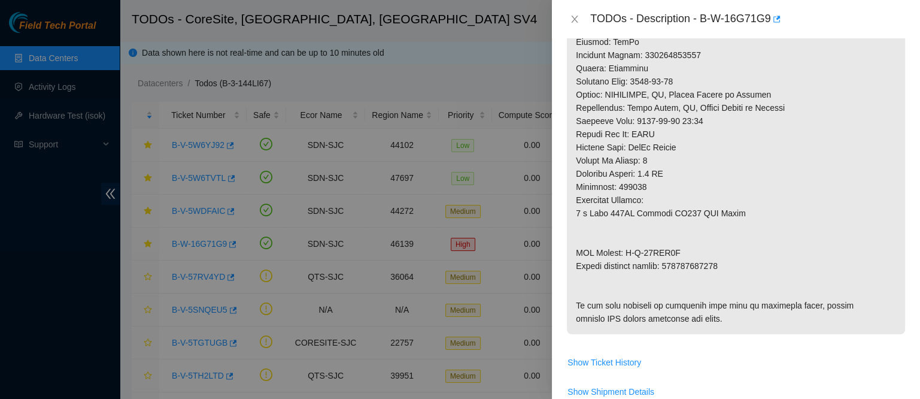
scroll to position [633, 0]
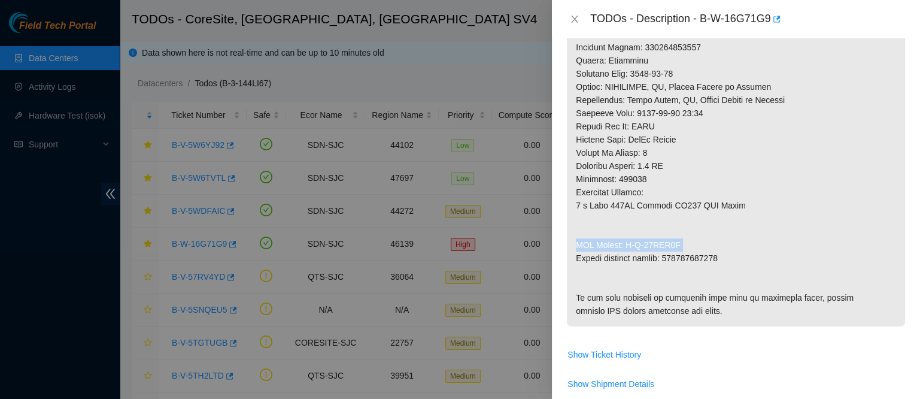
drag, startPoint x: 680, startPoint y: 246, endPoint x: 575, endPoint y: 249, distance: 104.8
copy p "RMA Return: B-W-16HRJ8G"
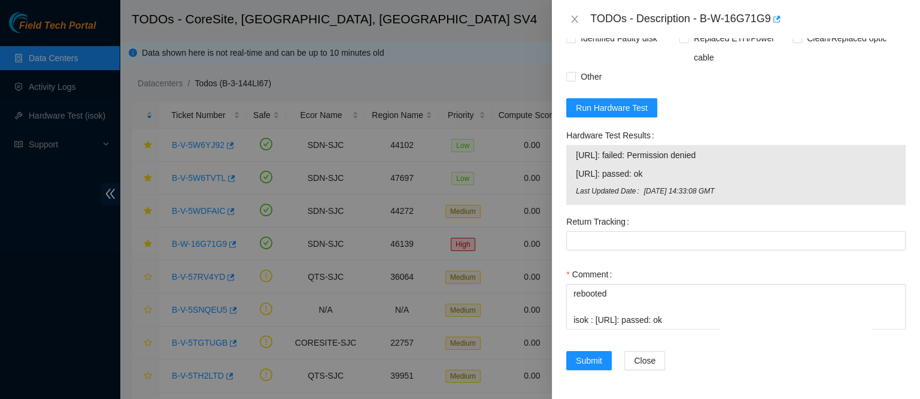
scroll to position [1143, 0]
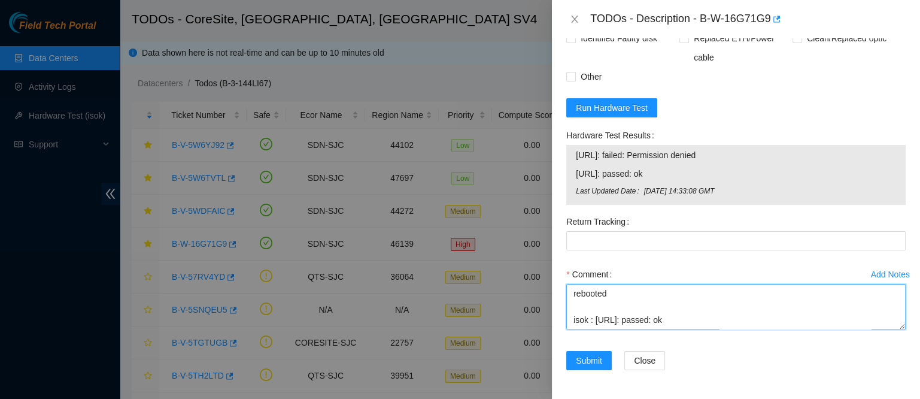
click at [589, 326] on textarea "contacted nocc to confirm that ticket was safe verified sn on machine connected…" at bounding box center [737, 307] width 340 height 46
paste textarea "RMA Return: B-W-16HRJ8G"
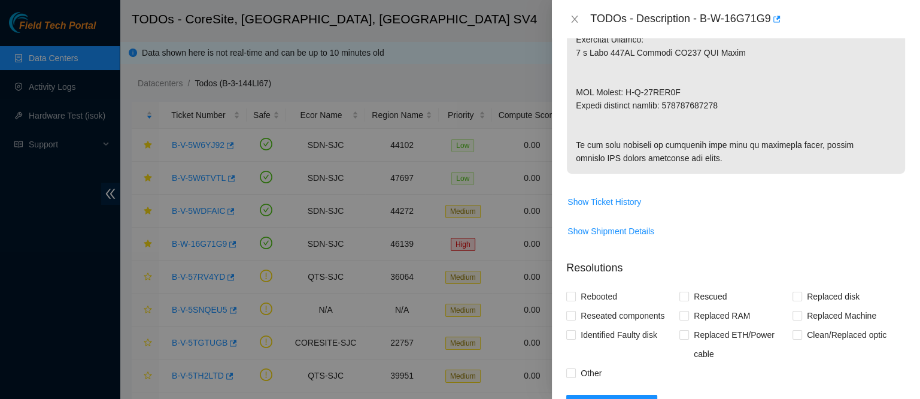
scroll to position [785, 0]
type textarea "contacted nocc to confirm that ticket was safe verified sn on machine connected…"
copy p "463470057068"
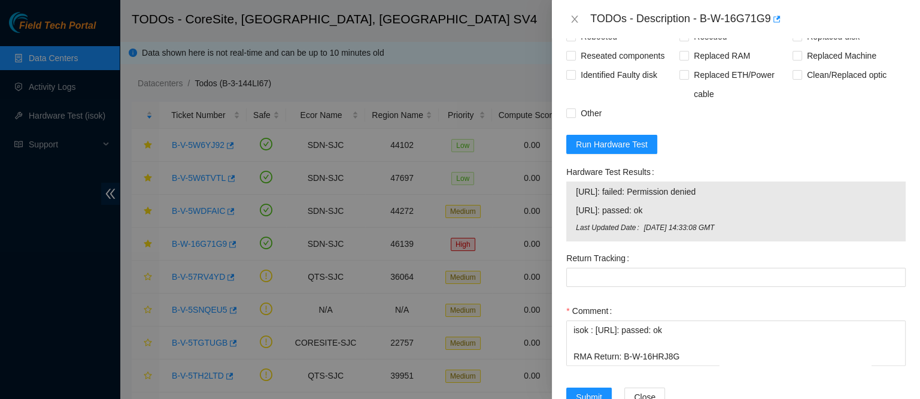
scroll to position [1143, 0]
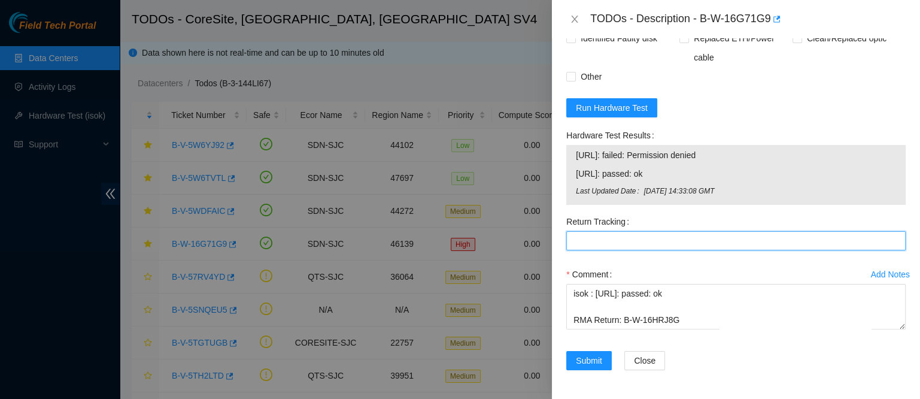
click at [631, 234] on Tracking "Return Tracking" at bounding box center [737, 240] width 340 height 19
paste Tracking "463470057068"
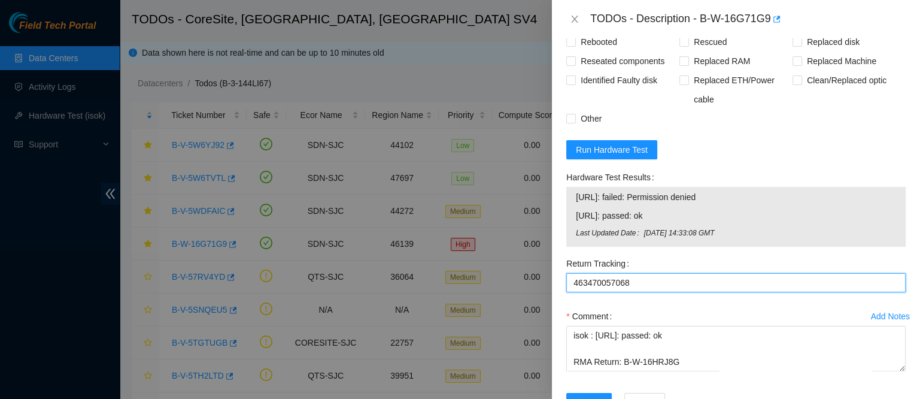
scroll to position [1040, 0]
type Tracking "463470057068"
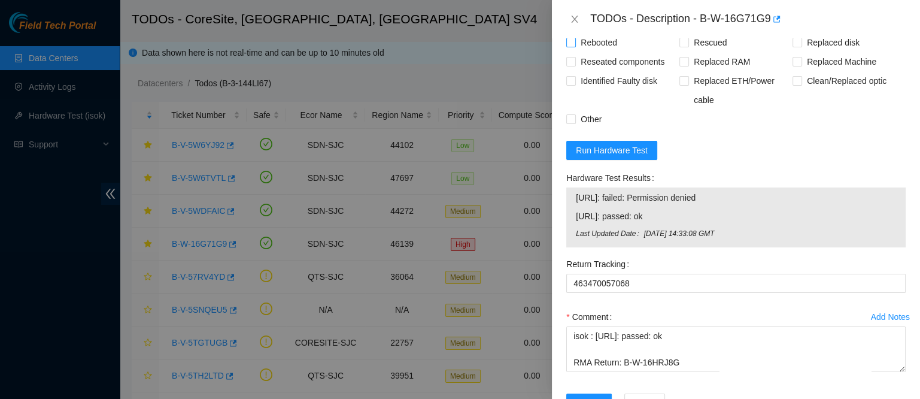
click at [589, 52] on span "Rebooted" at bounding box center [599, 42] width 46 height 19
click at [575, 46] on input "Rebooted" at bounding box center [571, 42] width 8 height 8
checkbox input "true"
click at [585, 71] on span "Reseated components" at bounding box center [622, 61] width 93 height 19
click at [575, 65] on input "Reseated components" at bounding box center [571, 61] width 8 height 8
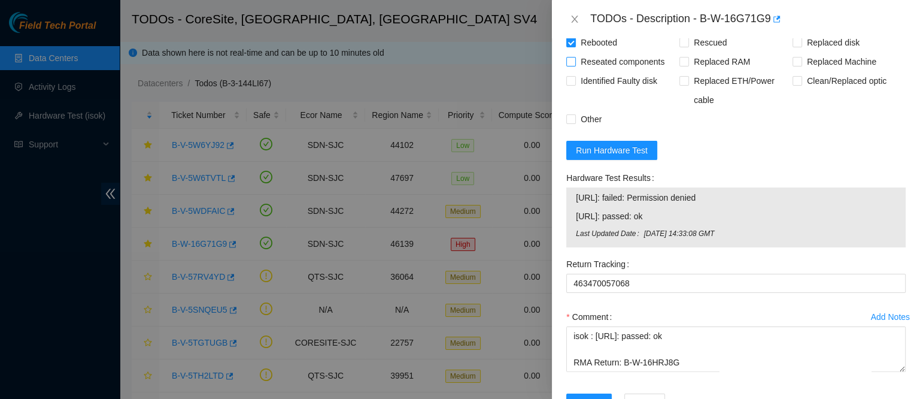
checkbox input "true"
click at [690, 52] on span "Rescued" at bounding box center [710, 42] width 43 height 19
click at [688, 46] on input "Rescued" at bounding box center [684, 42] width 8 height 8
checkbox input "true"
click at [810, 52] on span "Replaced disk" at bounding box center [833, 42] width 62 height 19
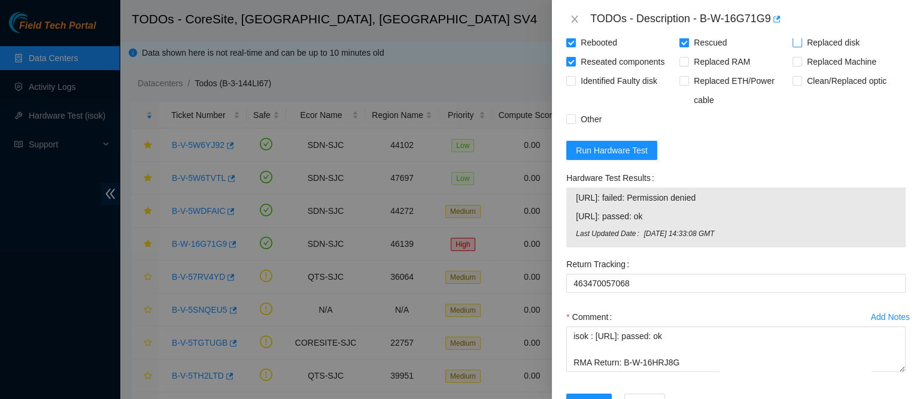
click at [801, 46] on input "Replaced disk" at bounding box center [797, 42] width 8 height 8
checkbox input "true"
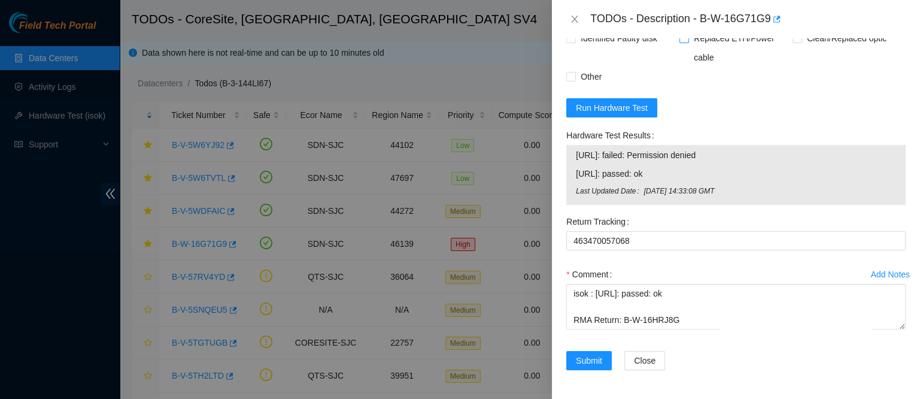
scroll to position [1143, 0]
click at [594, 352] on button "Submit" at bounding box center [590, 360] width 46 height 19
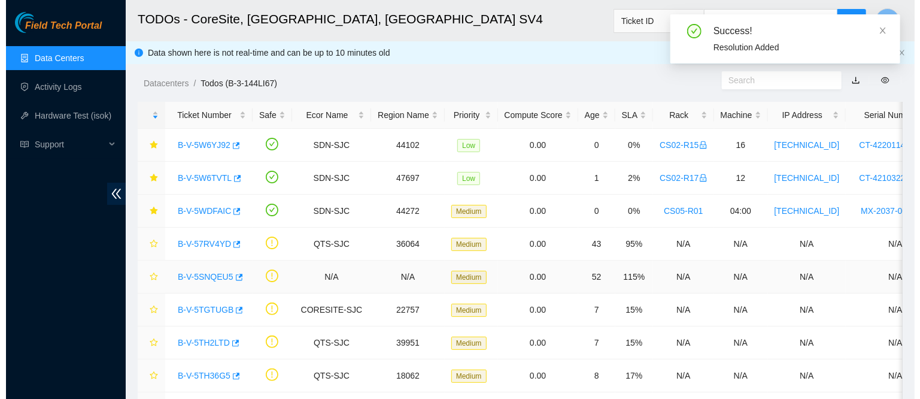
scroll to position [369, 0]
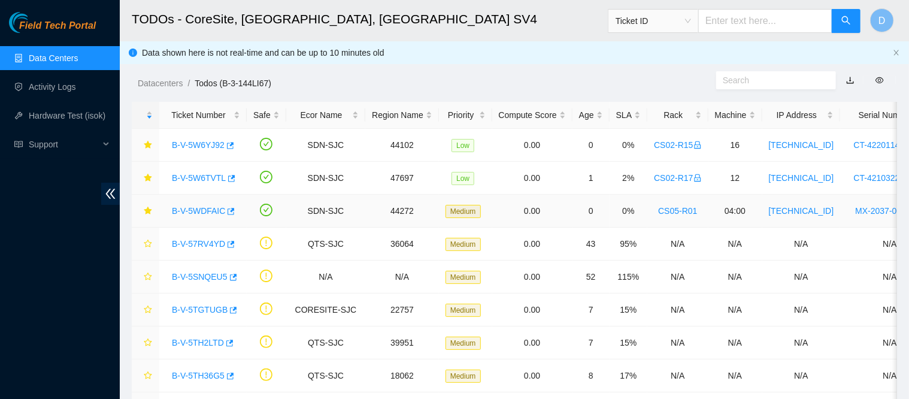
click at [205, 213] on link "B-V-5WDFAIC" at bounding box center [198, 211] width 53 height 10
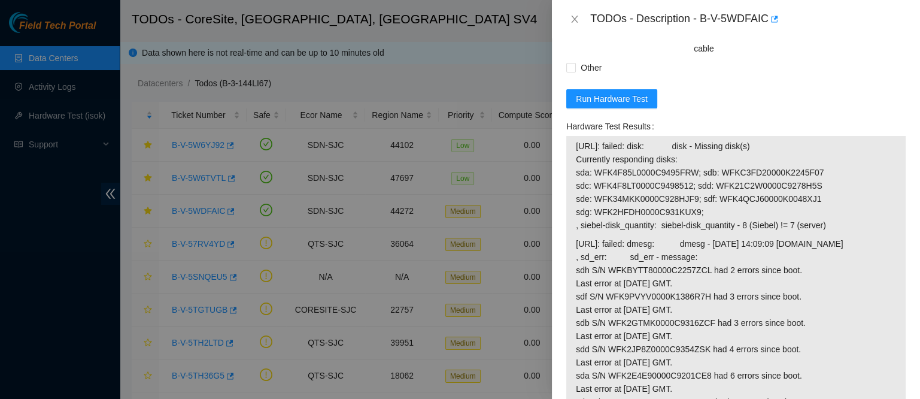
scroll to position [541, 0]
click at [646, 99] on button "Run Hardware Test" at bounding box center [612, 99] width 91 height 19
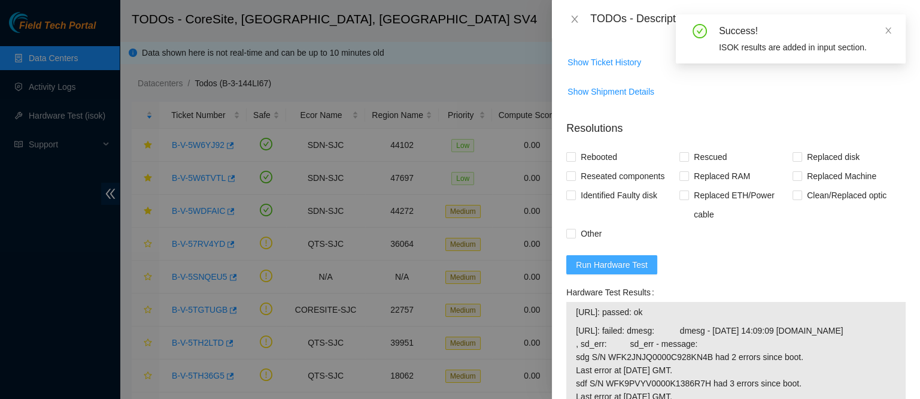
scroll to position [735, 0]
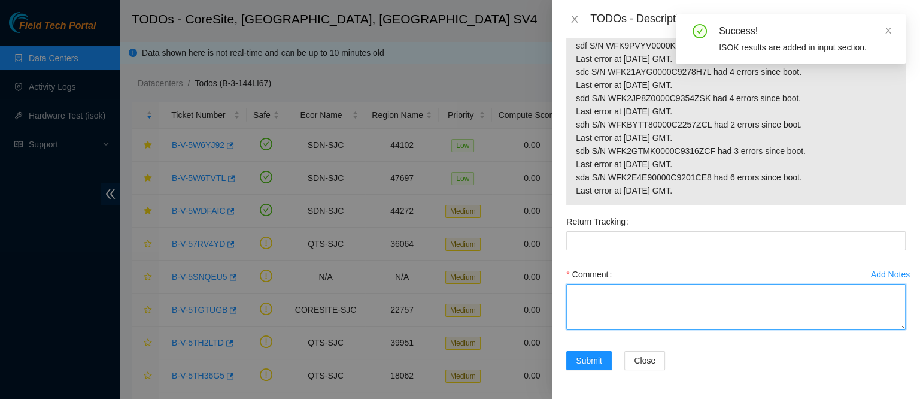
click at [577, 306] on textarea "Comment" at bounding box center [737, 307] width 340 height 46
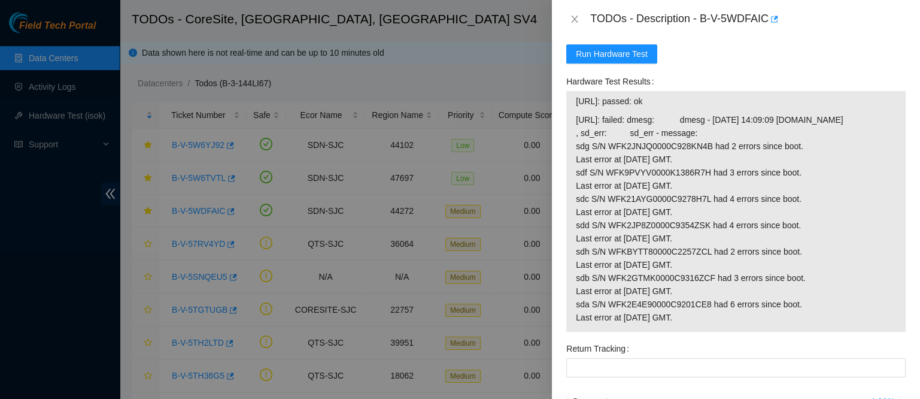
scroll to position [592, 0]
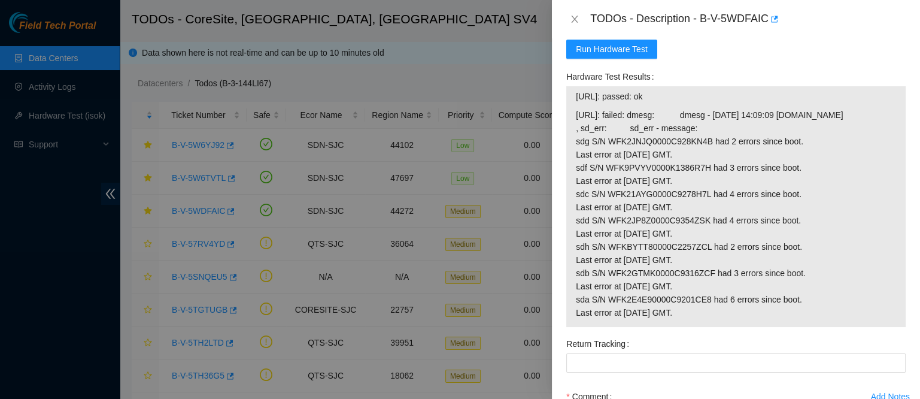
drag, startPoint x: 671, startPoint y: 105, endPoint x: 558, endPoint y: 112, distance: 113.4
click at [558, 112] on div "Problem Type Hardware Rack Number CS05-R01 Machine Number 04:00 Serial Number M…" at bounding box center [736, 218] width 368 height 361
copy tbody "23.33.113.138: passed: ok"
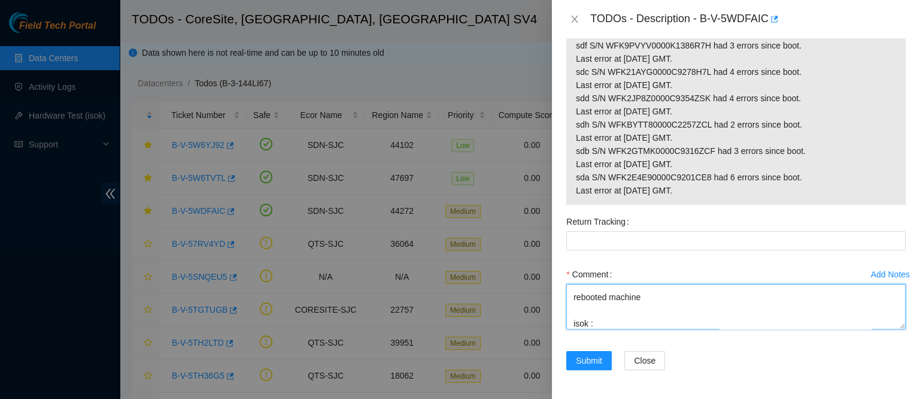
click at [620, 314] on textarea "contacted nocc to confirm that ticket was safe verified sn on machine connected…" at bounding box center [737, 307] width 340 height 46
click at [612, 321] on textarea "contacted nocc to confirm that ticket was safe verified sn on machine connected…" at bounding box center [737, 307] width 340 height 46
paste textarea "23.33.113.138: passed: ok"
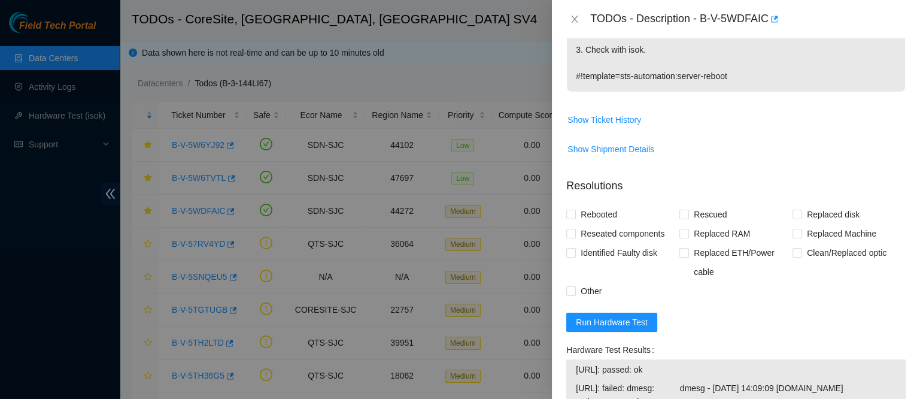
scroll to position [312, 0]
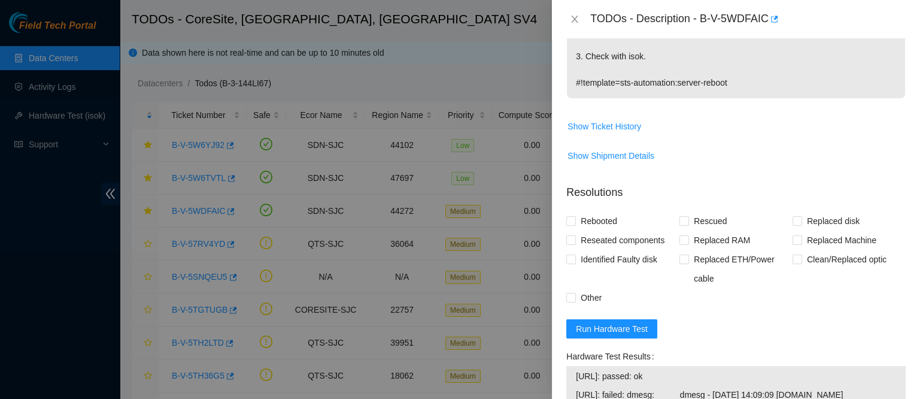
type textarea "contacted nocc to confirm that ticket was safe verified sn on machine connected…"
click at [592, 222] on span "Rebooted" at bounding box center [599, 220] width 46 height 19
click at [575, 222] on input "Rebooted" at bounding box center [571, 220] width 8 height 8
checkbox input "true"
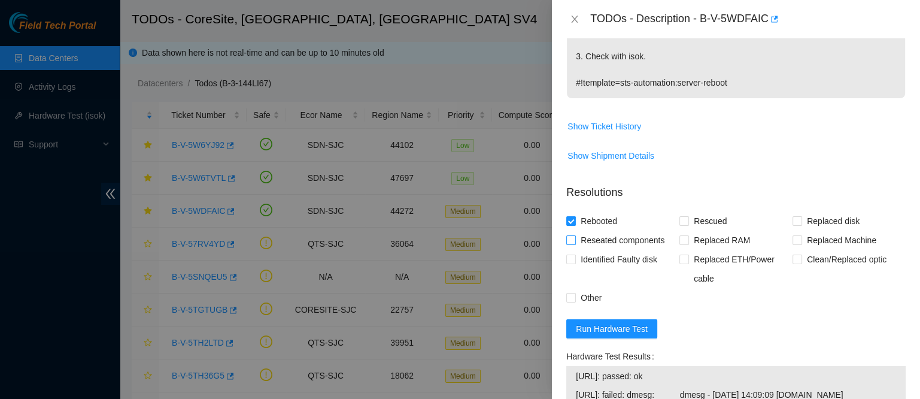
click at [584, 243] on span "Reseated components" at bounding box center [622, 240] width 93 height 19
click at [575, 243] on input "Reseated components" at bounding box center [571, 239] width 8 height 8
checkbox input "true"
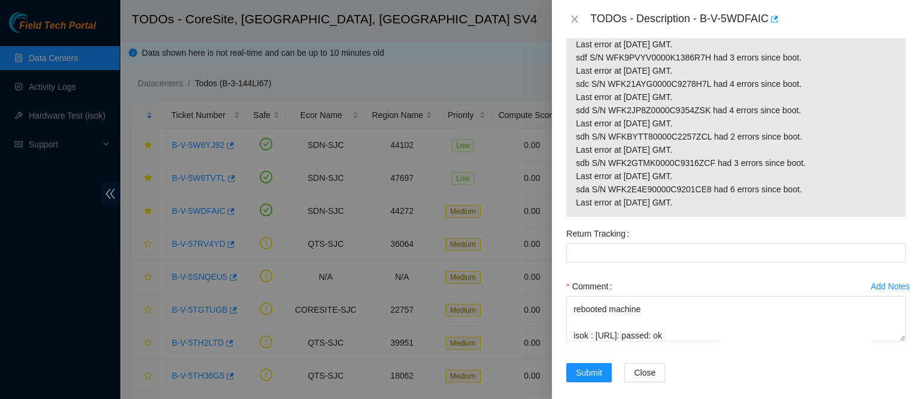
scroll to position [735, 0]
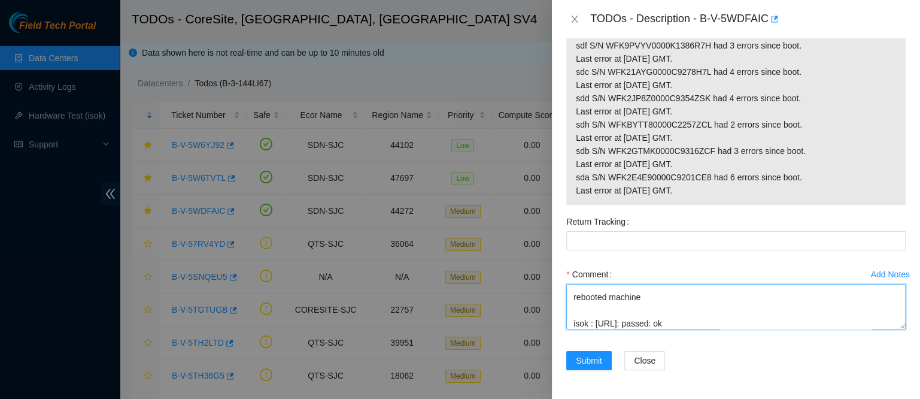
click at [654, 298] on textarea "contacted nocc to confirm that ticket was safe verified sn on machine connected…" at bounding box center [737, 307] width 340 height 46
type textarea "contacted nocc to confirm that ticket was safe verified sn on machine connected…"
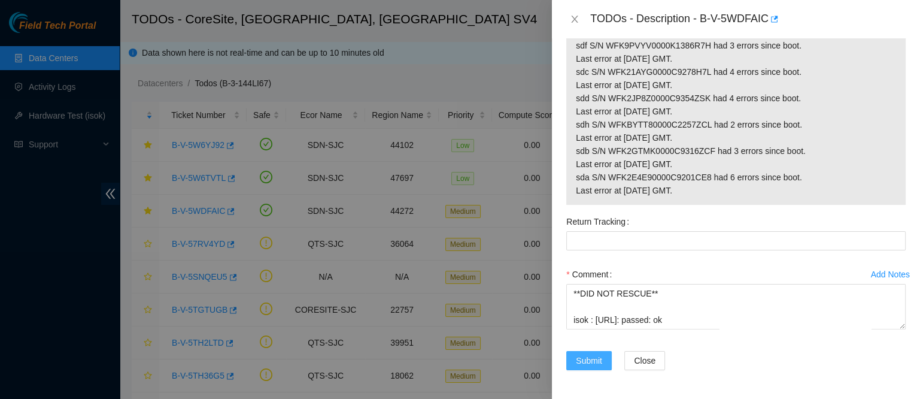
click at [589, 365] on span "Submit" at bounding box center [589, 360] width 26 height 13
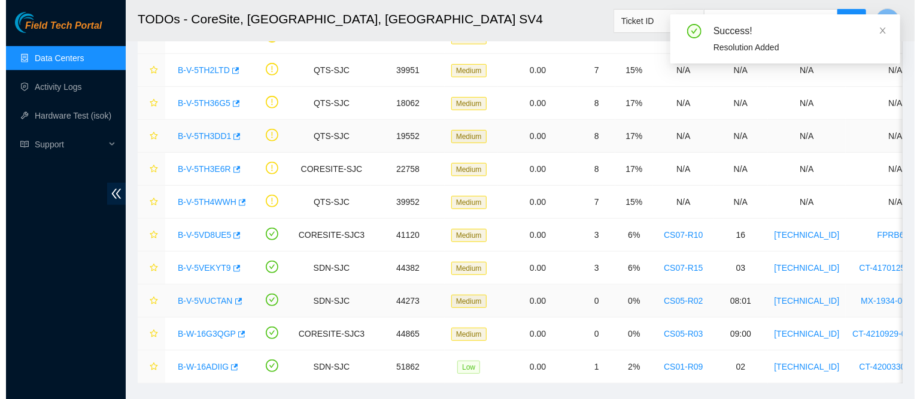
scroll to position [240, 0]
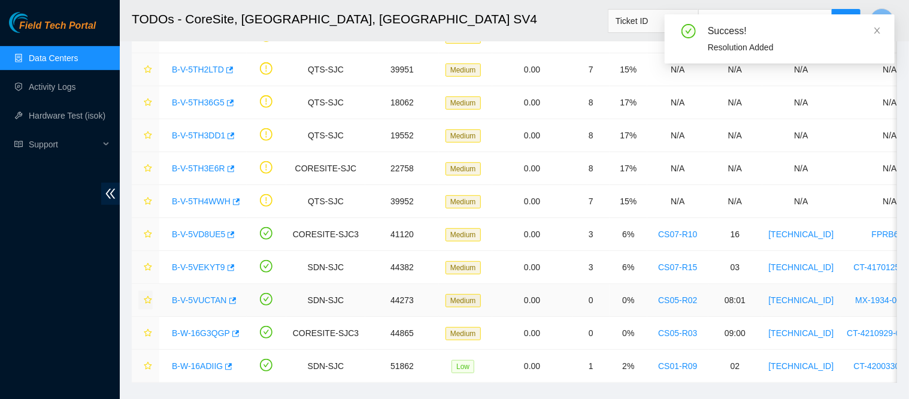
click at [147, 296] on icon "star" at bounding box center [148, 300] width 8 height 8
click at [193, 298] on link "B-V-5VUCTAN" at bounding box center [199, 300] width 55 height 10
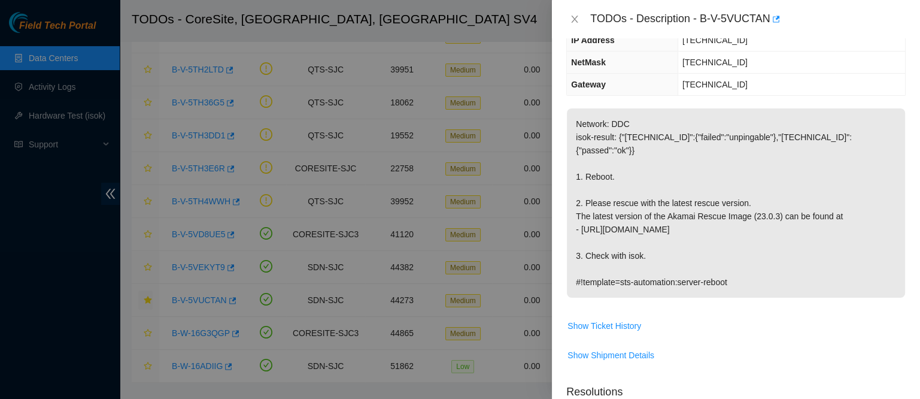
scroll to position [114, 0]
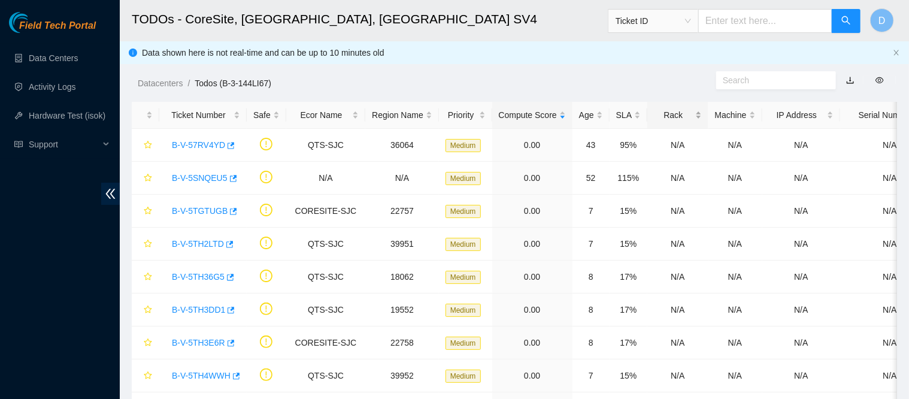
click at [664, 115] on div "Rack" at bounding box center [677, 114] width 47 height 13
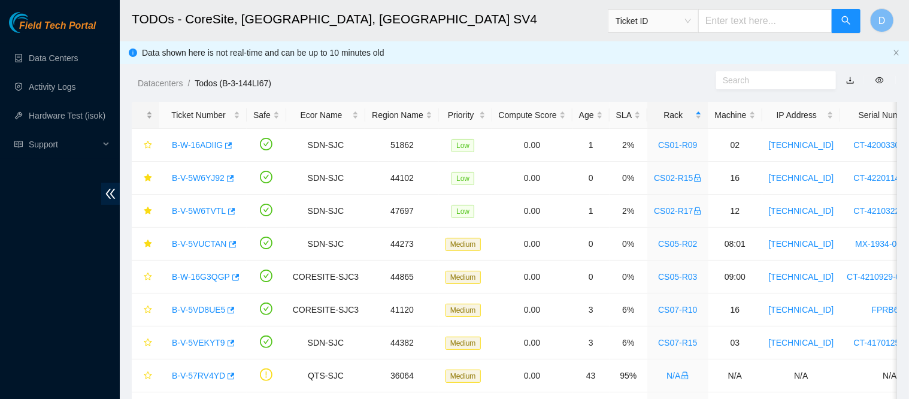
click at [144, 119] on div at bounding box center [145, 115] width 14 height 11
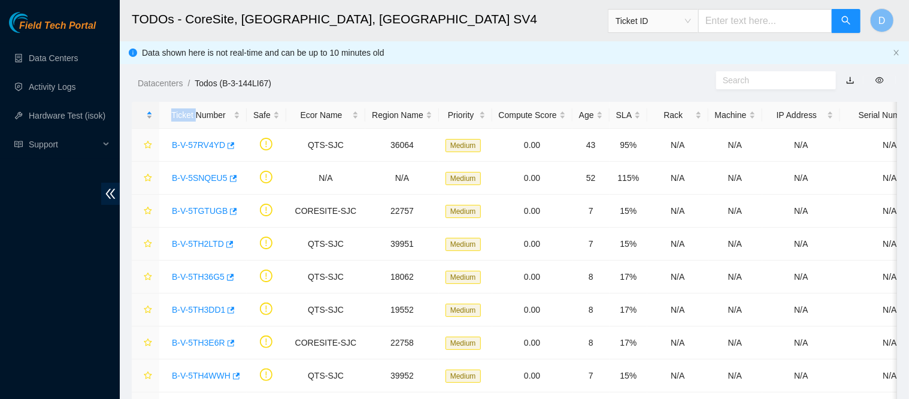
click at [144, 119] on div at bounding box center [145, 115] width 14 height 11
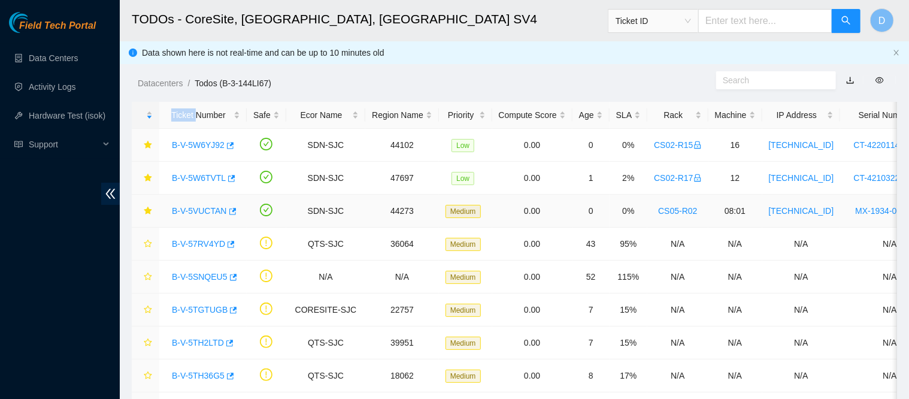
click at [193, 212] on link "B-V-5VUCTAN" at bounding box center [199, 211] width 55 height 10
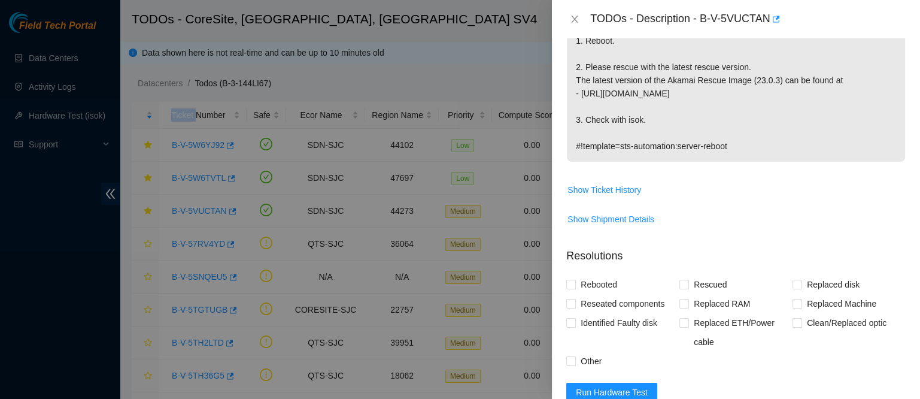
scroll to position [270, 0]
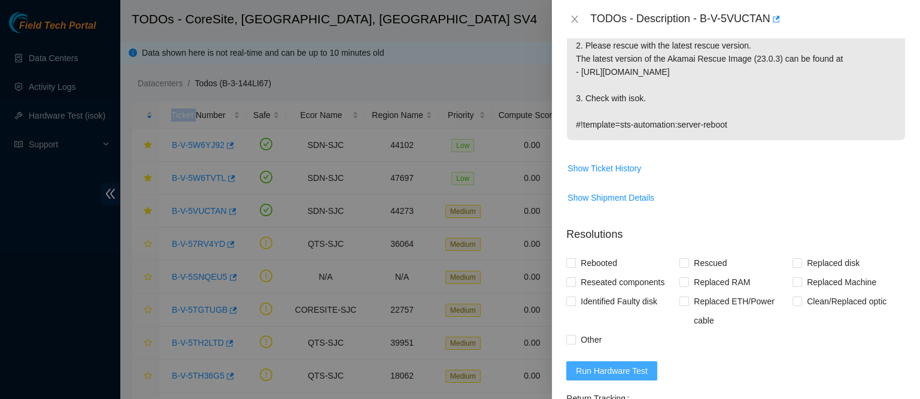
click at [608, 366] on span "Run Hardware Test" at bounding box center [612, 370] width 72 height 13
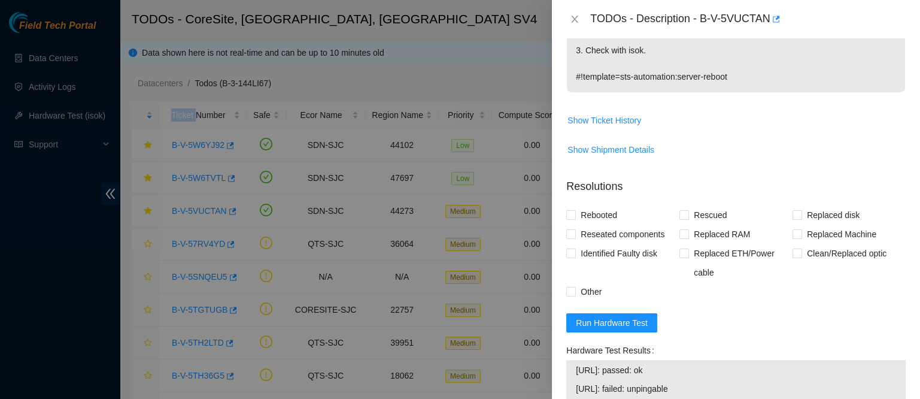
scroll to position [324, 0]
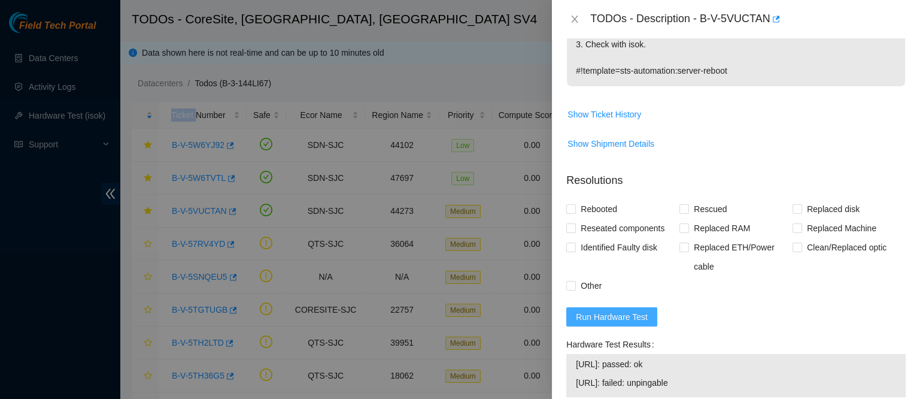
click at [614, 307] on button "Run Hardware Test" at bounding box center [612, 316] width 91 height 19
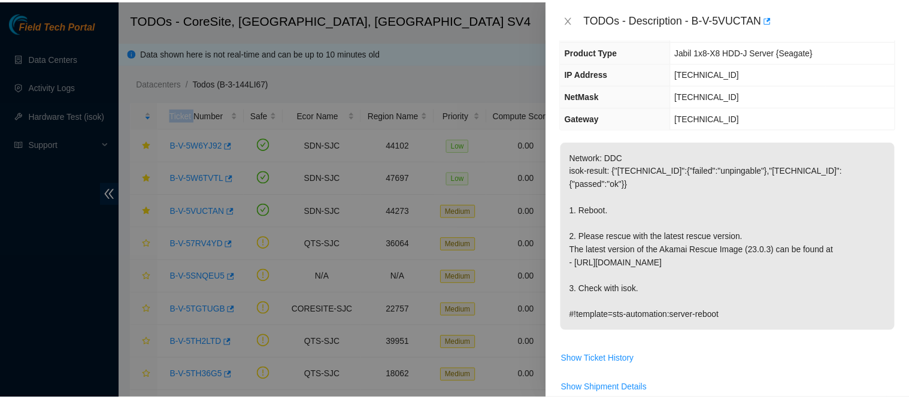
scroll to position [41, 0]
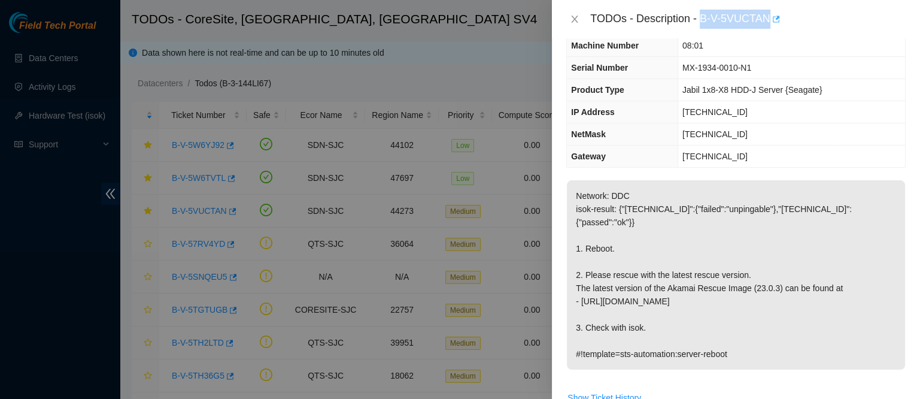
drag, startPoint x: 738, startPoint y: 15, endPoint x: 836, endPoint y: 19, distance: 97.7
click at [836, 19] on div "TODOs - Description - B-V-5VUCTAN" at bounding box center [748, 19] width 316 height 19
copy div "B-V-5VUCTAN"
click at [574, 17] on icon "close" at bounding box center [575, 19] width 10 height 10
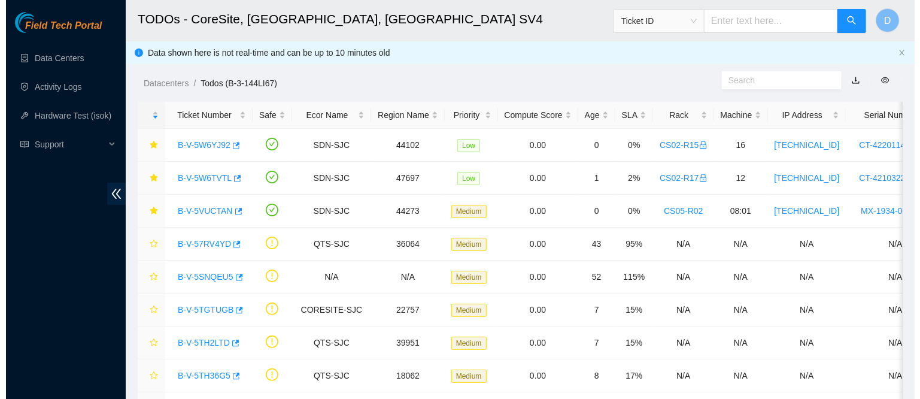
scroll to position [54, 0]
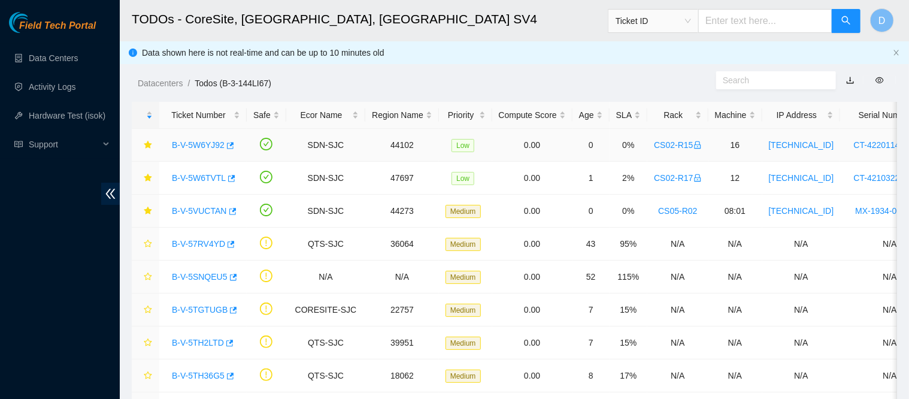
click at [197, 143] on link "B-V-5W6YJ92" at bounding box center [198, 145] width 53 height 10
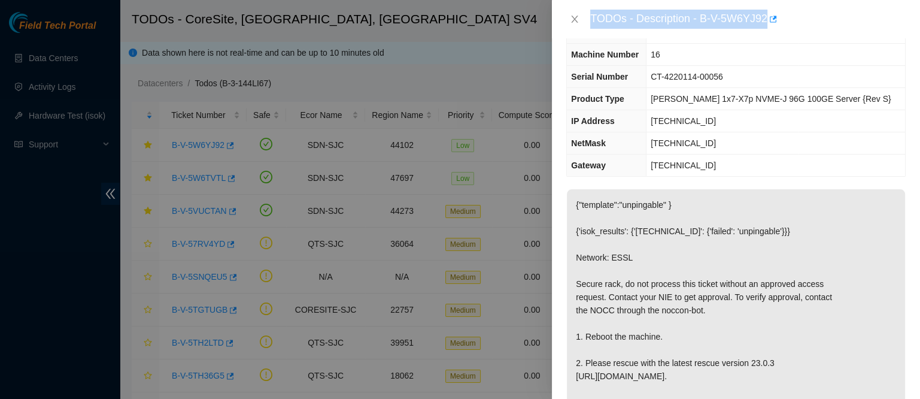
scroll to position [41, 0]
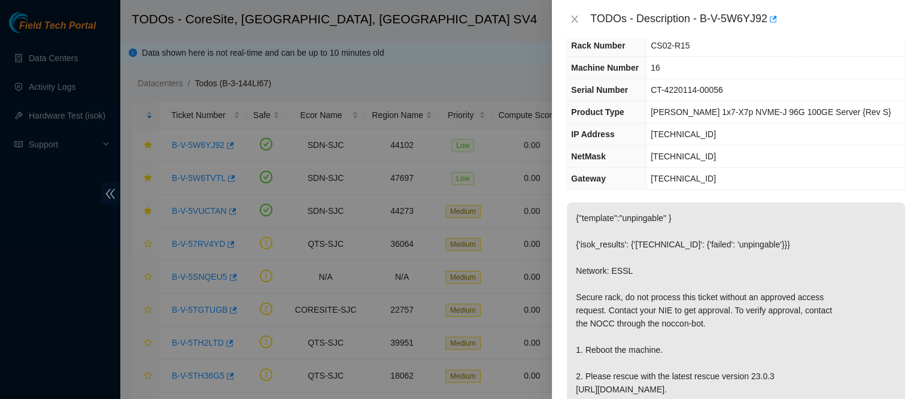
click at [714, 196] on div "Problem Type Hardware Sub Type Tier 1 - Secure Rack Number CS02-R15 Machine Num…" at bounding box center [736, 218] width 368 height 361
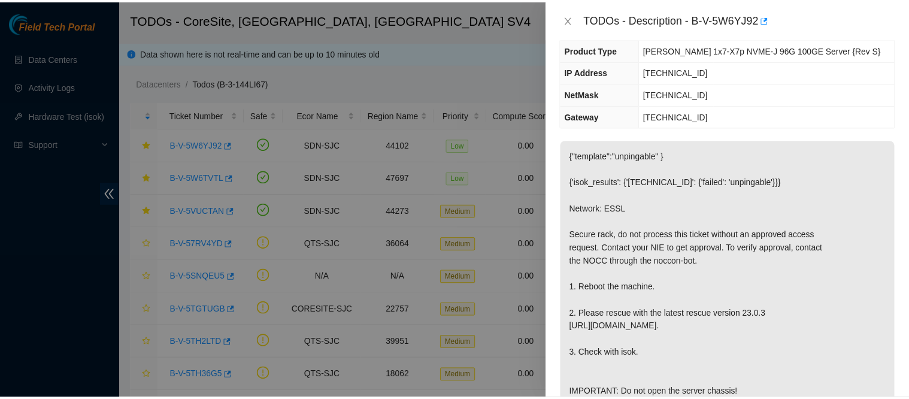
scroll to position [110, 0]
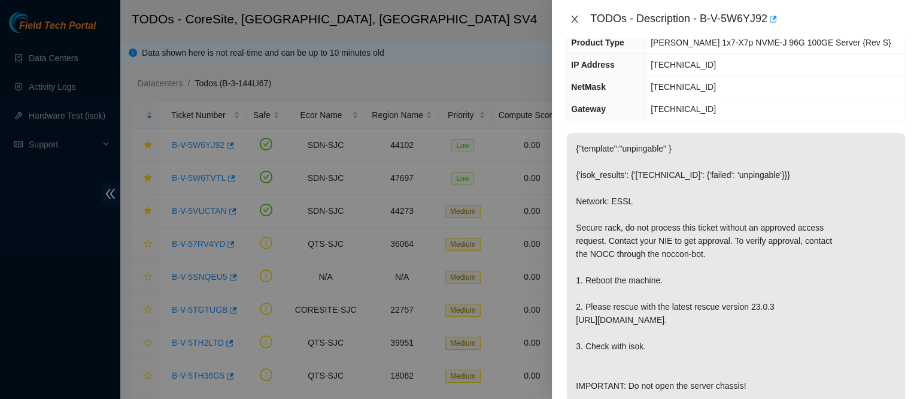
click at [577, 23] on icon "close" at bounding box center [575, 19] width 10 height 10
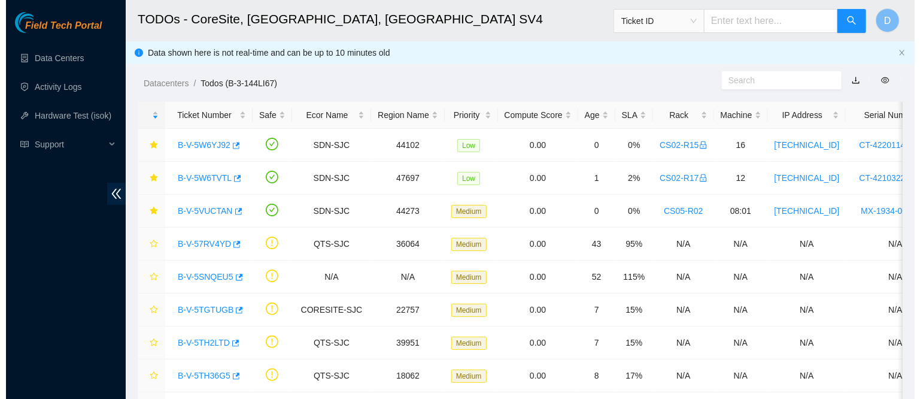
scroll to position [163, 0]
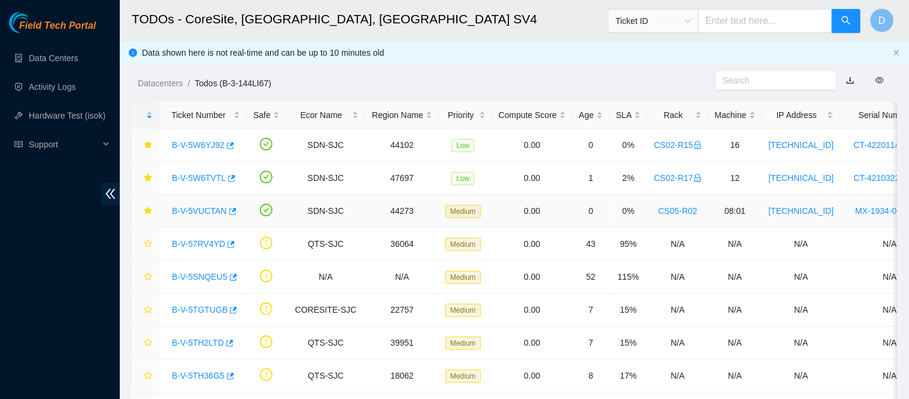
click at [199, 211] on link "B-V-5VUCTAN" at bounding box center [199, 211] width 55 height 10
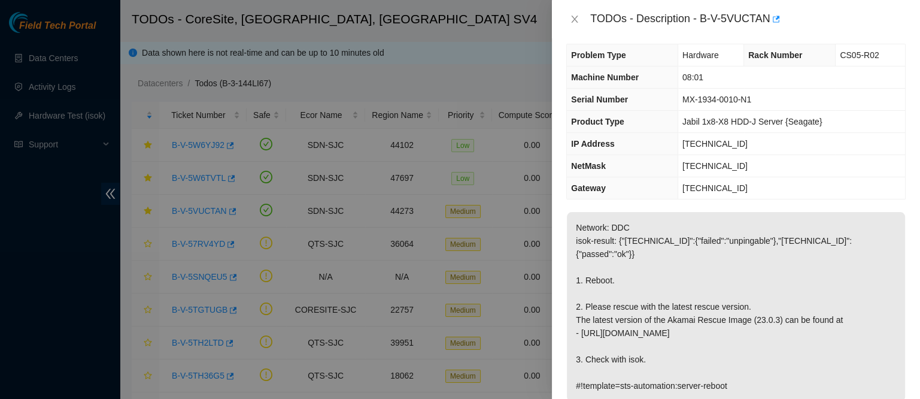
scroll to position [0, 0]
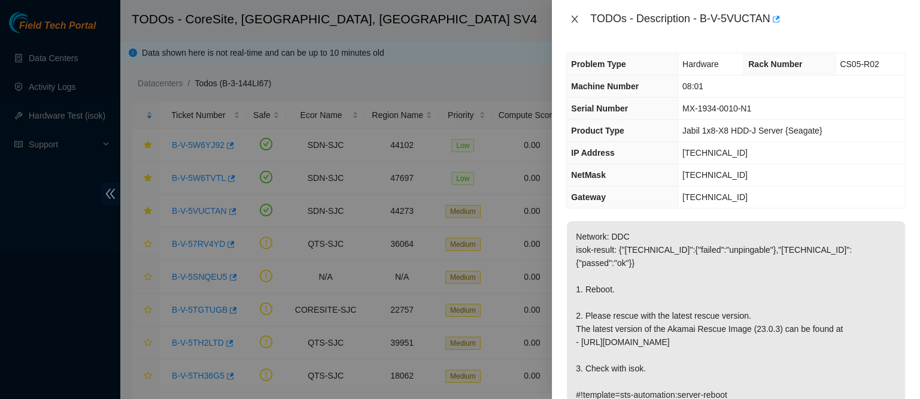
click at [575, 20] on icon "close" at bounding box center [575, 19] width 7 height 7
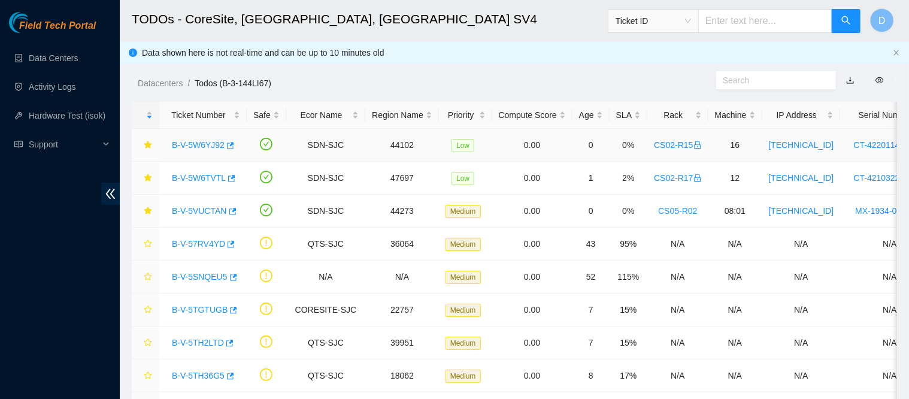
click at [208, 147] on link "B-V-5W6YJ92" at bounding box center [198, 145] width 53 height 10
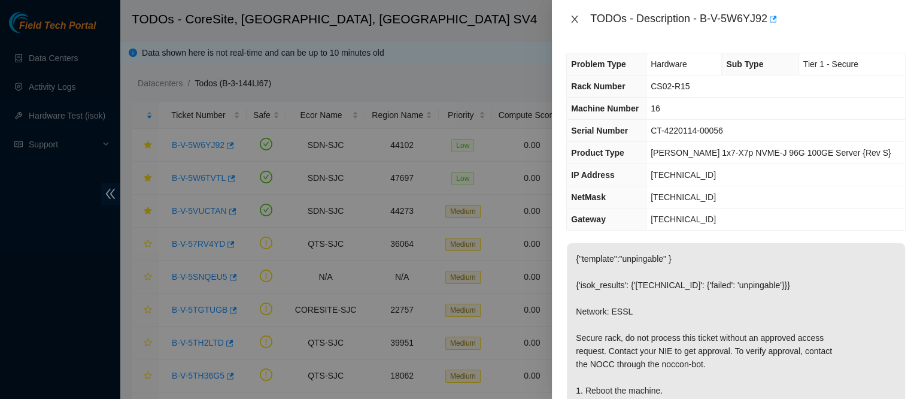
click at [580, 20] on button "Close" at bounding box center [575, 19] width 17 height 11
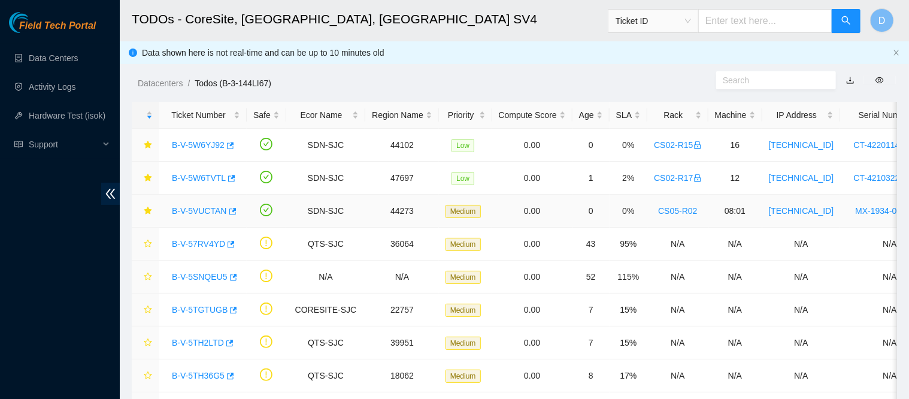
click at [204, 206] on link "B-V-5VUCTAN" at bounding box center [199, 211] width 55 height 10
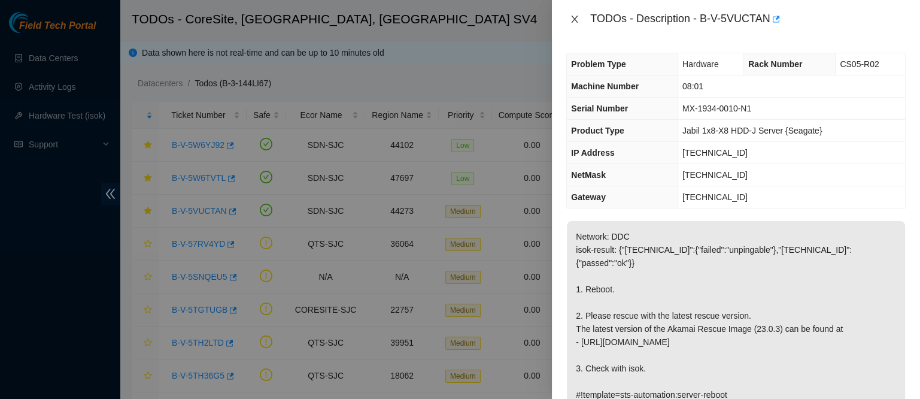
click at [575, 18] on icon "close" at bounding box center [575, 19] width 7 height 7
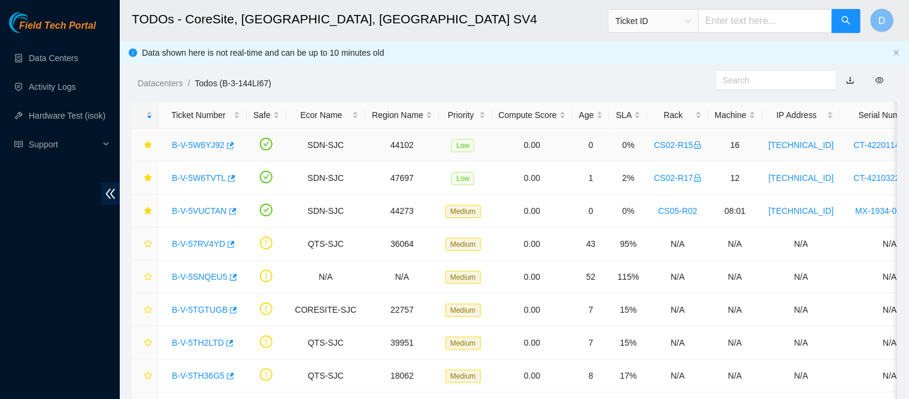
click at [207, 154] on div "B-V-5W6YJ92" at bounding box center [203, 144] width 74 height 19
click at [192, 143] on link "B-V-5W6YJ92" at bounding box center [198, 145] width 53 height 10
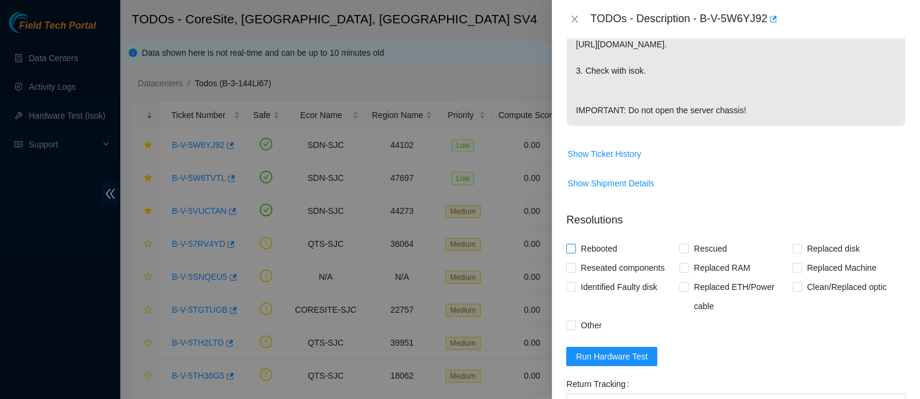
scroll to position [451, 0]
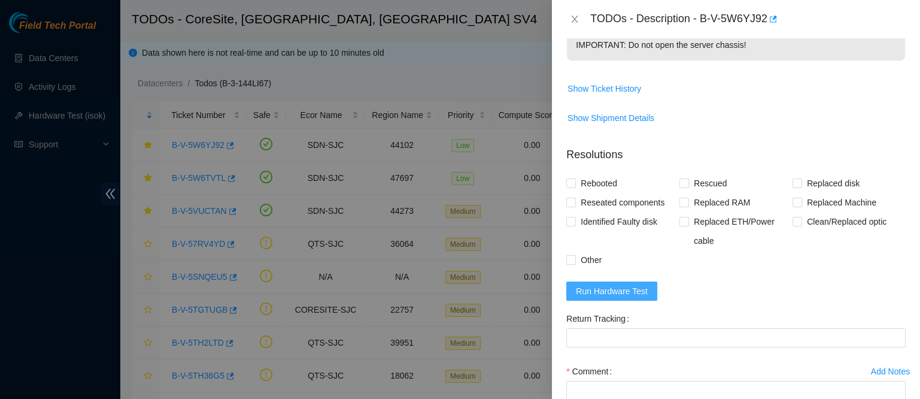
click at [598, 298] on span "Run Hardware Test" at bounding box center [612, 290] width 72 height 13
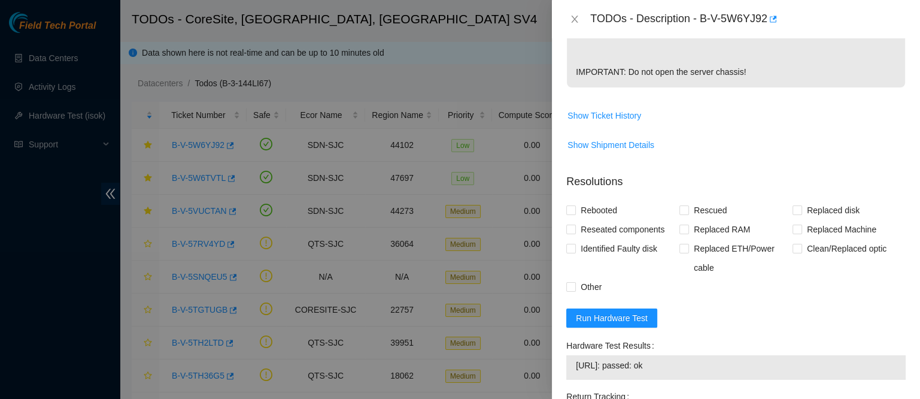
scroll to position [633, 0]
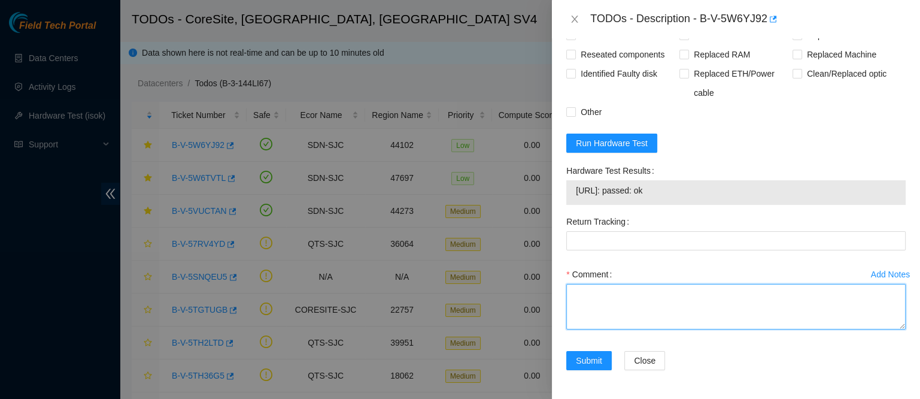
click at [623, 299] on textarea "Comment" at bounding box center [737, 307] width 340 height 46
type textarea "c"
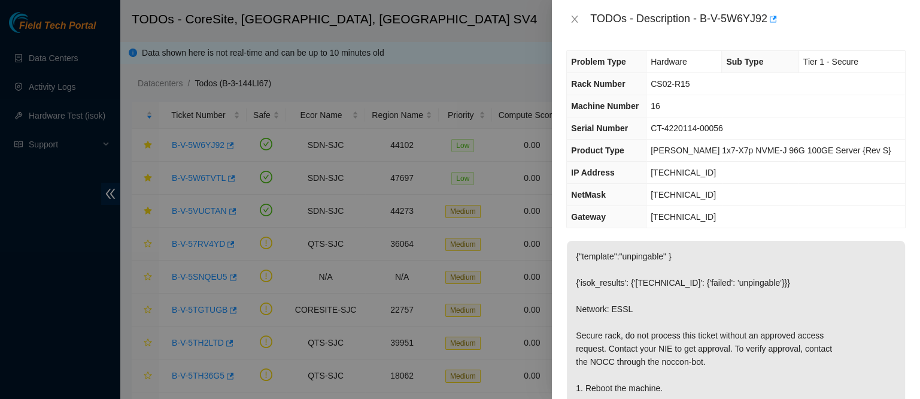
scroll to position [0, 0]
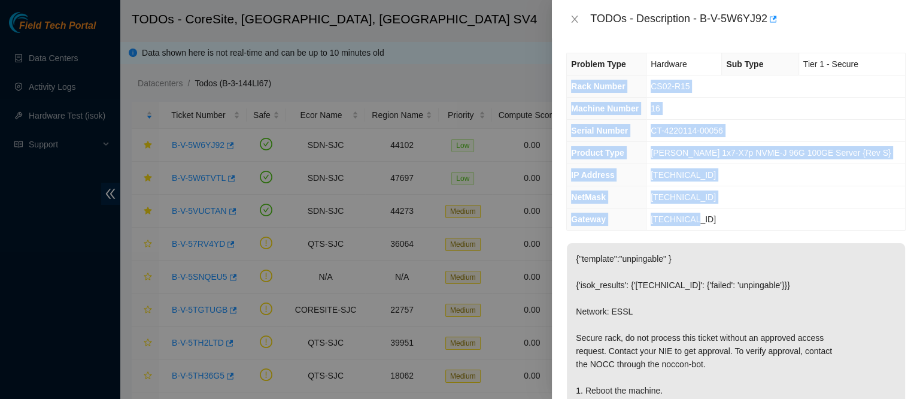
drag, startPoint x: 583, startPoint y: 100, endPoint x: 728, endPoint y: 215, distance: 185.5
click at [728, 215] on tbody "Problem Type Hardware Sub Type Tier 1 - Secure Rack Number CS02-R15 Machine Num…" at bounding box center [736, 141] width 338 height 177
copy tbody "Rack Number CS02-R15 Machine Number 16 Serial Number CT-4220114-00056 Product T…"
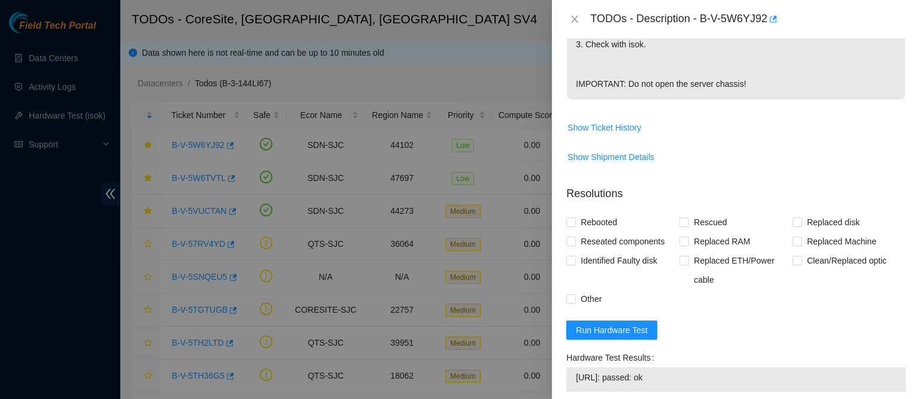
scroll to position [633, 0]
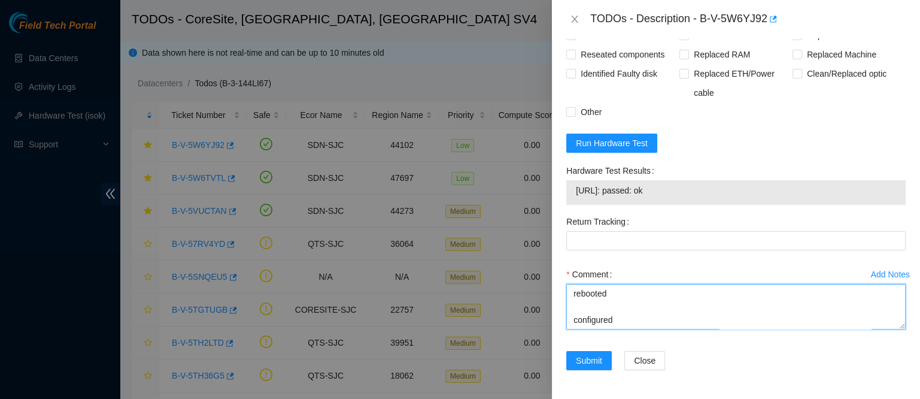
click at [612, 324] on textarea "got approval from nie to work essl rack contacted nocc to confirm that ticket w…" at bounding box center [737, 307] width 340 height 46
paste textarea "Rack Number CS02-R15 Machine Number 16 Serial Number CT-4220114-00056 Product T…"
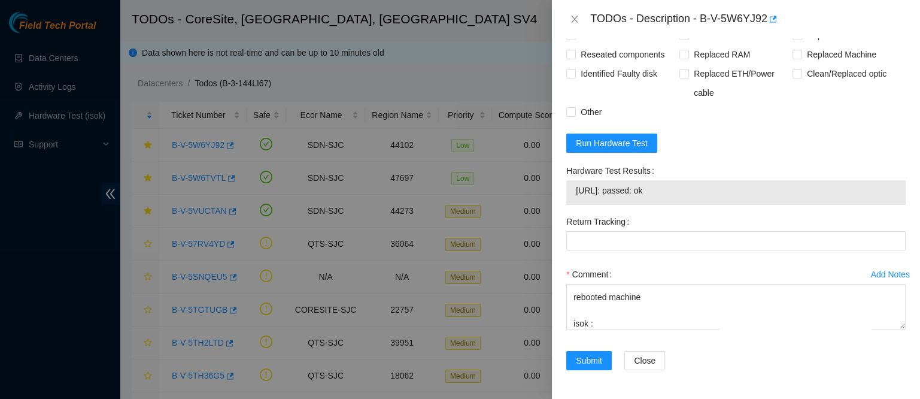
click at [610, 186] on span "23.62.45.20: passed: ok" at bounding box center [736, 190] width 320 height 13
copy span "23.62.45.20: passed: ok"
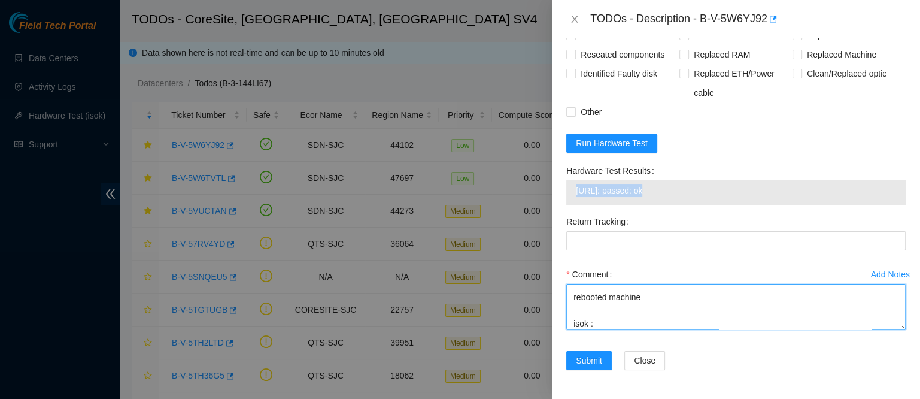
click at [618, 325] on textarea "got approval from nie to work essl rack contacted nocc to confirm that ticket w…" at bounding box center [737, 307] width 340 height 46
paste textarea "23.62.45.20: passed: ok"
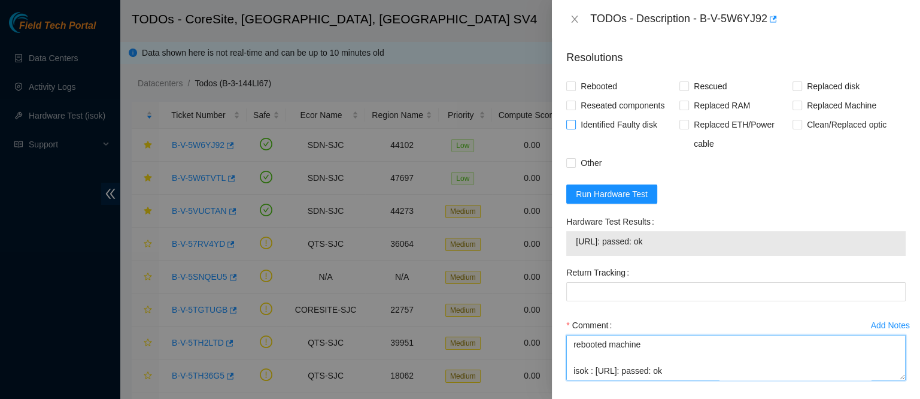
scroll to position [540, 0]
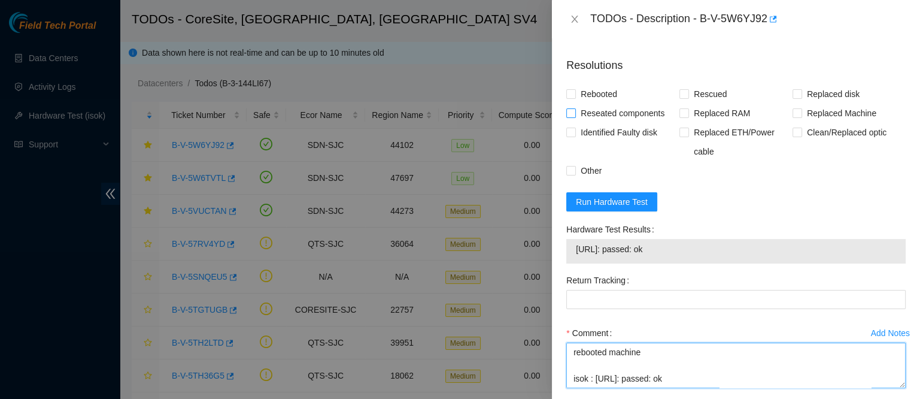
type textarea "got approval from nie to work essl rack contacted nocc to confirm that ticket w…"
click at [600, 123] on span "Reseated components" at bounding box center [622, 113] width 93 height 19
click at [575, 117] on input "Reseated components" at bounding box center [571, 112] width 8 height 8
checkbox input "true"
click at [603, 104] on span "Rebooted" at bounding box center [599, 93] width 46 height 19
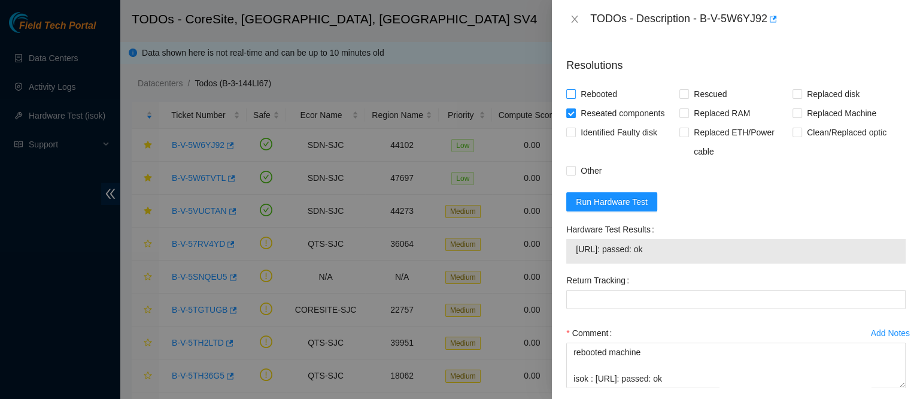
click at [575, 98] on input "Rebooted" at bounding box center [571, 93] width 8 height 8
checkbox input "true"
click at [692, 104] on span "Rescued" at bounding box center [710, 93] width 43 height 19
click at [688, 98] on input "Rescued" at bounding box center [684, 93] width 8 height 8
checkbox input "true"
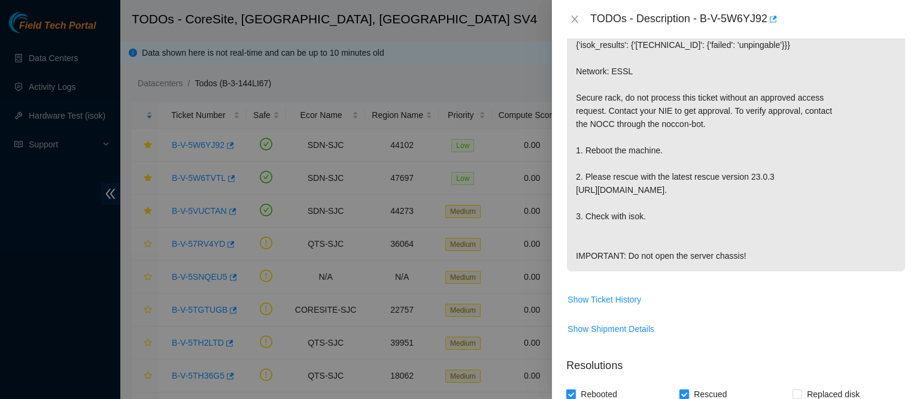
scroll to position [632, 0]
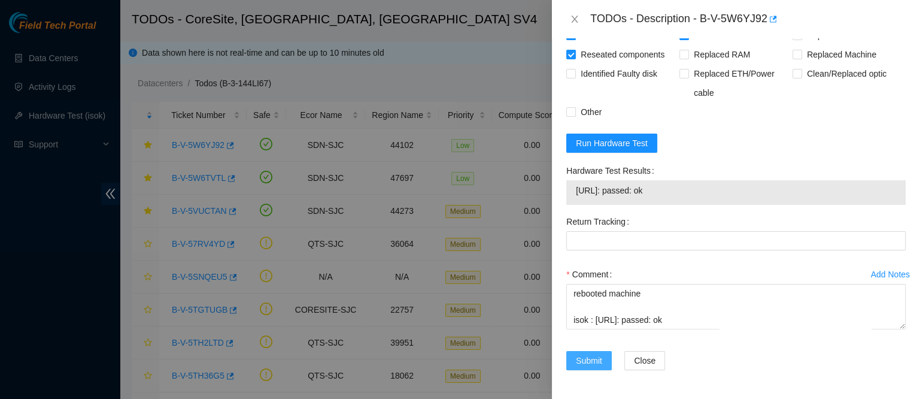
click at [600, 355] on span "Submit" at bounding box center [589, 360] width 26 height 13
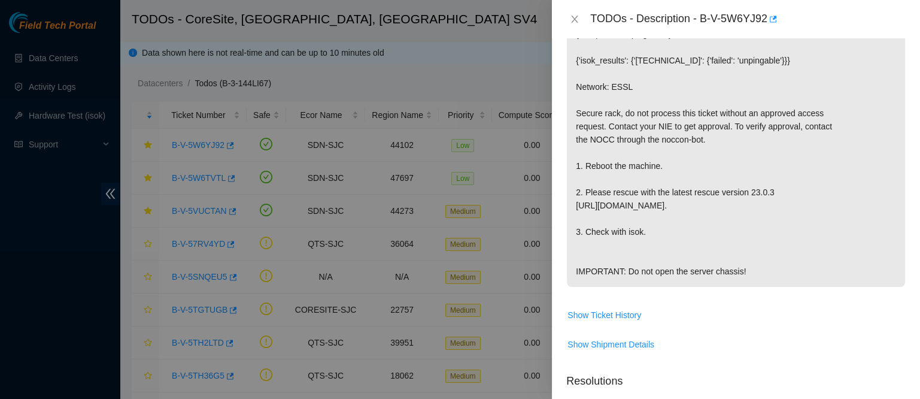
scroll to position [0, 0]
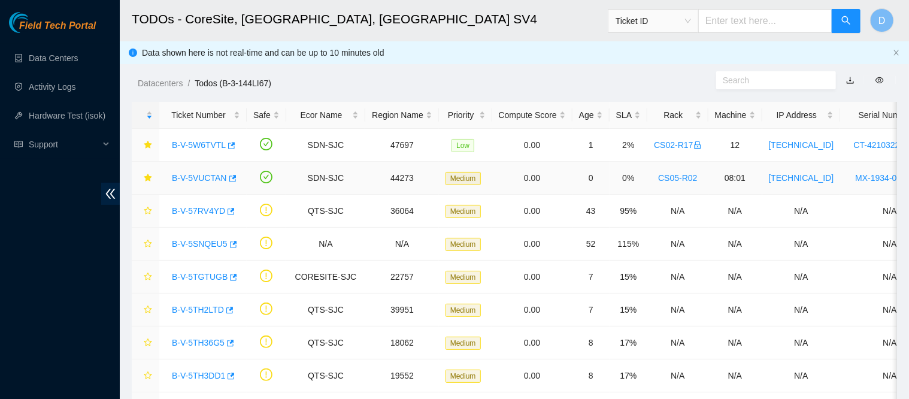
click at [195, 176] on link "B-V-5VUCTAN" at bounding box center [199, 178] width 55 height 10
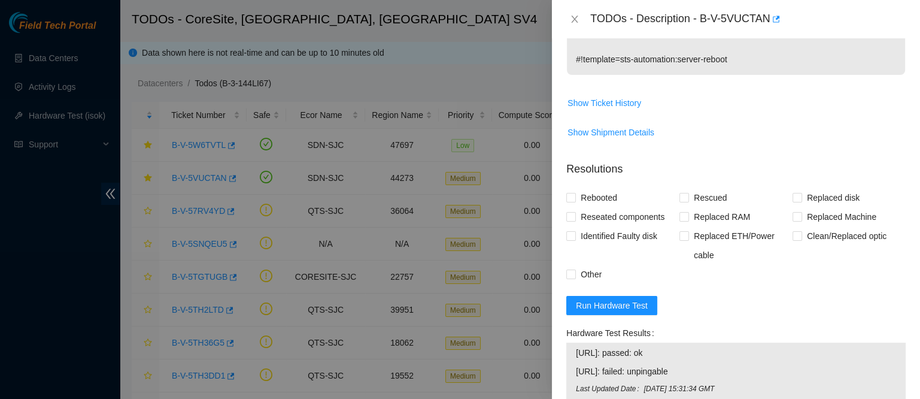
scroll to position [340, 0]
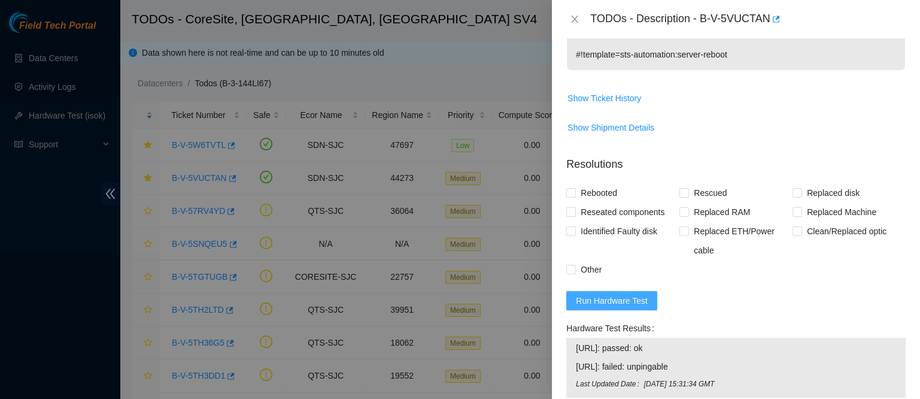
click at [613, 296] on span "Run Hardware Test" at bounding box center [612, 300] width 72 height 13
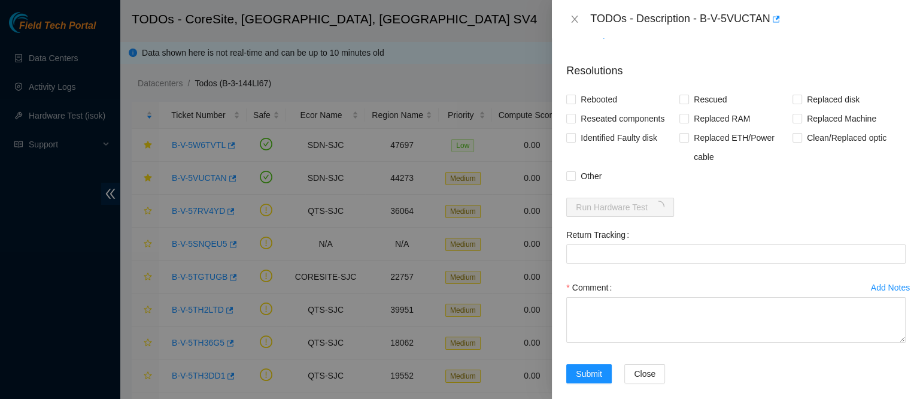
scroll to position [442, 0]
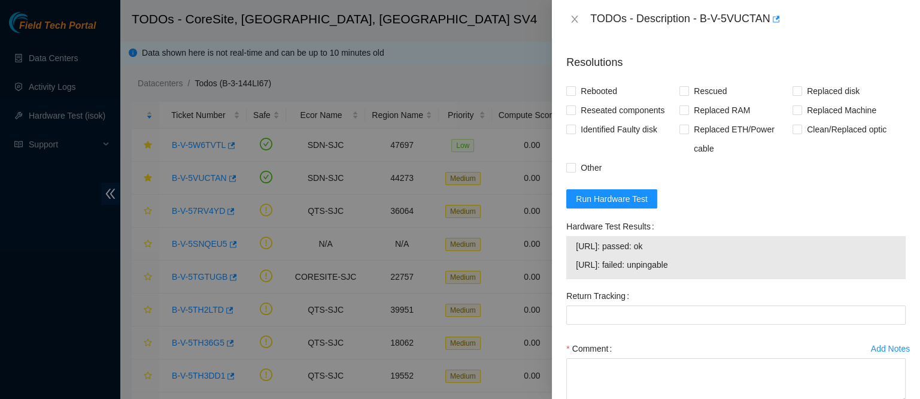
drag, startPoint x: 577, startPoint y: 237, endPoint x: 699, endPoint y: 261, distance: 124.0
click at [699, 261] on tbody "23.33.113.18: passed: ok 23.33.113.19: failed: unpingable" at bounding box center [736, 257] width 322 height 37
click at [592, 371] on textarea "Comment" at bounding box center [737, 381] width 340 height 46
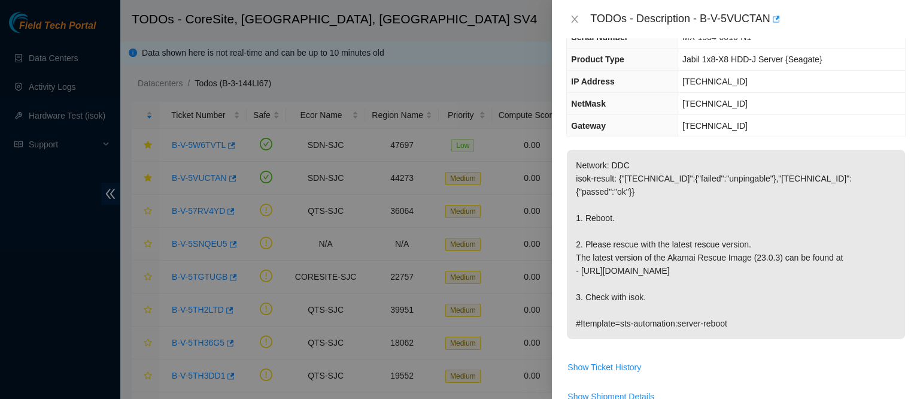
scroll to position [0, 0]
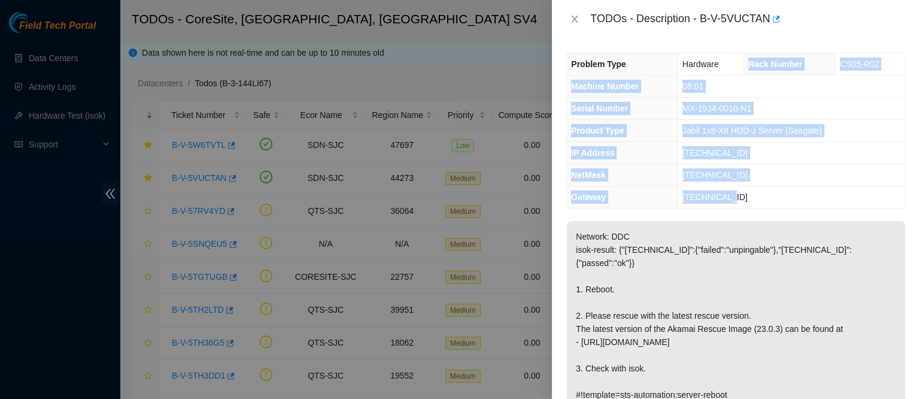
drag, startPoint x: 745, startPoint y: 63, endPoint x: 765, endPoint y: 203, distance: 141.0
click at [765, 203] on tbody "Problem Type Hardware Rack Number CS05-R02 Machine Number 08:01 Serial Number M…" at bounding box center [736, 130] width 338 height 155
copy tbody "Rack Number CS05-R02 Machine Number 08:01 Serial Number MX-1934-0010-N1 Product…"
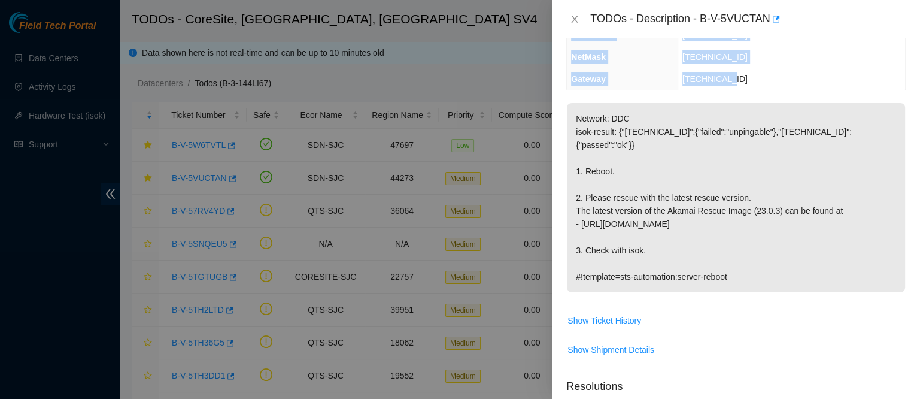
scroll to position [511, 0]
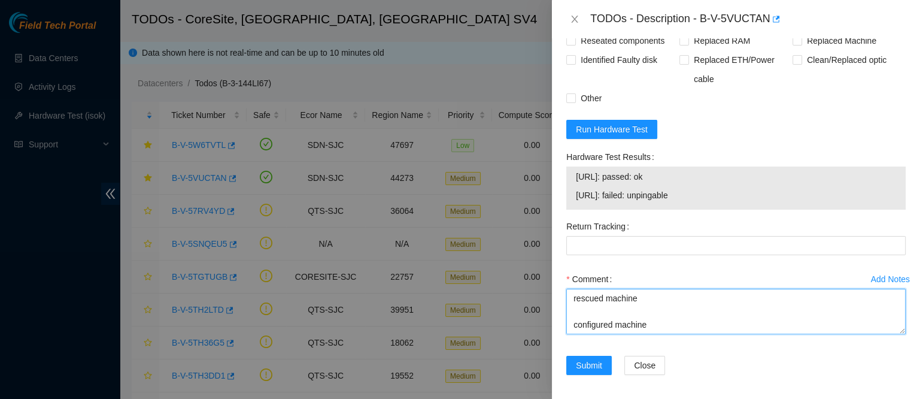
click at [634, 319] on textarea "contacted nocc to confirm that ticket was safe verified sn on machine connected…" at bounding box center [737, 312] width 340 height 46
paste textarea "Rack Number CS05-R02 Machine Number 08:01 Serial Number MX-1934-0010-N1 Product…"
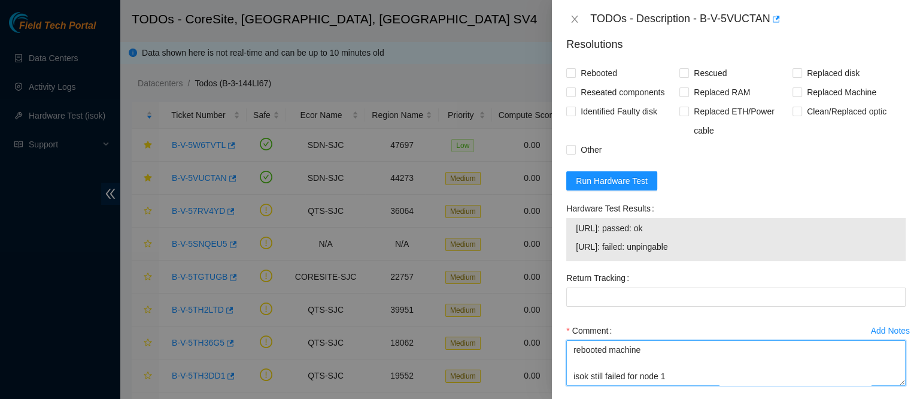
type textarea "contacted nocc to confirm that ticket was safe verified sn on machine connected…"
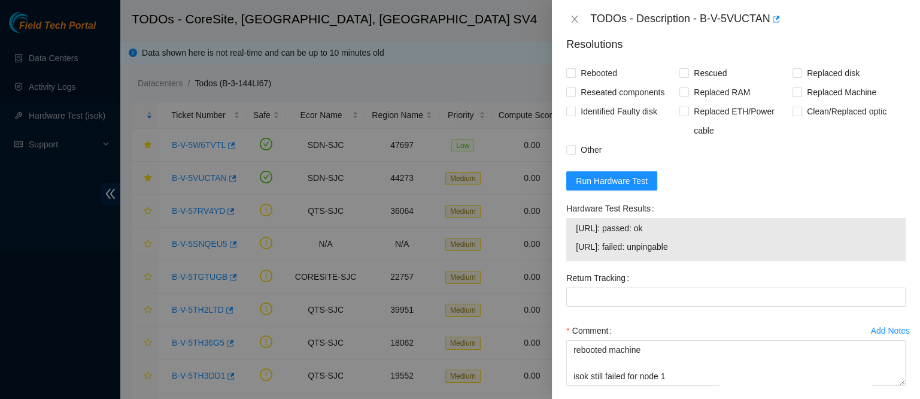
click at [600, 73] on span "Rebooted" at bounding box center [599, 72] width 46 height 19
click at [575, 73] on input "Rebooted" at bounding box center [571, 72] width 8 height 8
checkbox input "true"
click at [599, 83] on span "Reseated components" at bounding box center [622, 92] width 93 height 19
click at [575, 87] on input "Reseated components" at bounding box center [571, 91] width 8 height 8
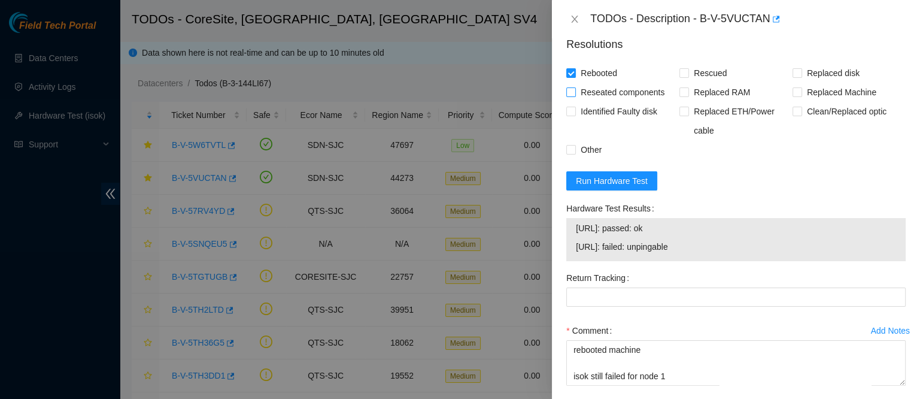
checkbox input "true"
click at [709, 69] on span "Rescued" at bounding box center [710, 72] width 43 height 19
click at [688, 69] on input "Rescued" at bounding box center [684, 72] width 8 height 8
checkbox input "true"
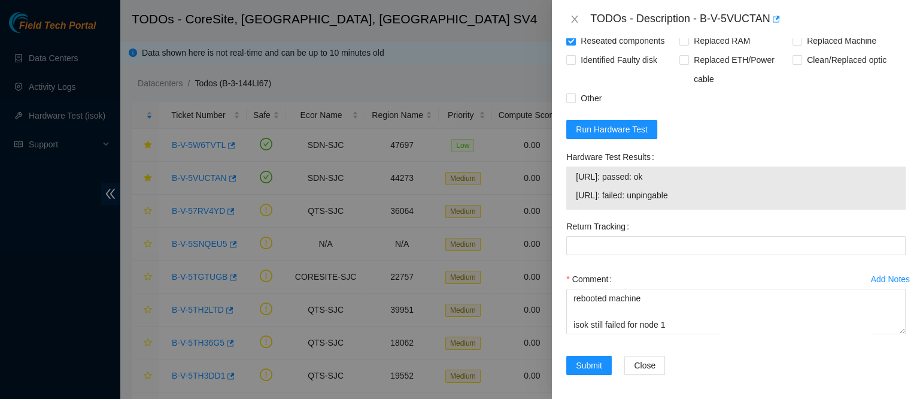
scroll to position [510, 0]
drag, startPoint x: 690, startPoint y: 195, endPoint x: 572, endPoint y: 172, distance: 119.6
click at [572, 172] on div "23.33.113.18: passed: ok 23.33.113.19: failed: unpingable" at bounding box center [737, 189] width 340 height 43
copy tbody "23.33.113.18: passed: ok 23.33.113.19: failed: unpingable"
click at [572, 172] on div "23.33.113.18: passed: ok 23.33.113.19: failed: unpingable" at bounding box center [737, 189] width 340 height 43
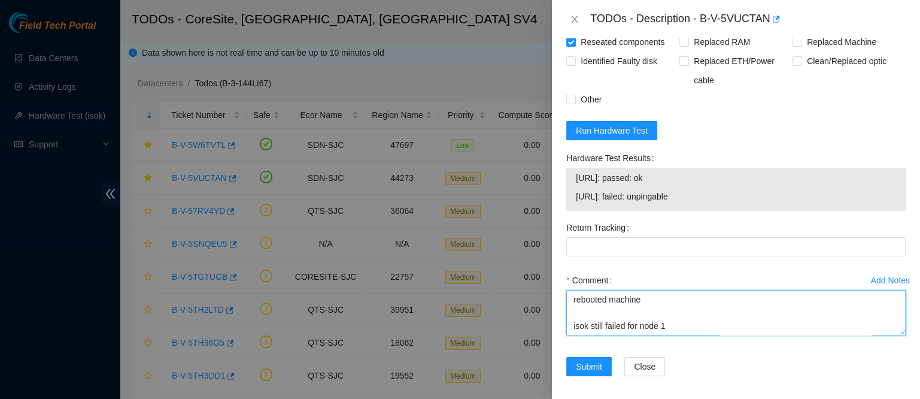
click at [587, 320] on textarea "contacted nocc to confirm that ticket was safe verified sn on machine connected…" at bounding box center [737, 313] width 340 height 46
paste textarea "23.33.113.18: passed: ok 23.33.113.19: failed: unpingable"
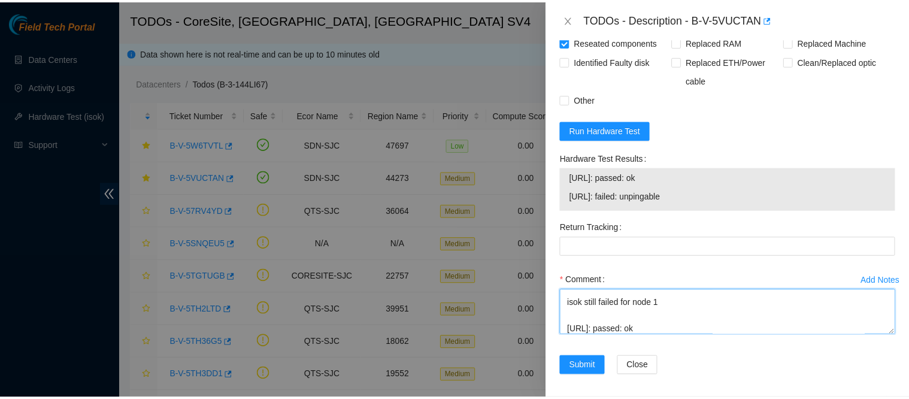
scroll to position [418, 0]
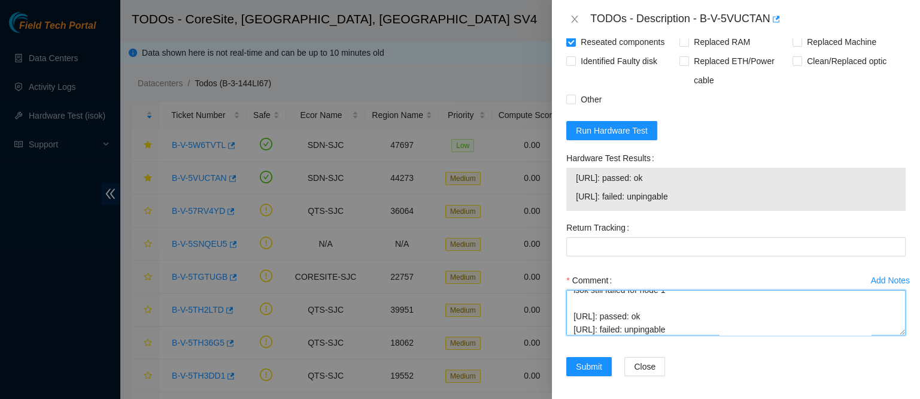
type textarea "contacted nocc to confirm that ticket was safe verified sn on machine connected…"
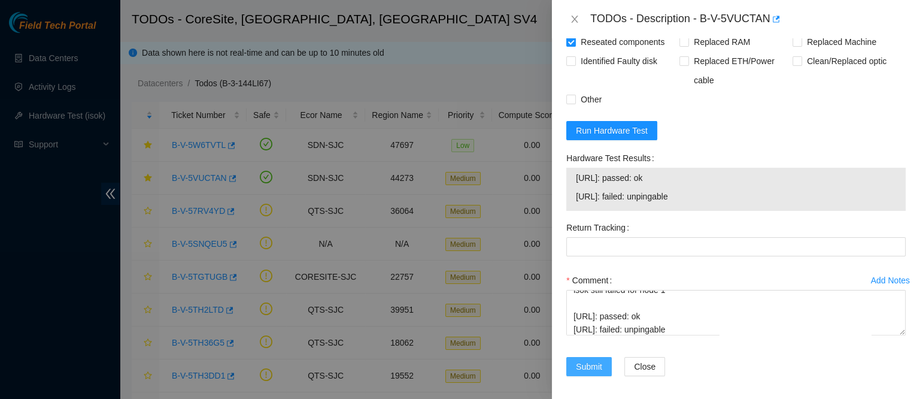
click at [590, 364] on span "Submit" at bounding box center [589, 366] width 26 height 13
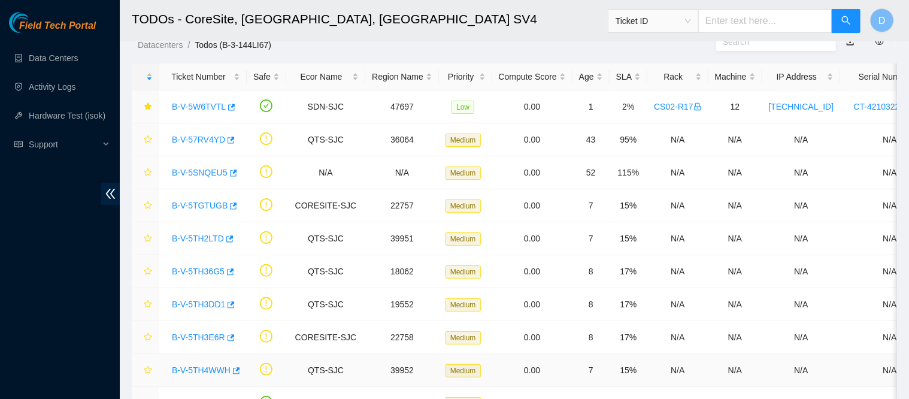
scroll to position [29, 0]
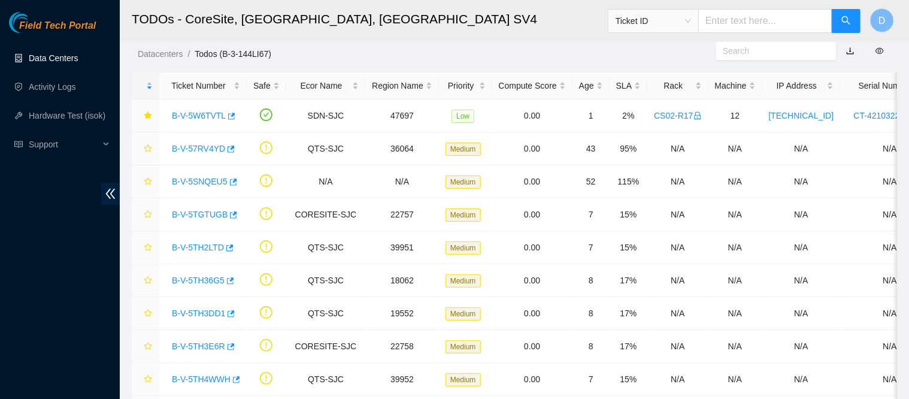
click at [48, 57] on link "Data Centers" at bounding box center [53, 58] width 49 height 10
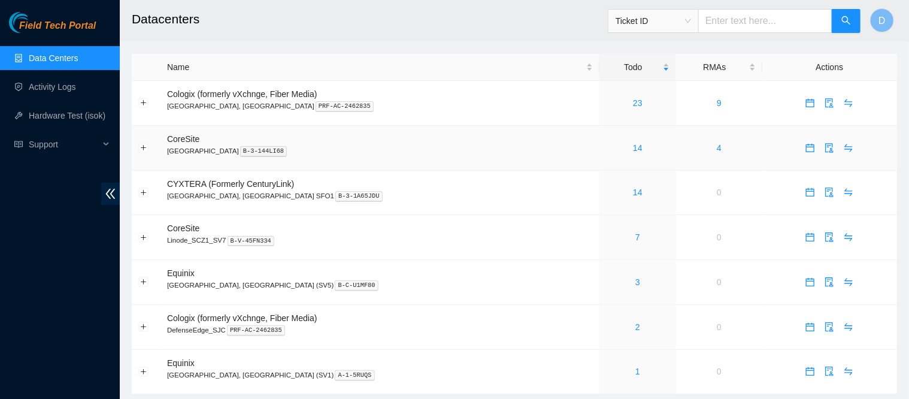
click at [633, 150] on link "14" at bounding box center [638, 148] width 10 height 10
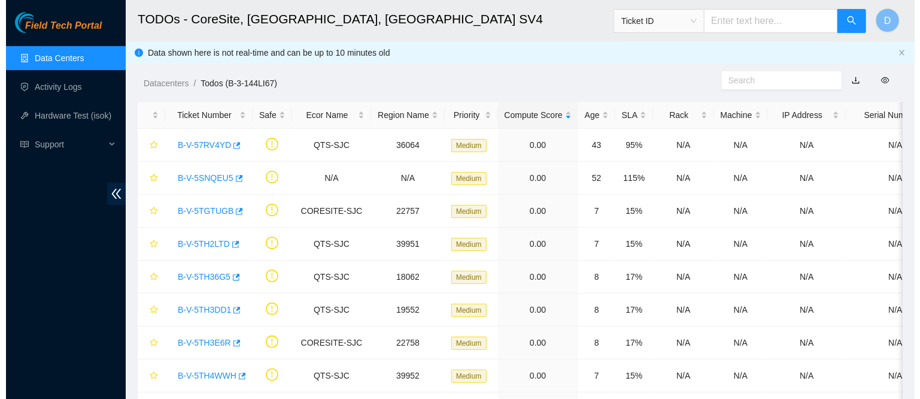
scroll to position [4, 0]
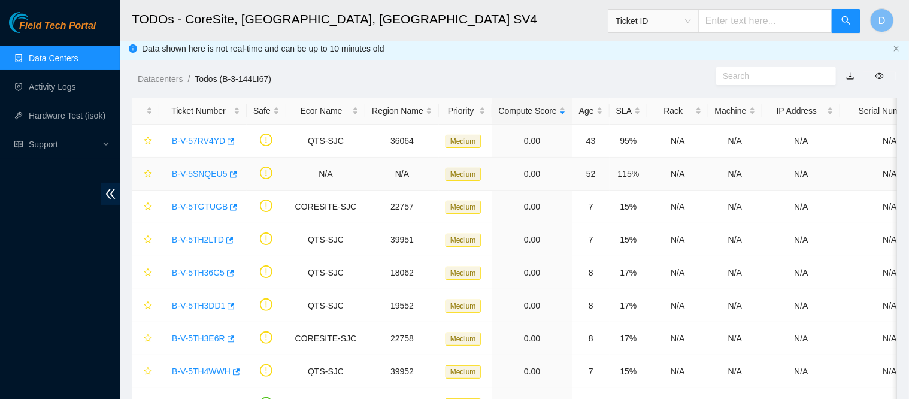
click at [199, 174] on link "B-V-5SNQEU5" at bounding box center [200, 174] width 56 height 10
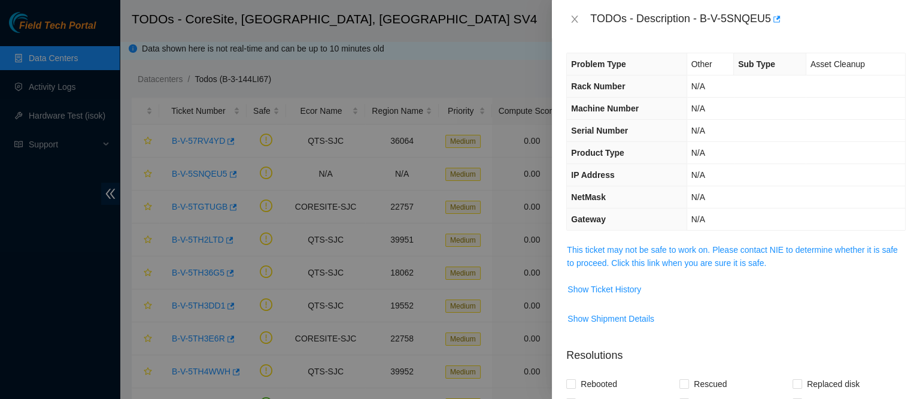
click at [644, 258] on link "This ticket may not be safe to work on. Please contact NIE to determine whether…" at bounding box center [732, 256] width 331 height 23
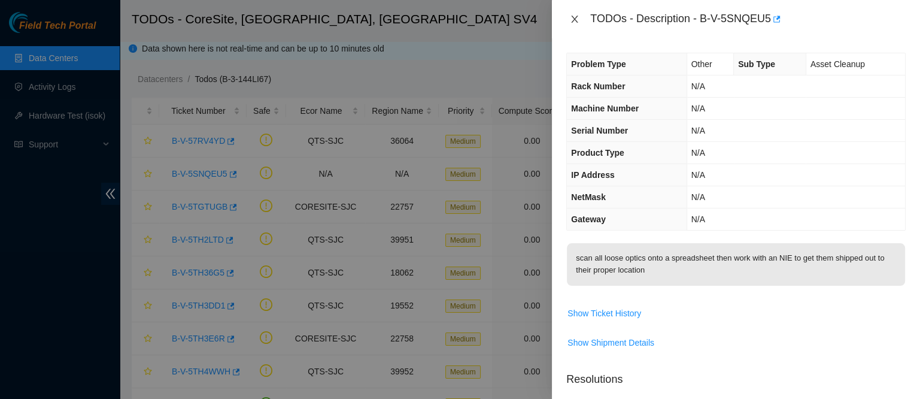
click at [576, 20] on icon "close" at bounding box center [575, 19] width 7 height 7
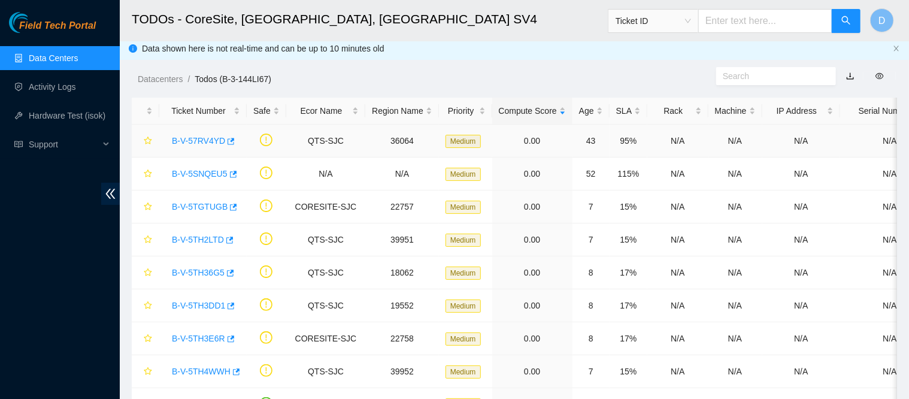
click at [204, 136] on link "B-V-57RV4YD" at bounding box center [198, 141] width 53 height 10
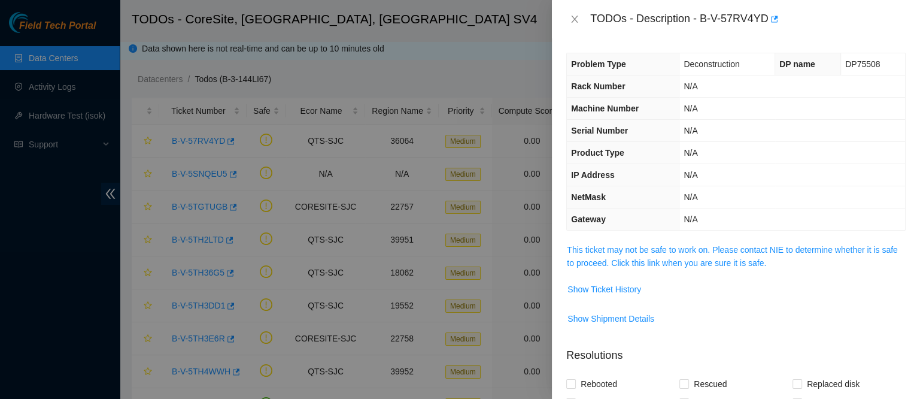
click at [609, 266] on link "This ticket may not be safe to work on. Please contact NIE to determine whether…" at bounding box center [732, 256] width 331 height 23
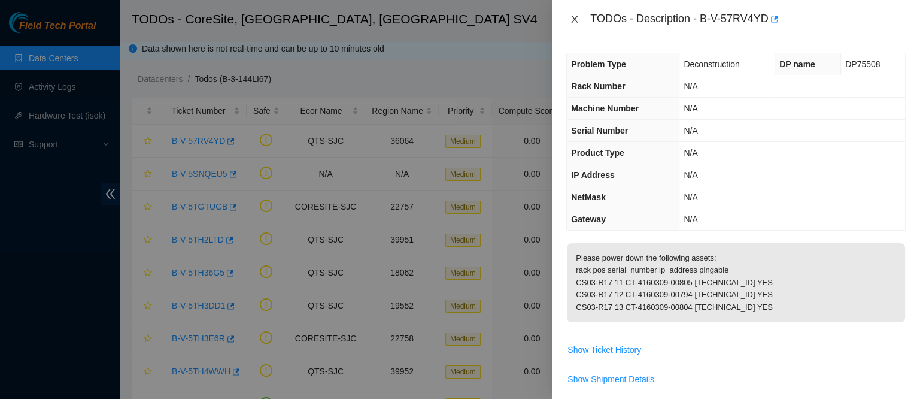
click at [572, 18] on icon "close" at bounding box center [575, 19] width 10 height 10
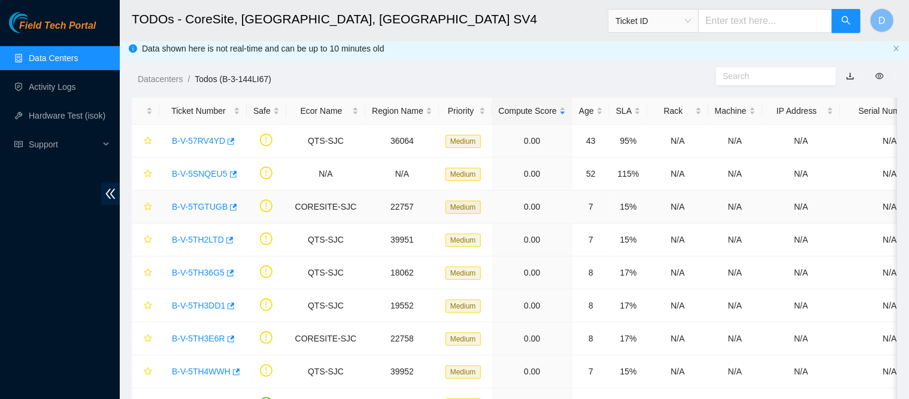
click at [205, 202] on link "B-V-5TGTUGB" at bounding box center [200, 207] width 56 height 10
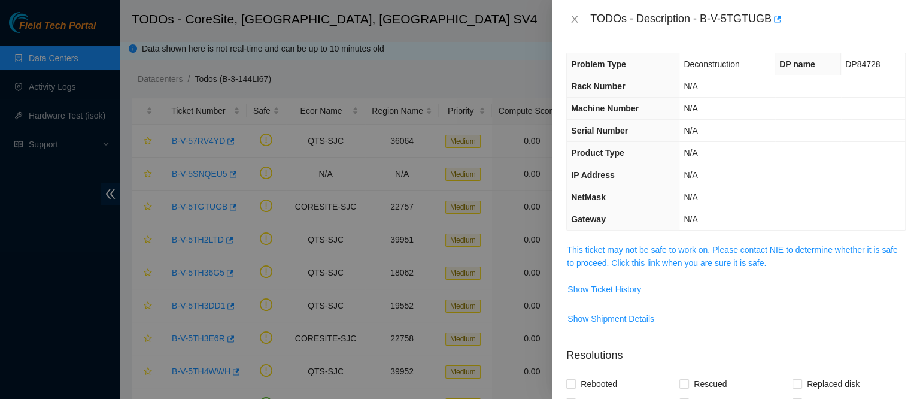
click at [690, 245] on link "This ticket may not be safe to work on. Please contact NIE to determine whether…" at bounding box center [732, 256] width 331 height 23
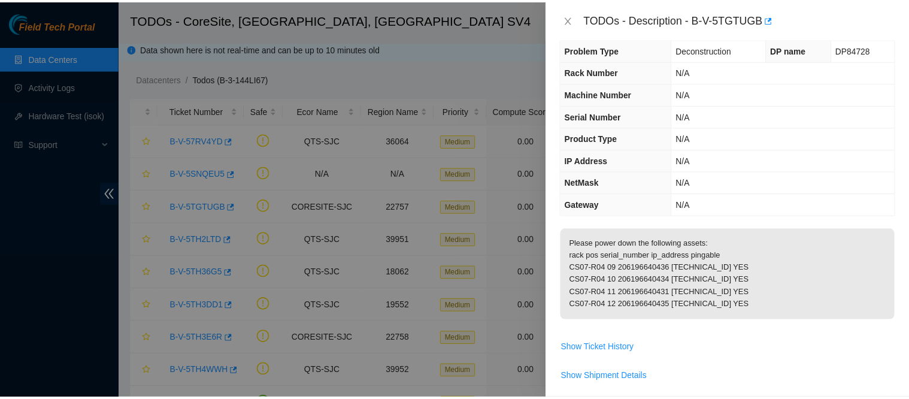
scroll to position [16, 0]
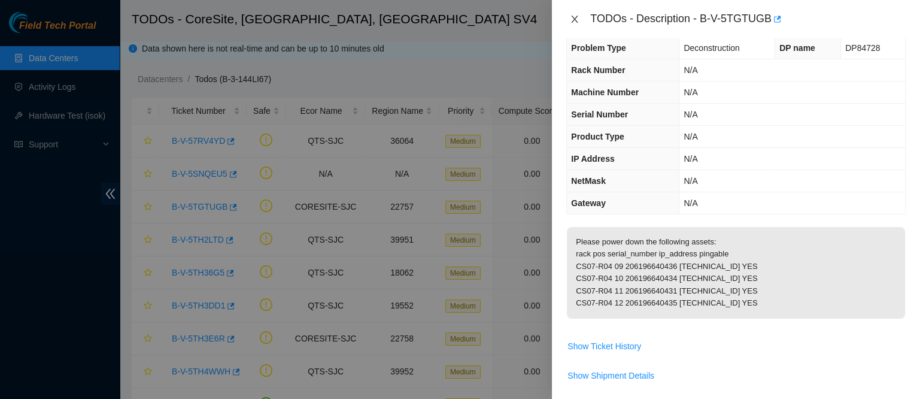
click at [576, 20] on icon "close" at bounding box center [575, 19] width 10 height 10
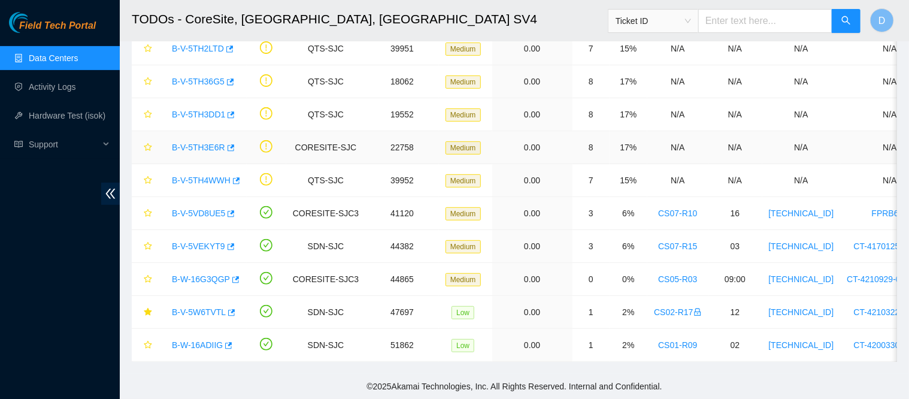
scroll to position [195, 0]
